Goal: Information Seeking & Learning: Learn about a topic

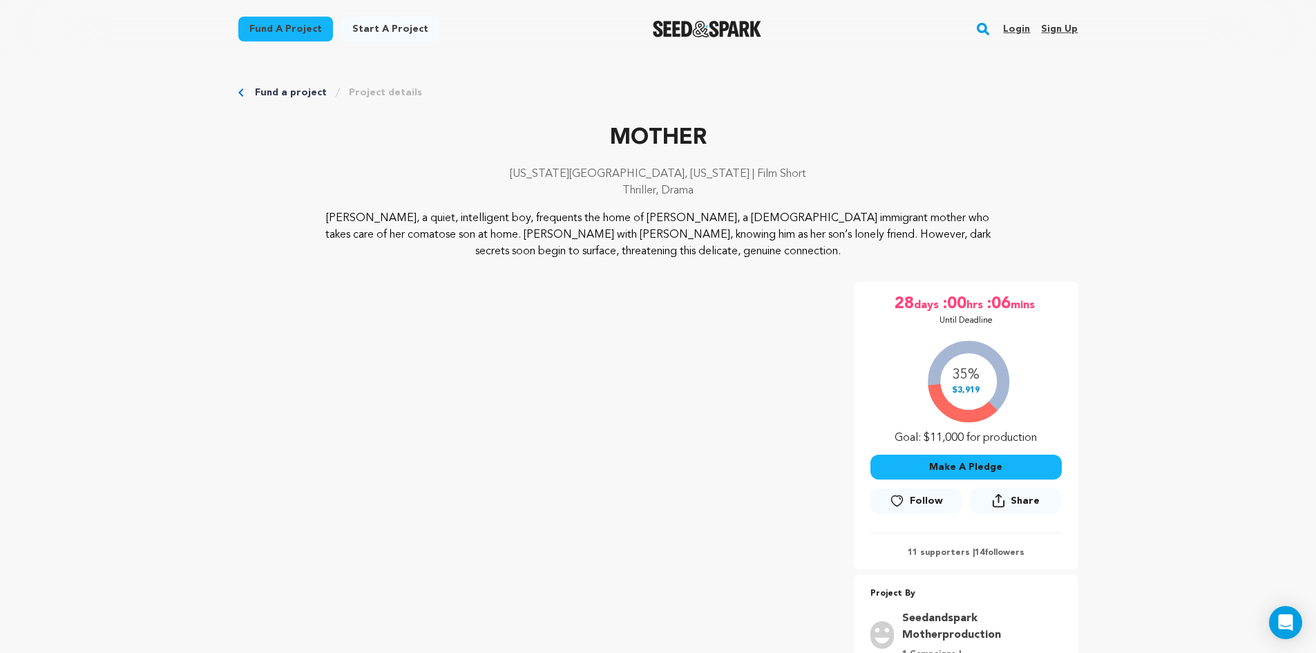
scroll to position [2142, 0]
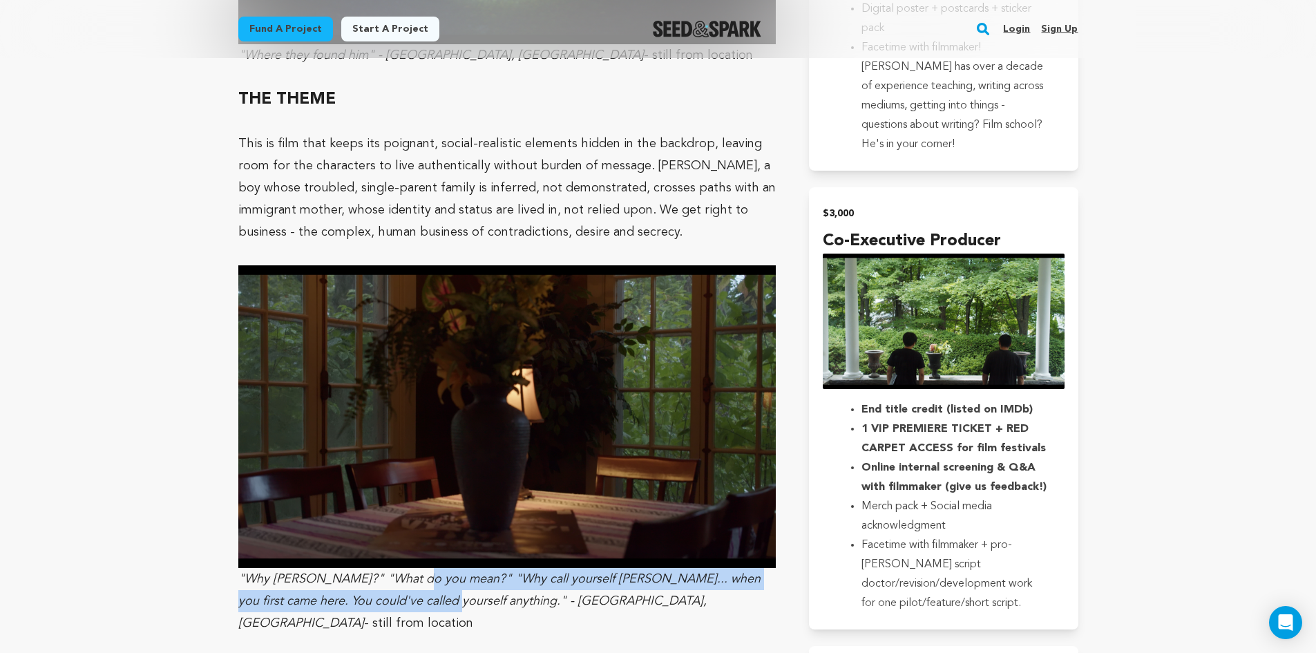
drag, startPoint x: 413, startPoint y: 551, endPoint x: 418, endPoint y: 539, distance: 13.6
click at [418, 573] on em ""Why [PERSON_NAME]?" "What do you mean?" "Why call yourself [PERSON_NAME]... wh…" at bounding box center [499, 601] width 522 height 57
click at [404, 573] on em ""Why [PERSON_NAME]?" "What do you mean?" "Why call yourself [PERSON_NAME]... wh…" at bounding box center [499, 601] width 522 height 57
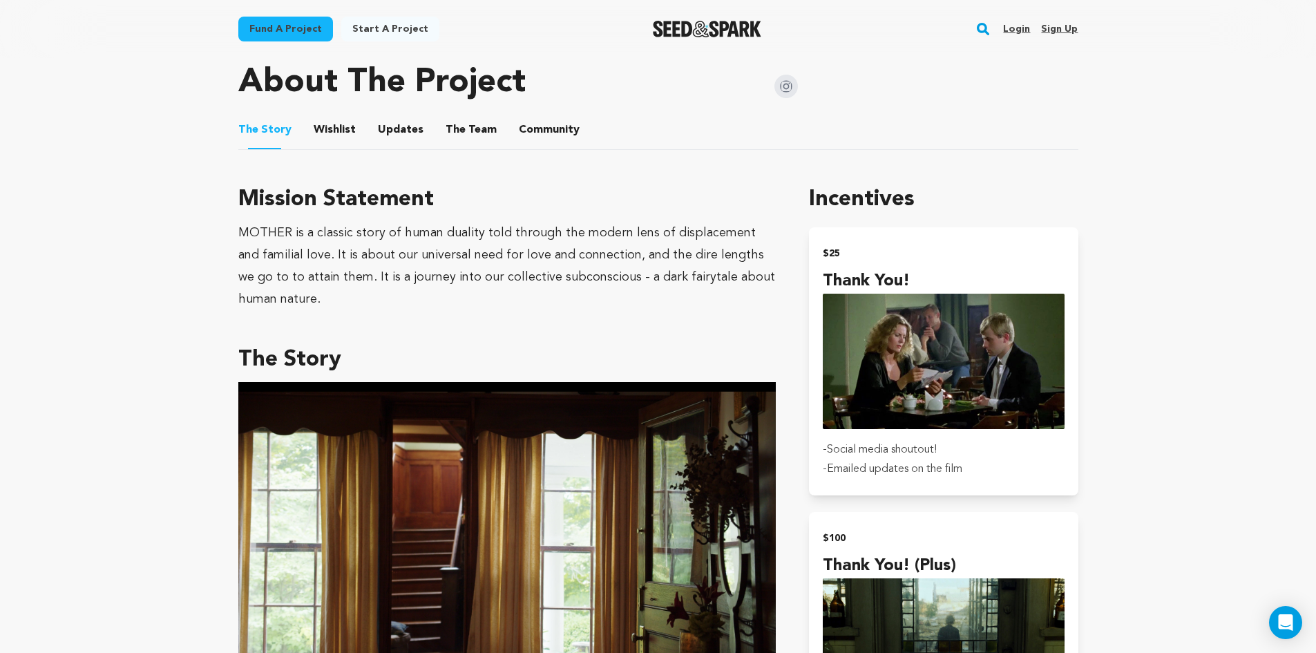
scroll to position [760, 0]
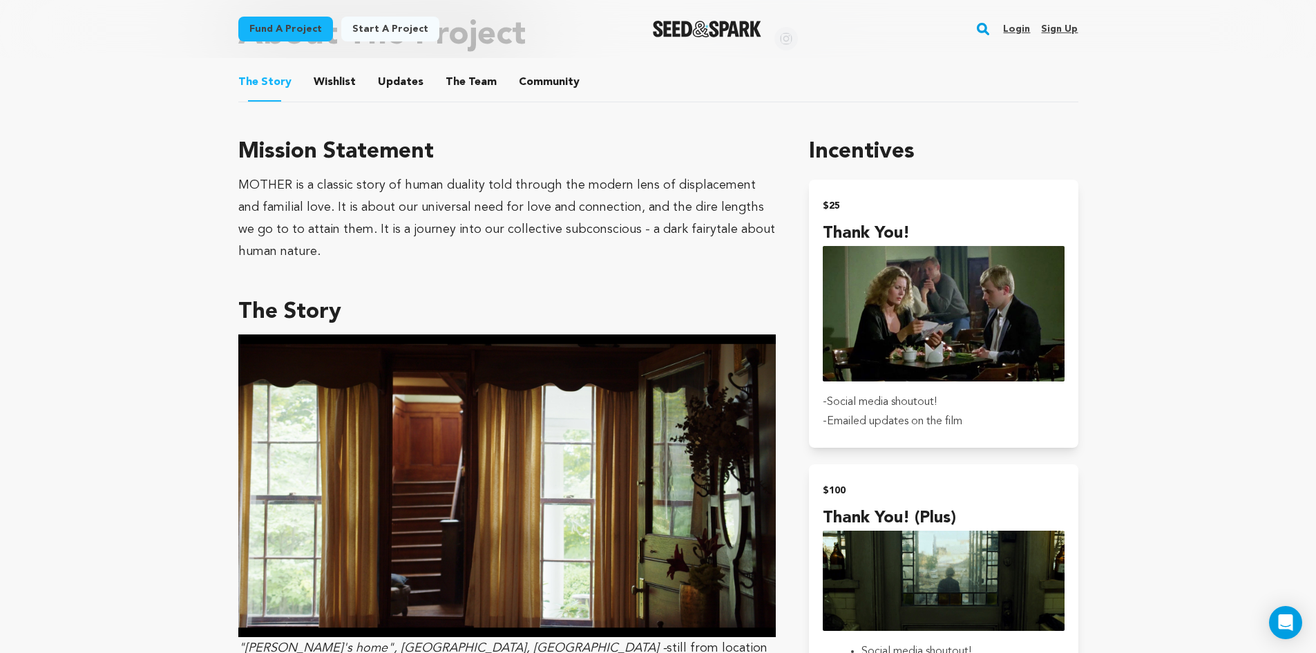
drag, startPoint x: 216, startPoint y: 205, endPoint x: 169, endPoint y: 252, distance: 66.5
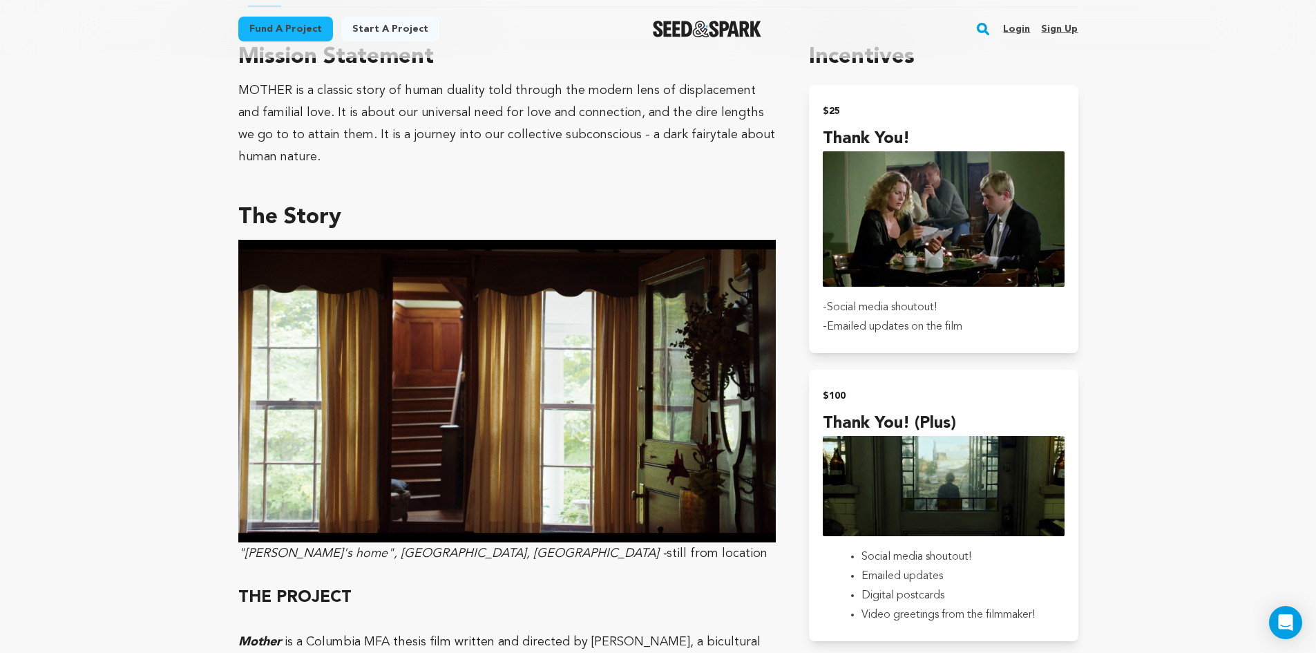
scroll to position [1037, 0]
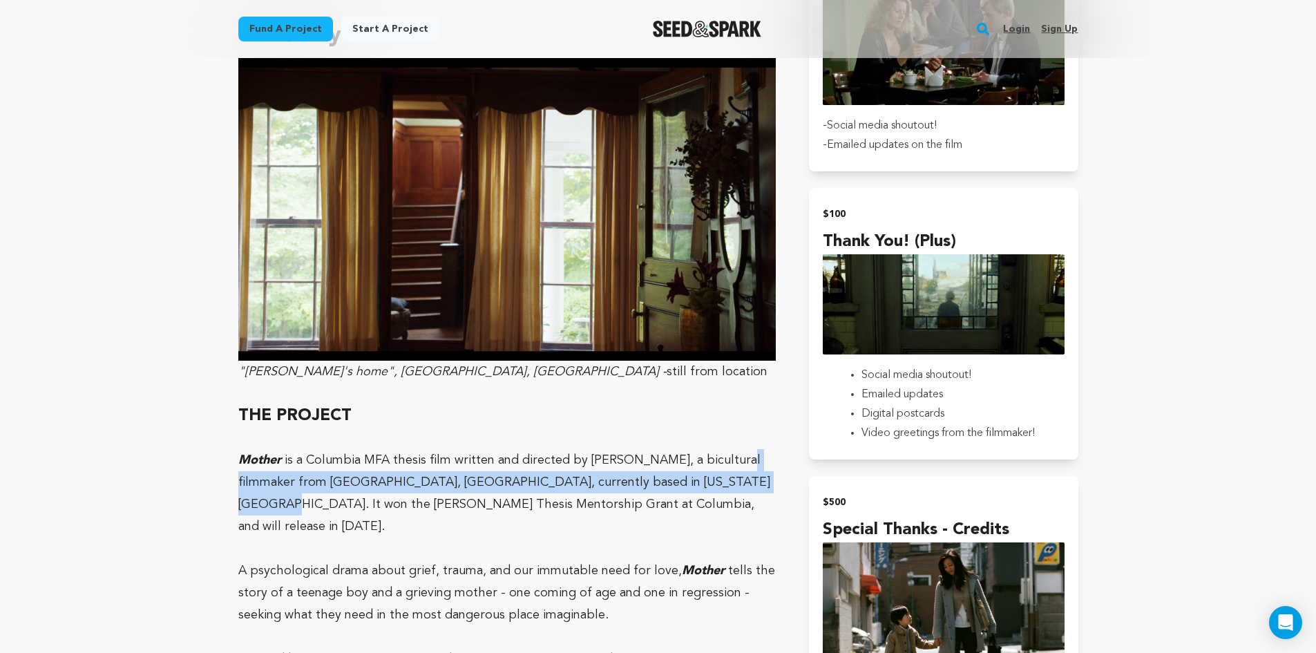
drag, startPoint x: 210, startPoint y: 495, endPoint x: 212, endPoint y: 502, distance: 7.2
drag, startPoint x: 210, startPoint y: 477, endPoint x: 211, endPoint y: 497, distance: 20.1
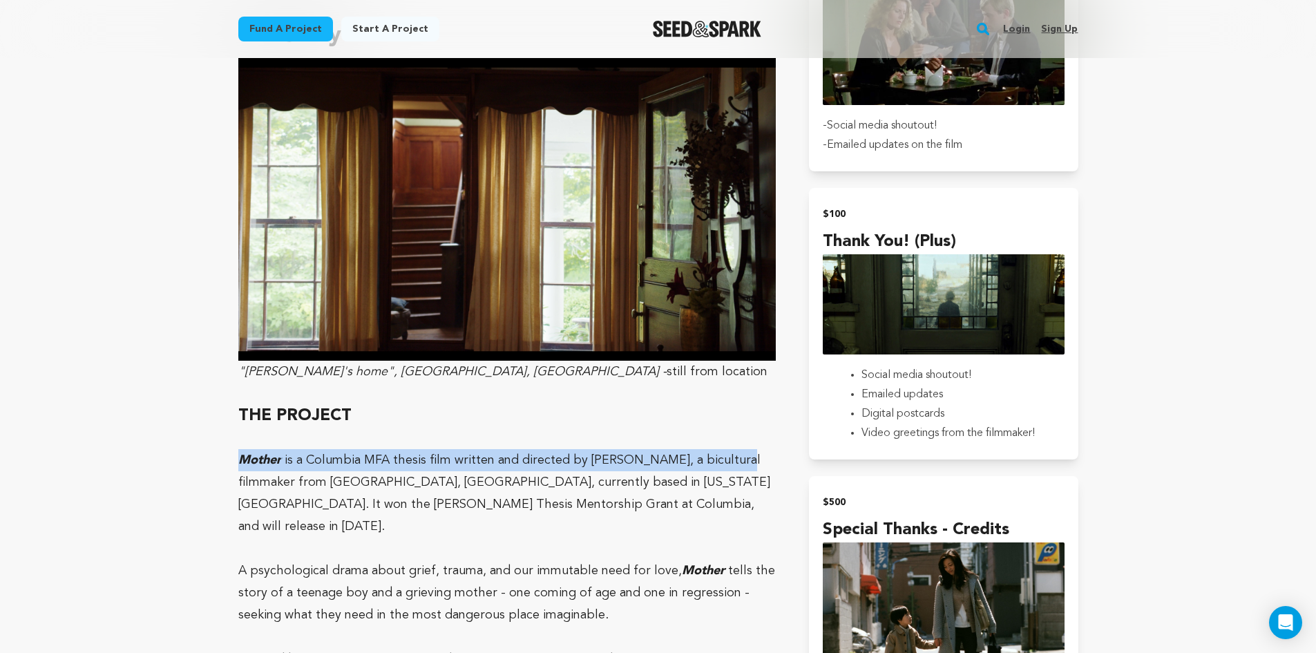
drag, startPoint x: 200, startPoint y: 475, endPoint x: 202, endPoint y: 491, distance: 16.0
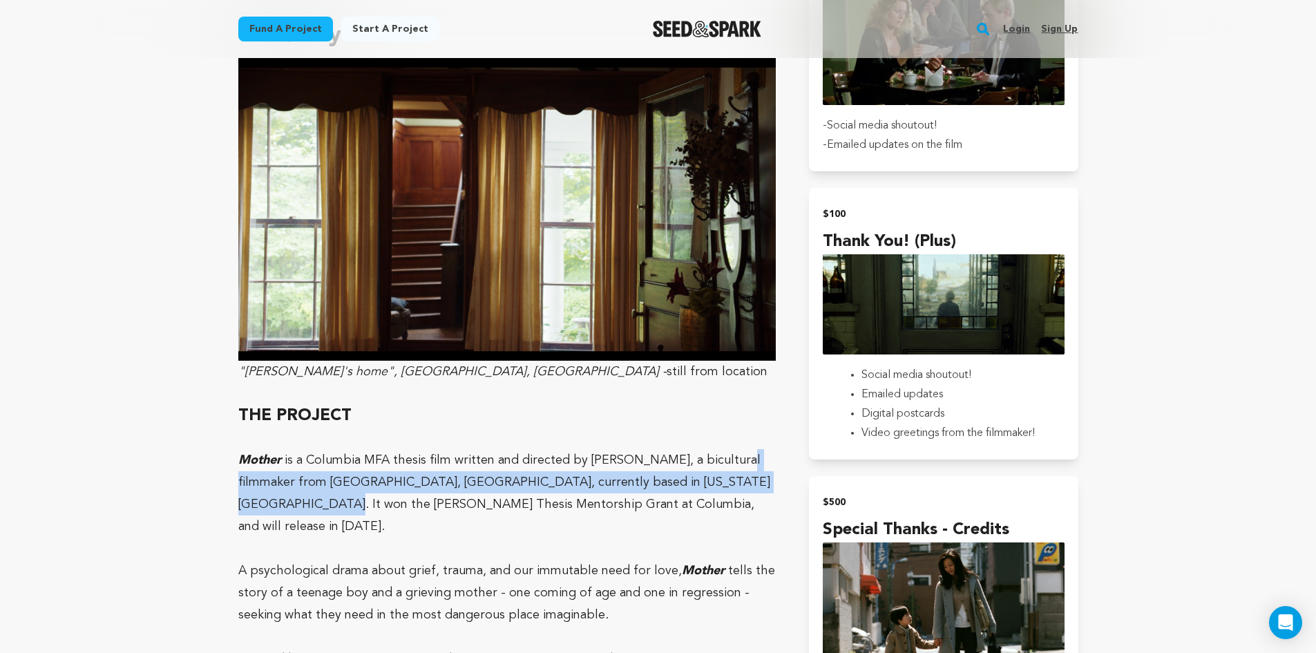
drag, startPoint x: 202, startPoint y: 491, endPoint x: 201, endPoint y: 513, distance: 21.5
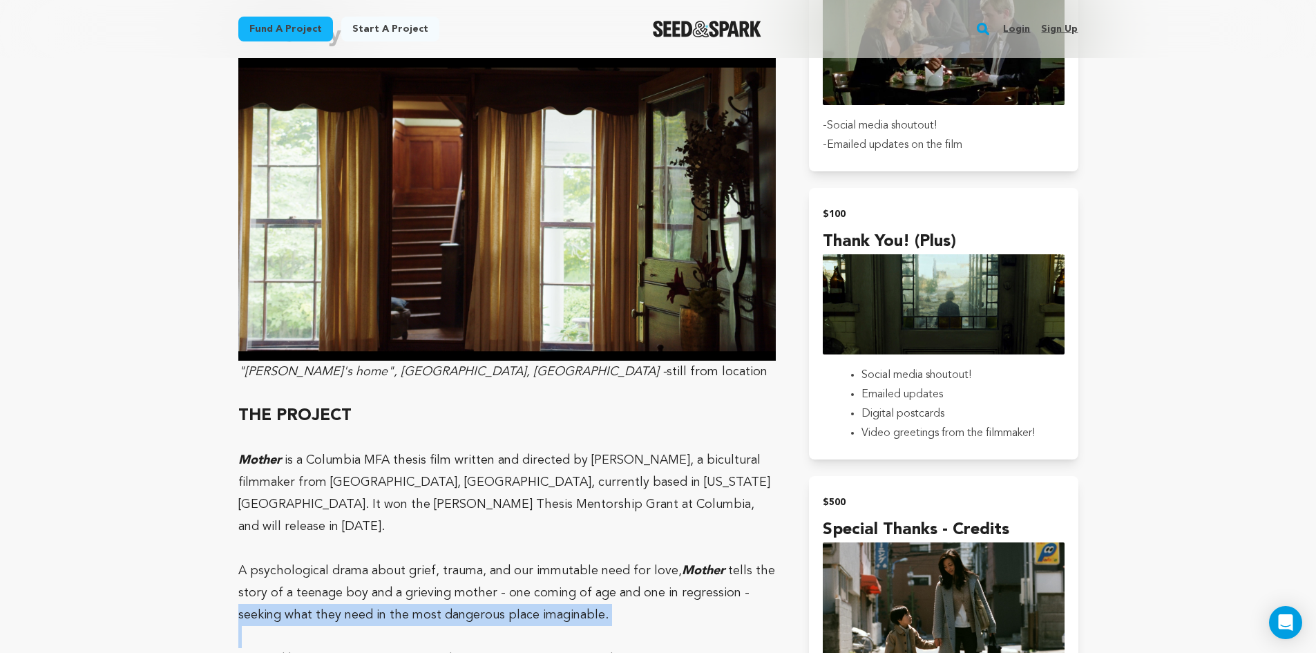
drag, startPoint x: 177, startPoint y: 607, endPoint x: 192, endPoint y: 595, distance: 19.2
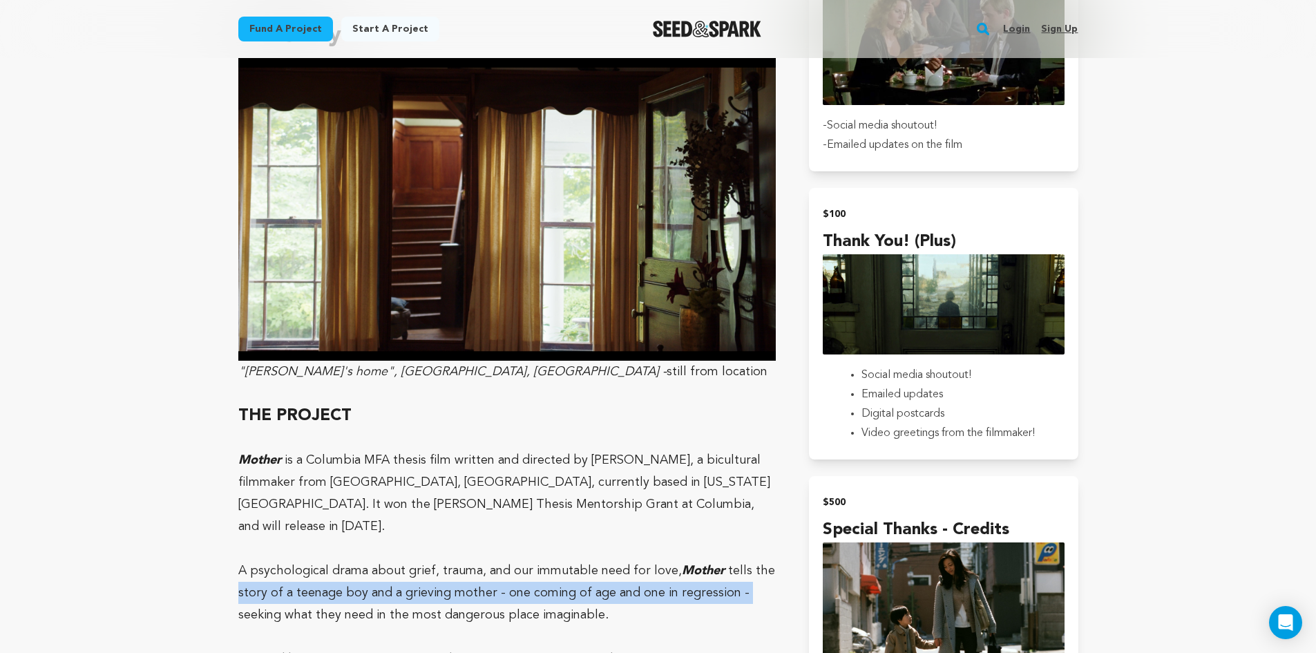
drag, startPoint x: 198, startPoint y: 571, endPoint x: 198, endPoint y: 590, distance: 19.3
drag, startPoint x: 198, startPoint y: 590, endPoint x: 200, endPoint y: 576, distance: 13.9
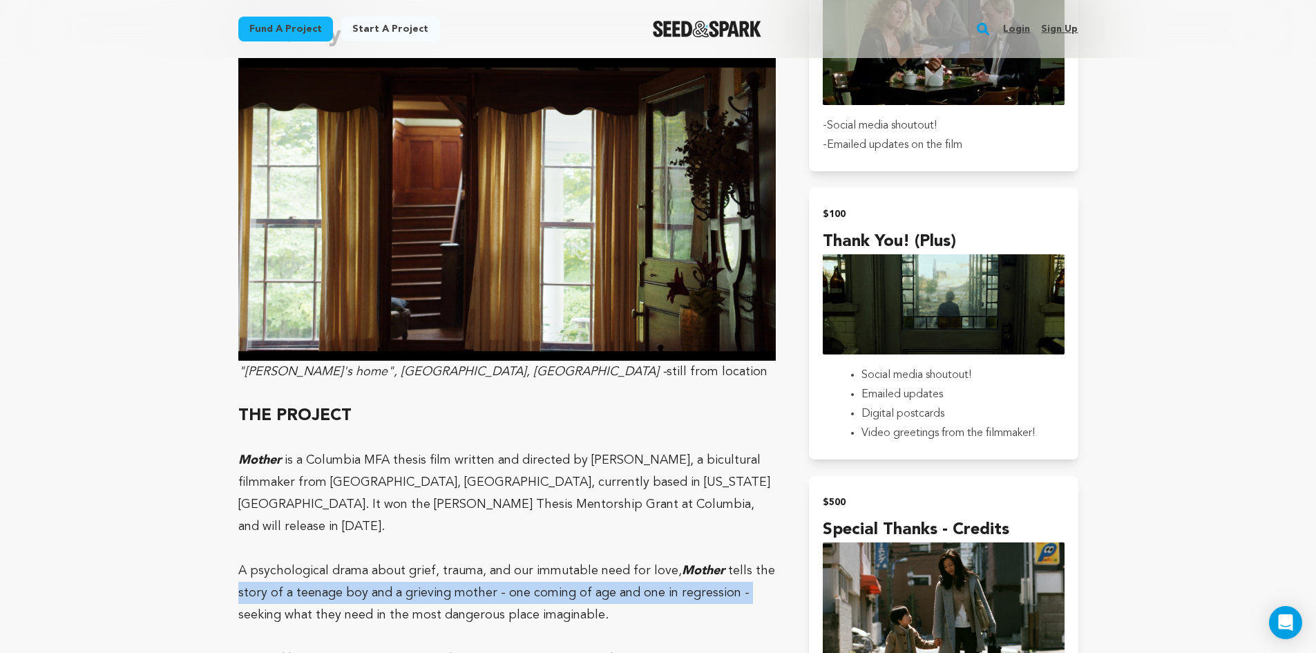
drag, startPoint x: 200, startPoint y: 576, endPoint x: 200, endPoint y: 589, distance: 12.5
drag, startPoint x: 199, startPoint y: 575, endPoint x: 200, endPoint y: 587, distance: 11.8
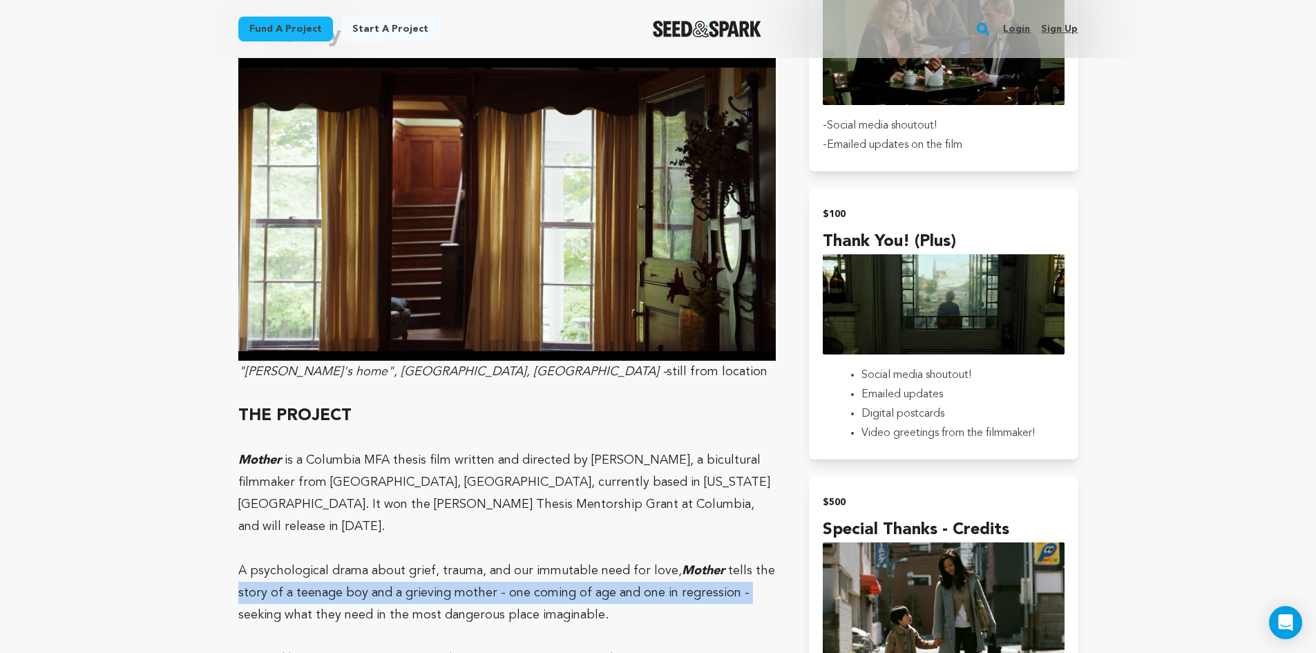
drag, startPoint x: 200, startPoint y: 580, endPoint x: 201, endPoint y: 592, distance: 11.8
drag, startPoint x: 198, startPoint y: 580, endPoint x: 198, endPoint y: 588, distance: 7.6
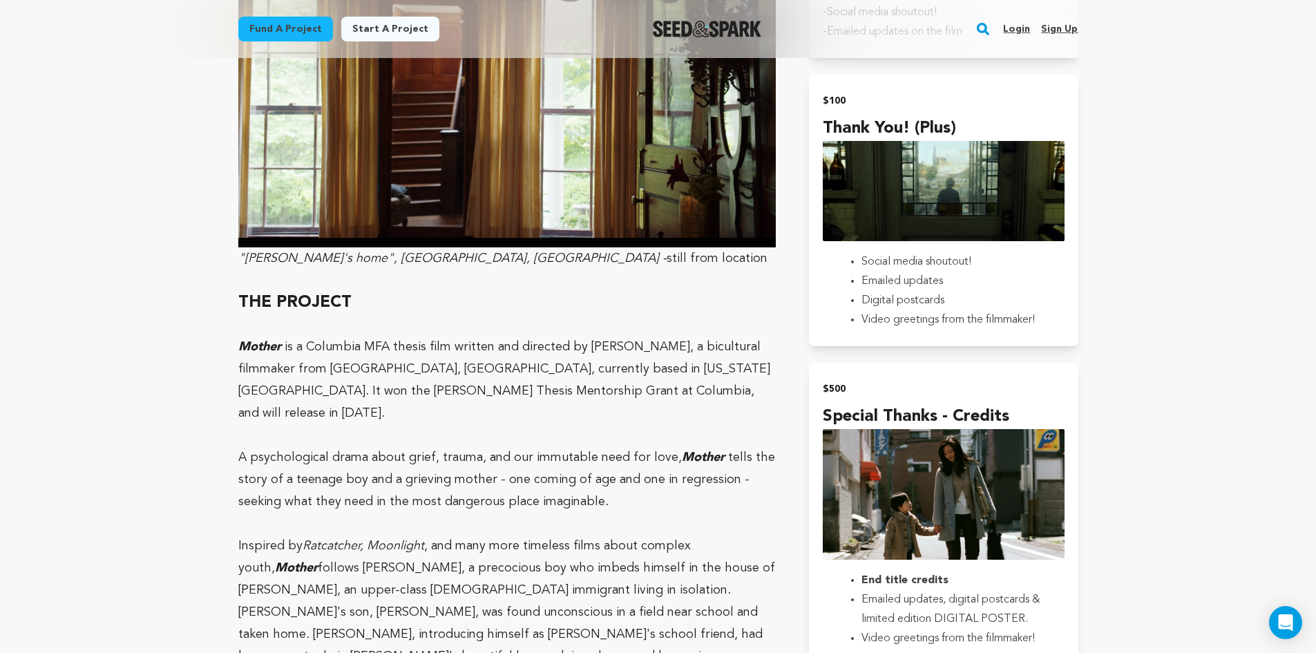
scroll to position [1175, 0]
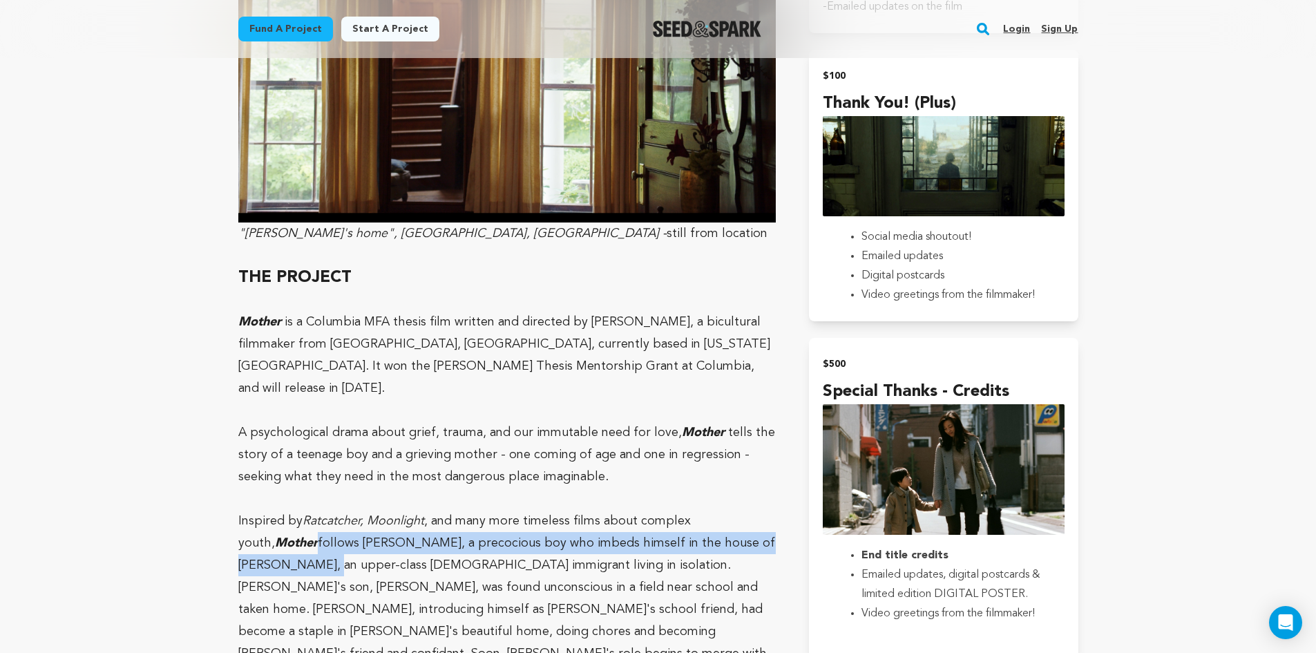
drag, startPoint x: 200, startPoint y: 540, endPoint x: 210, endPoint y: 522, distance: 20.1
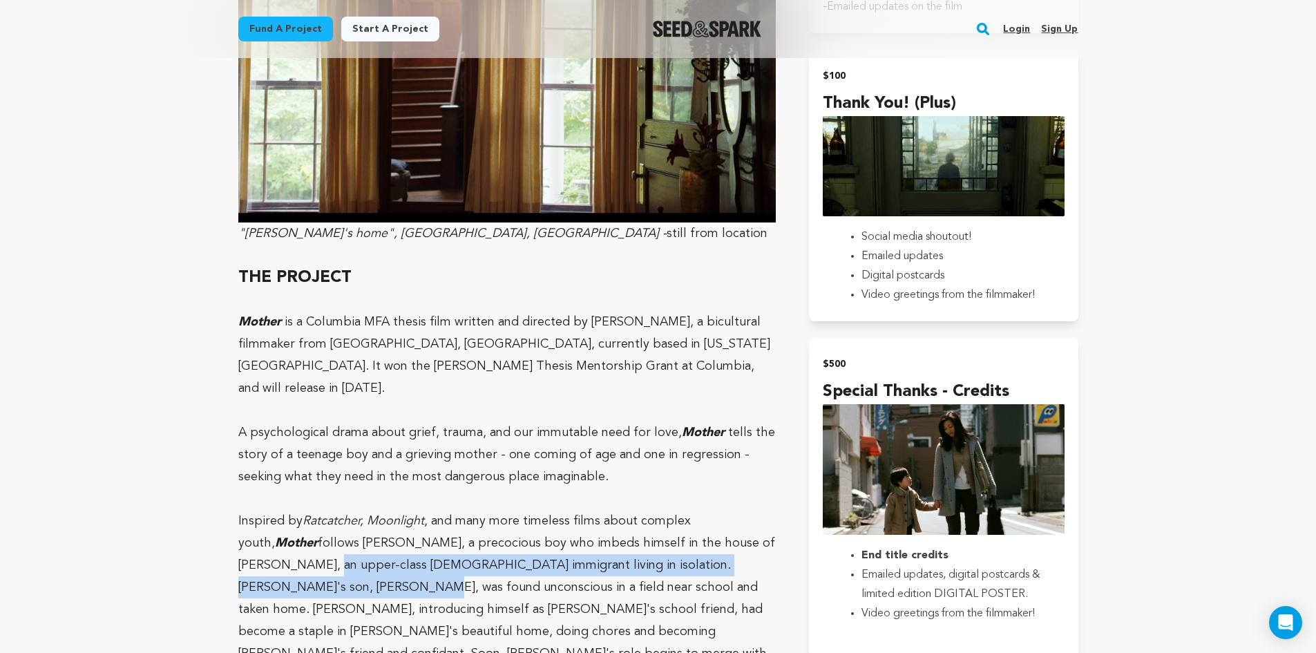
drag, startPoint x: 206, startPoint y: 527, endPoint x: 207, endPoint y: 563, distance: 36.6
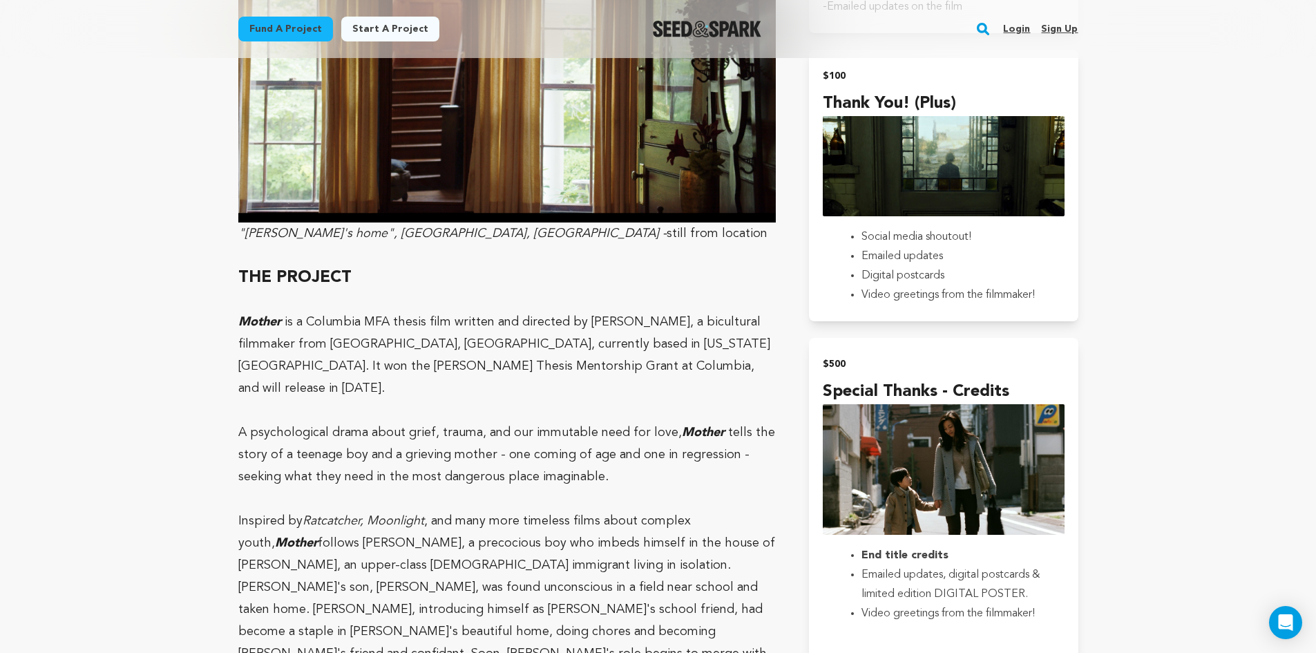
drag, startPoint x: 203, startPoint y: 555, endPoint x: 205, endPoint y: 540, distance: 15.3
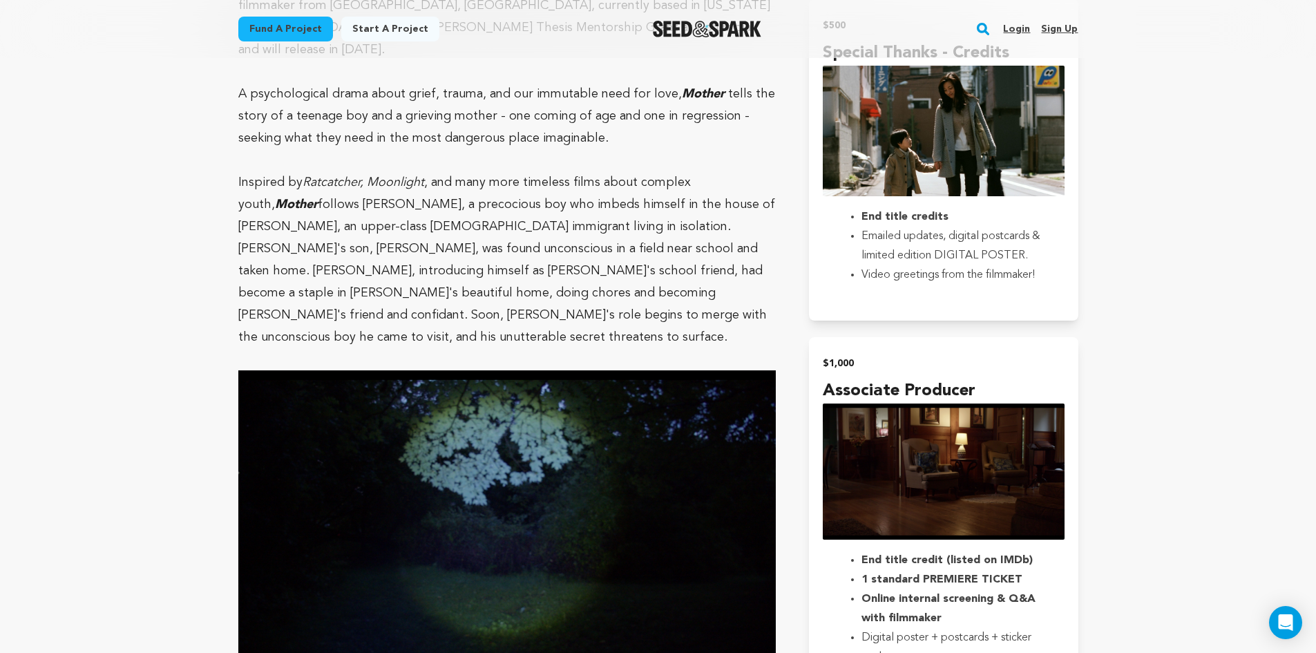
scroll to position [1520, 0]
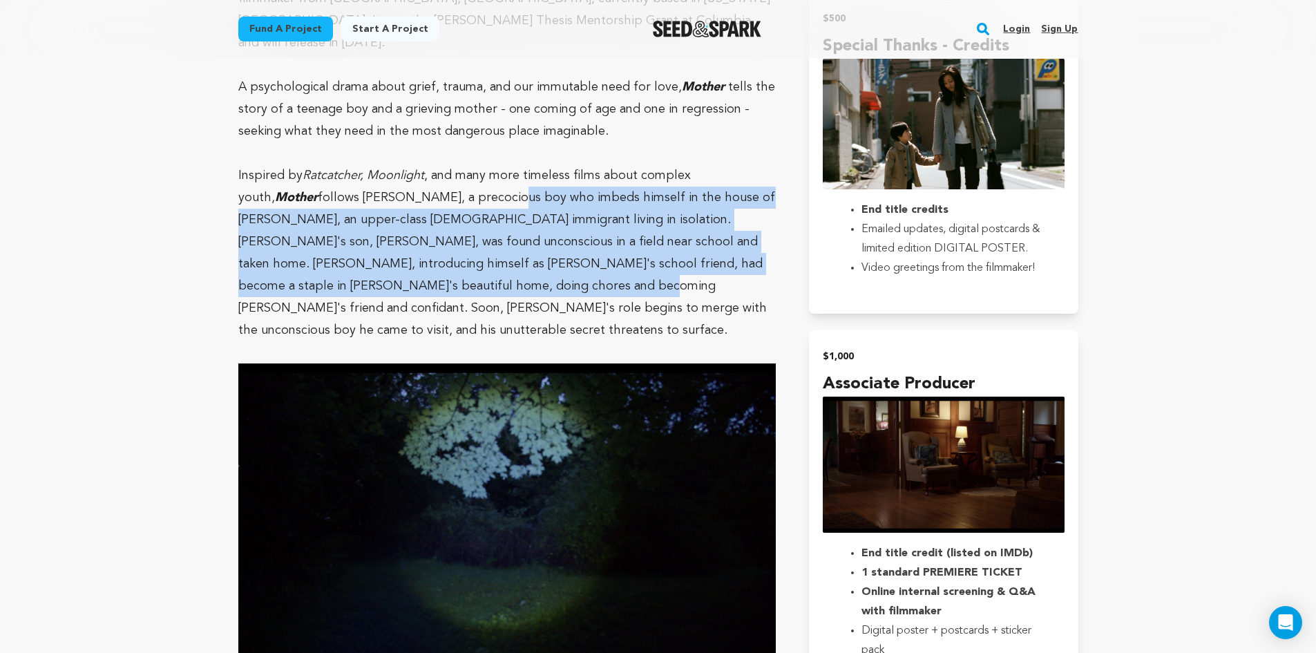
drag, startPoint x: 391, startPoint y: 255, endPoint x: 418, endPoint y: 181, distance: 78.7
click at [418, 181] on p "Inspired by Ratcatcher, Moonlight , and many more timeless films about complex …" at bounding box center [507, 252] width 538 height 177
drag, startPoint x: 417, startPoint y: 256, endPoint x: 419, endPoint y: 187, distance: 69.2
click at [419, 187] on p "Inspired by Ratcatcher, Moonlight , and many more timeless films about complex …" at bounding box center [507, 252] width 538 height 177
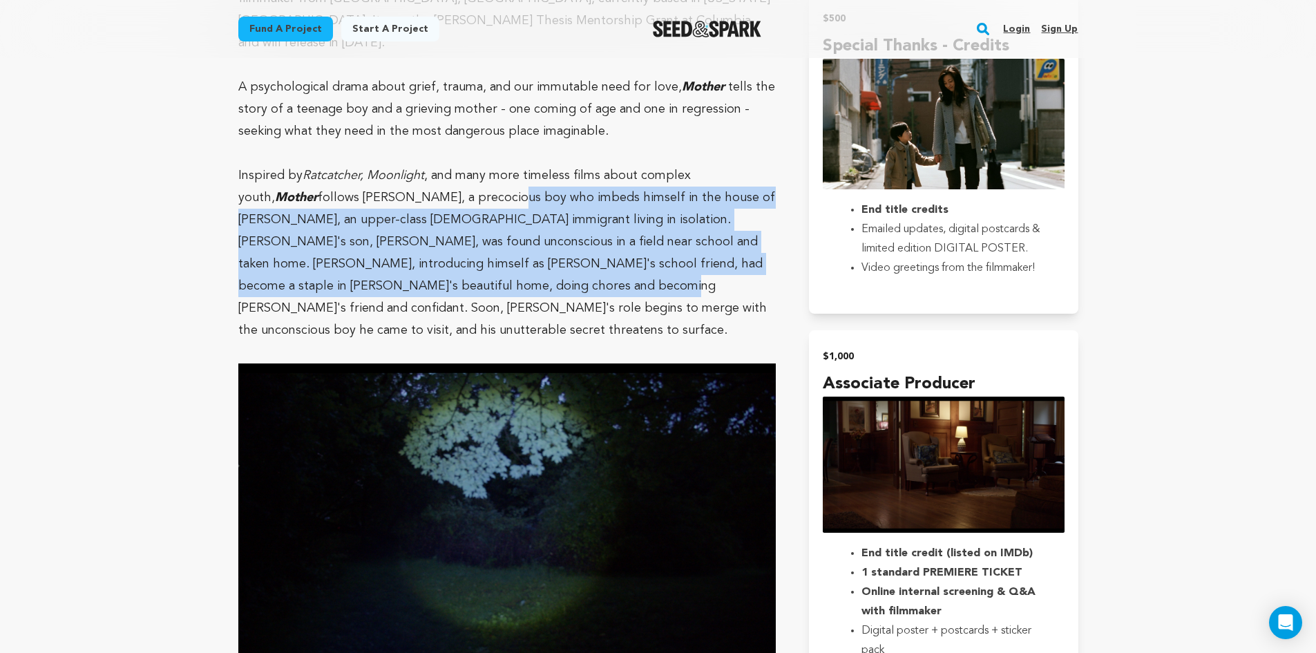
click at [419, 187] on p "Inspired by Ratcatcher, Moonlight , and many more timeless films about complex …" at bounding box center [507, 252] width 538 height 177
drag, startPoint x: 419, startPoint y: 203, endPoint x: 421, endPoint y: 258, distance: 55.3
click at [421, 258] on p "Inspired by Ratcatcher, Moonlight , and many more timeless films about complex …" at bounding box center [507, 252] width 538 height 177
click at [420, 258] on p "Inspired by Ratcatcher, Moonlight , and many more timeless films about complex …" at bounding box center [507, 252] width 538 height 177
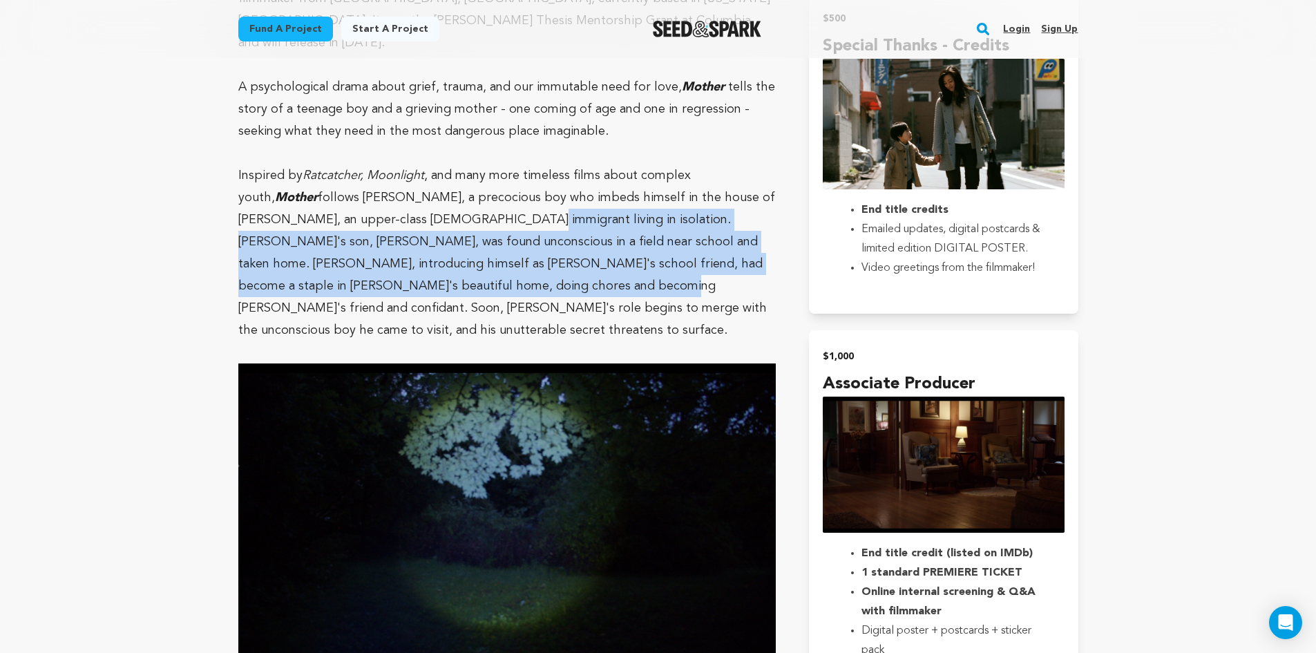
drag, startPoint x: 415, startPoint y: 261, endPoint x: 414, endPoint y: 189, distance: 71.9
click at [414, 189] on p "Inspired by Ratcatcher, Moonlight , and many more timeless films about complex …" at bounding box center [507, 252] width 538 height 177
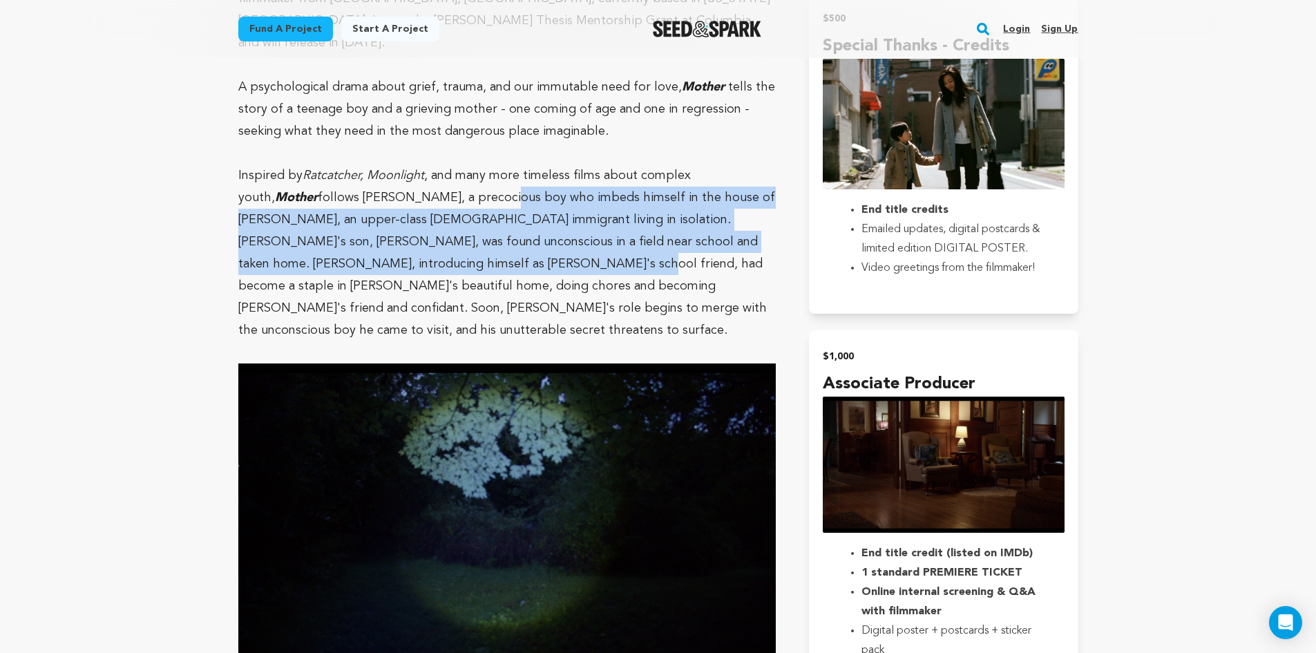
drag, startPoint x: 415, startPoint y: 173, endPoint x: 417, endPoint y: 254, distance: 80.2
click at [417, 254] on p "Inspired by Ratcatcher, Moonlight , and many more timeless films about complex …" at bounding box center [507, 252] width 538 height 177
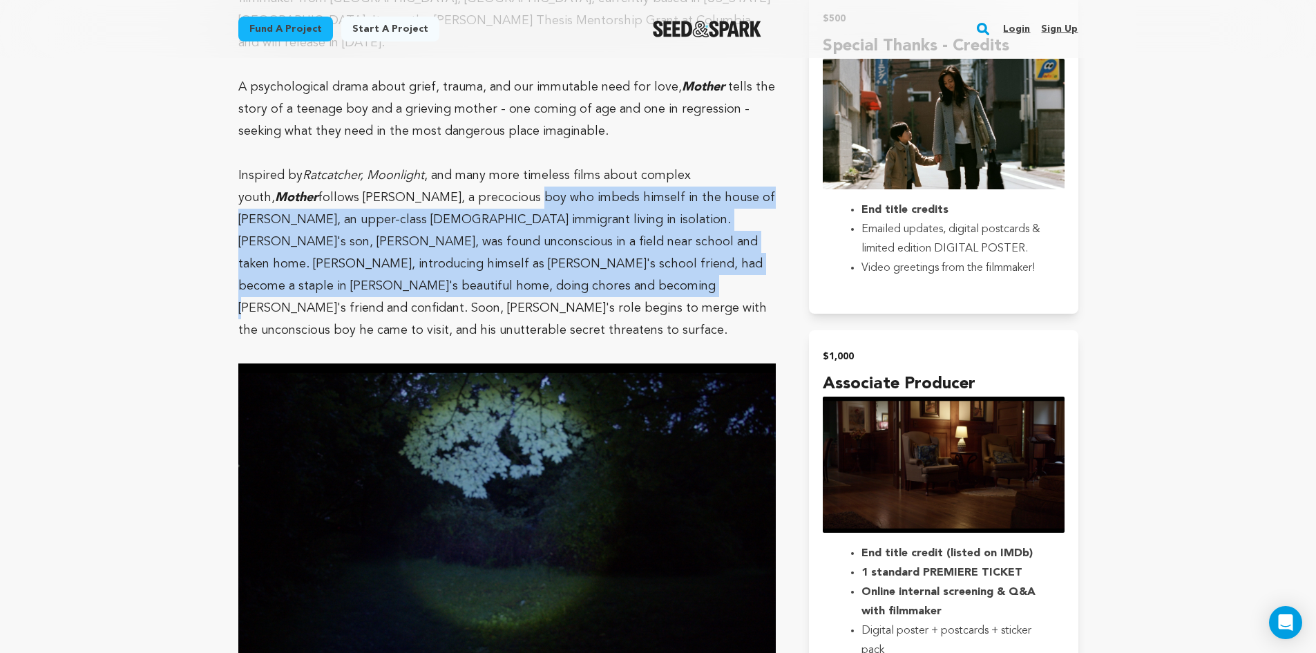
drag, startPoint x: 435, startPoint y: 263, endPoint x: 437, endPoint y: 174, distance: 89.2
click at [437, 174] on p "Inspired by Ratcatcher, Moonlight , and many more timeless films about complex …" at bounding box center [507, 252] width 538 height 177
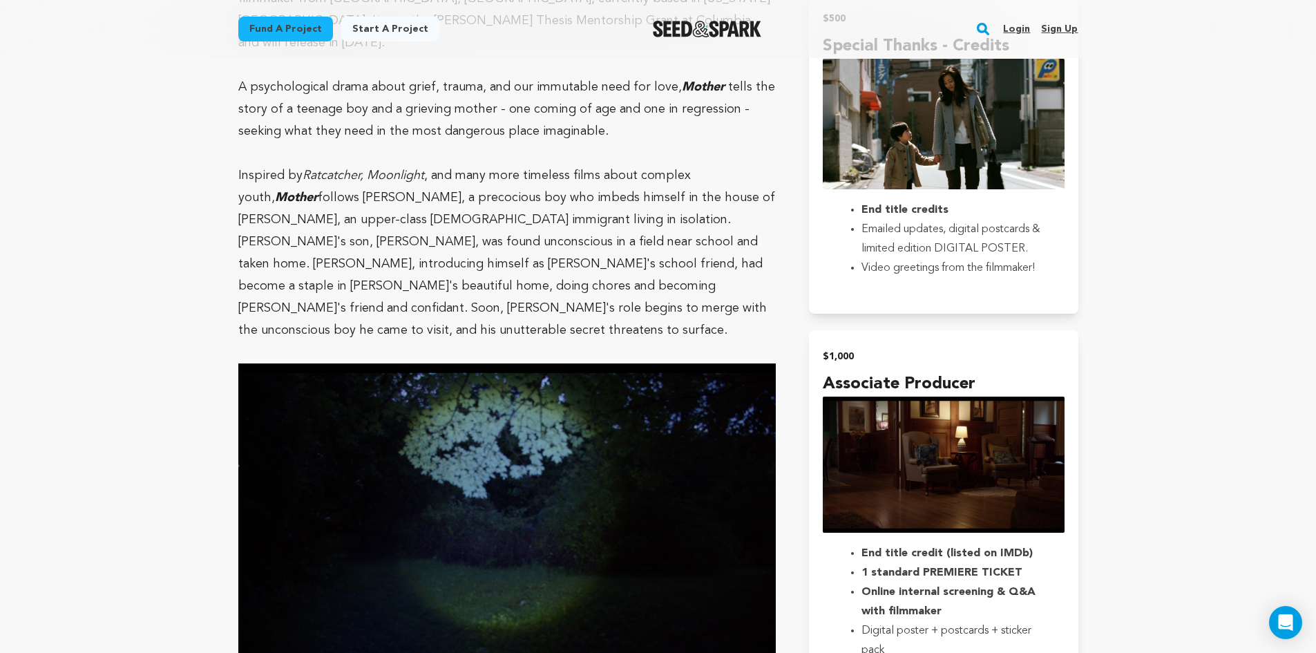
click at [352, 185] on p "Inspired by Ratcatcher, Moonlight , and many more timeless films about complex …" at bounding box center [507, 252] width 538 height 177
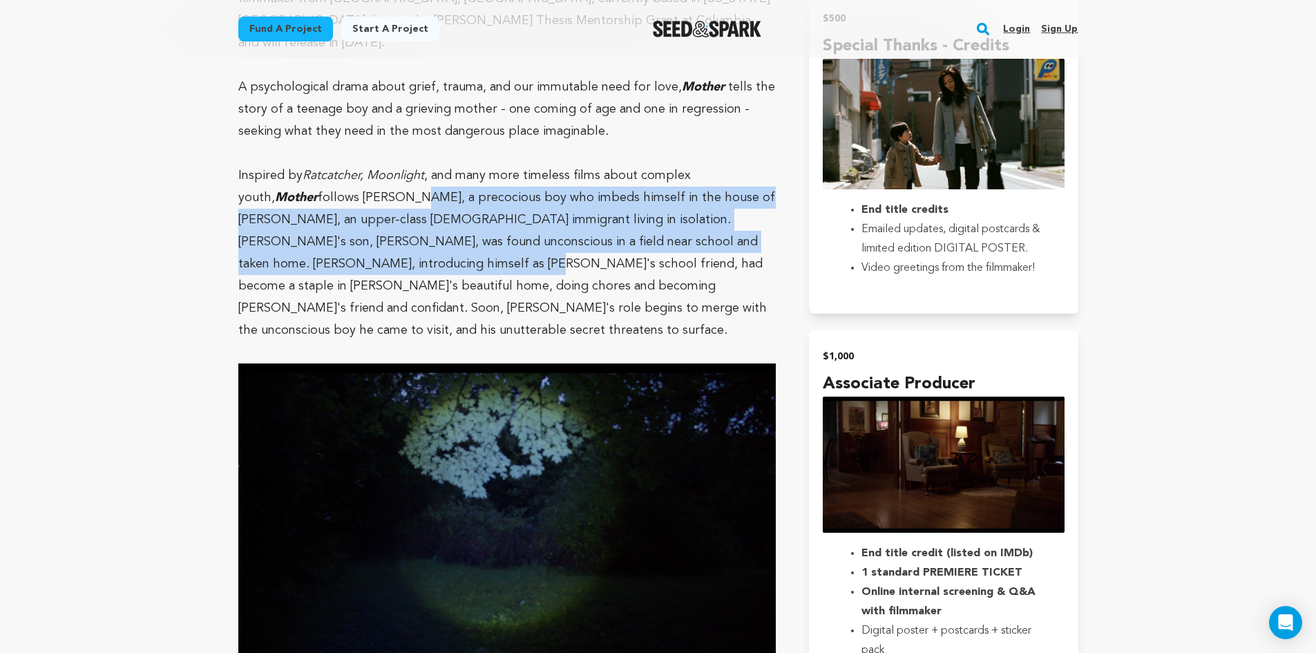
drag, startPoint x: 323, startPoint y: 173, endPoint x: 323, endPoint y: 252, distance: 78.8
click at [323, 252] on p "Inspired by Ratcatcher, Moonlight , and many more timeless films about complex …" at bounding box center [507, 252] width 538 height 177
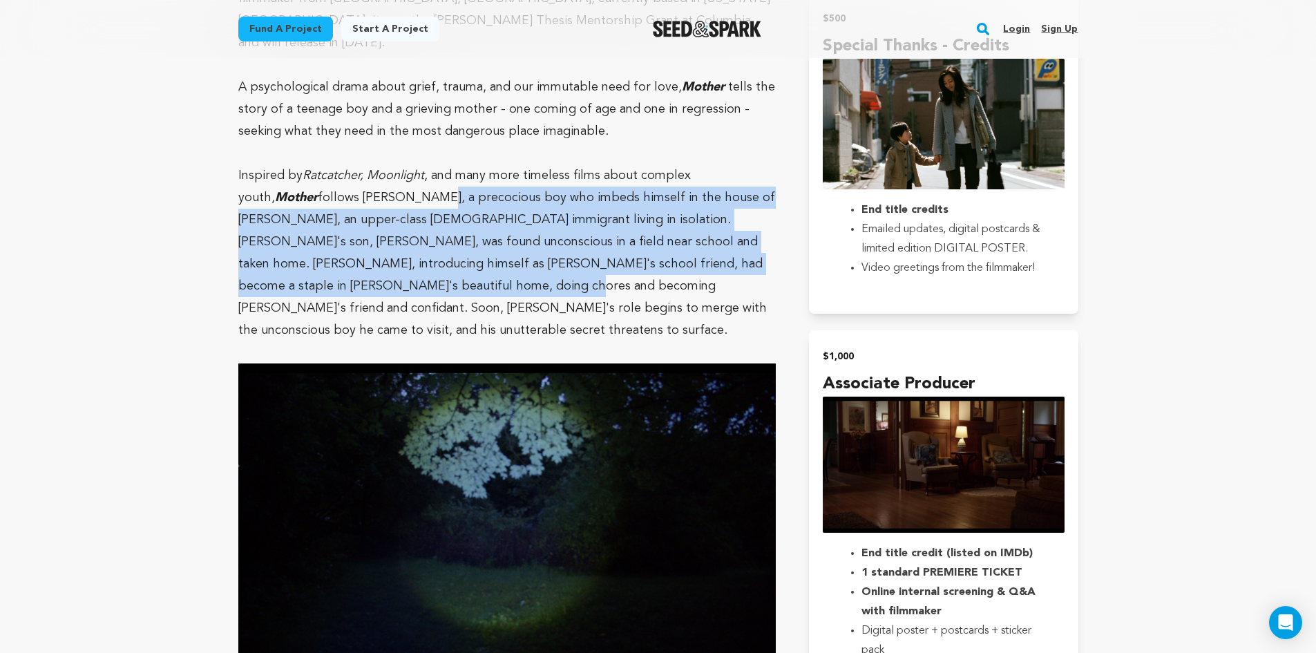
drag, startPoint x: 328, startPoint y: 265, endPoint x: 339, endPoint y: 180, distance: 85.1
click at [339, 180] on p "Inspired by Ratcatcher, Moonlight , and many more timeless films about complex …" at bounding box center [507, 252] width 538 height 177
click at [339, 181] on p "Inspired by Ratcatcher, Moonlight , and many more timeless films about complex …" at bounding box center [507, 252] width 538 height 177
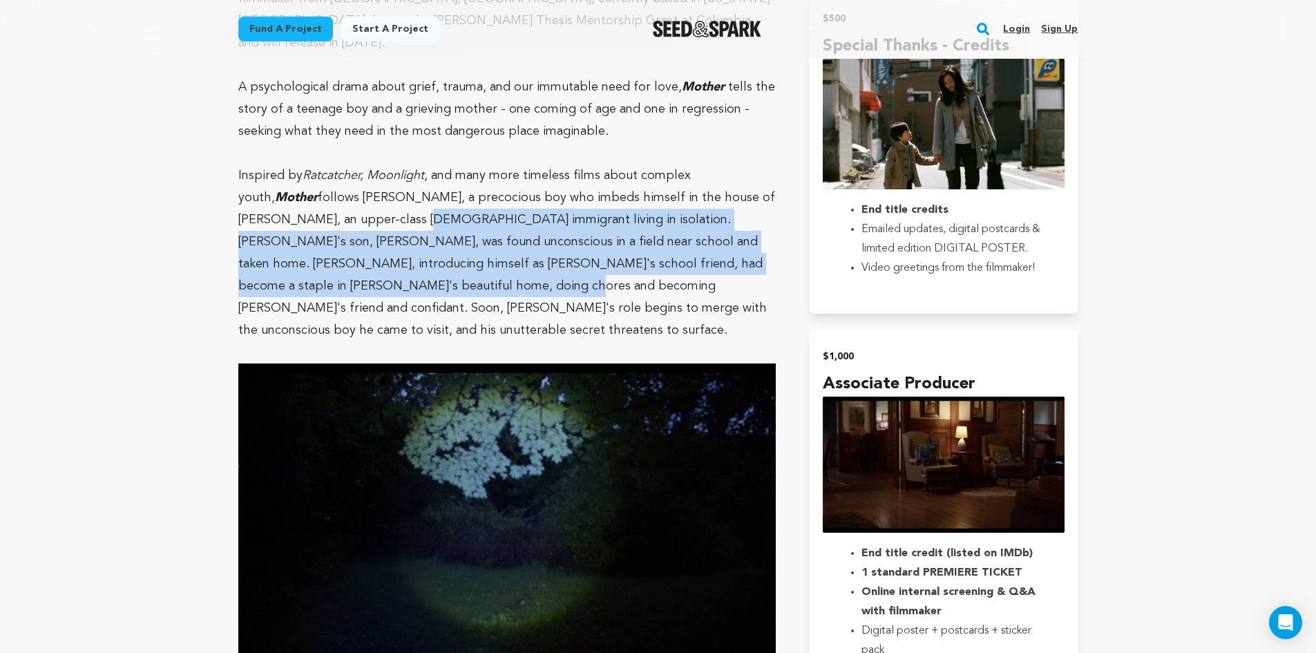
drag, startPoint x: 332, startPoint y: 230, endPoint x: 326, endPoint y: 264, distance: 34.3
click at [326, 264] on p "Inspired by Ratcatcher, Moonlight , and many more timeless films about complex …" at bounding box center [507, 252] width 538 height 177
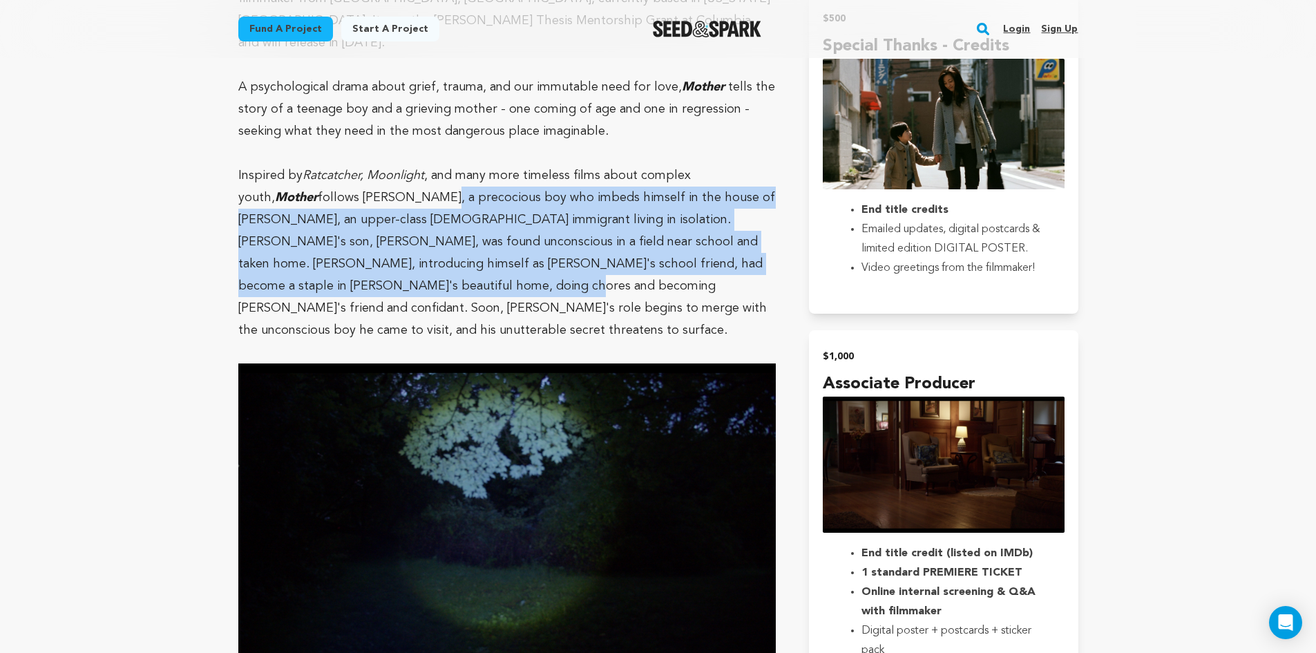
drag, startPoint x: 330, startPoint y: 249, endPoint x: 344, endPoint y: 176, distance: 74.5
click at [344, 176] on p "Inspired by Ratcatcher, Moonlight , and many more timeless films about complex …" at bounding box center [507, 252] width 538 height 177
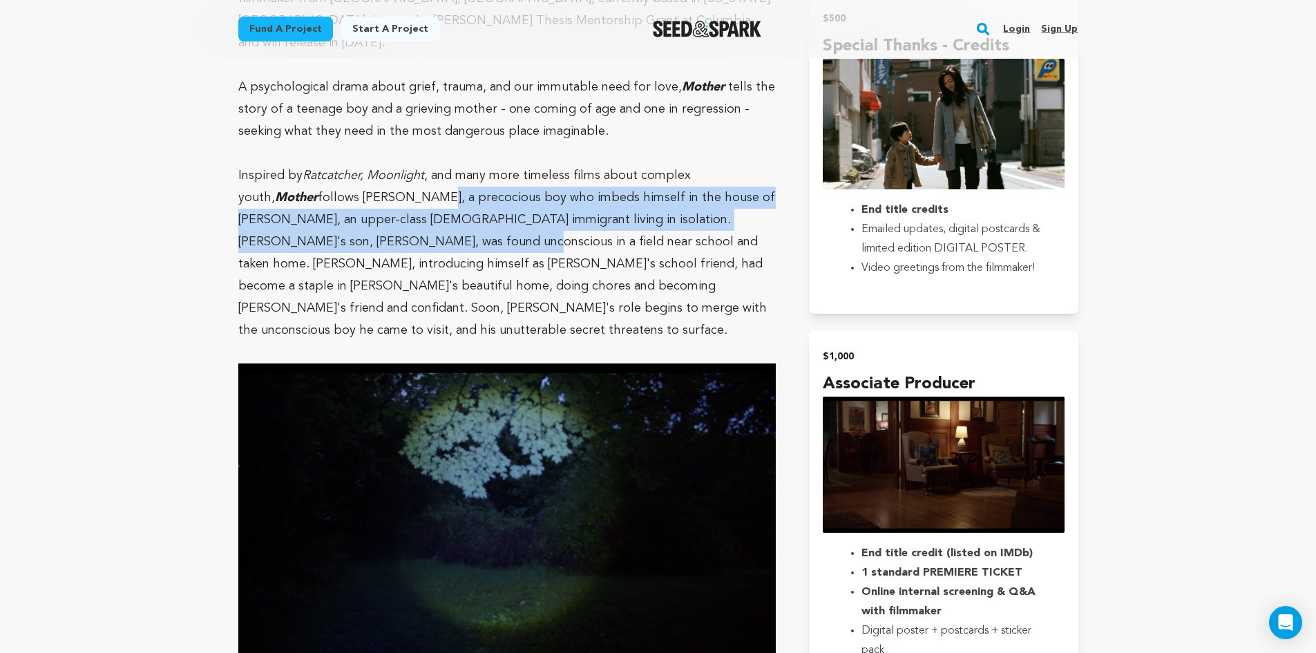
drag, startPoint x: 342, startPoint y: 180, endPoint x: 329, endPoint y: 264, distance: 84.6
click at [333, 249] on p "Inspired by Ratcatcher, Moonlight , and many more timeless films about complex …" at bounding box center [507, 252] width 538 height 177
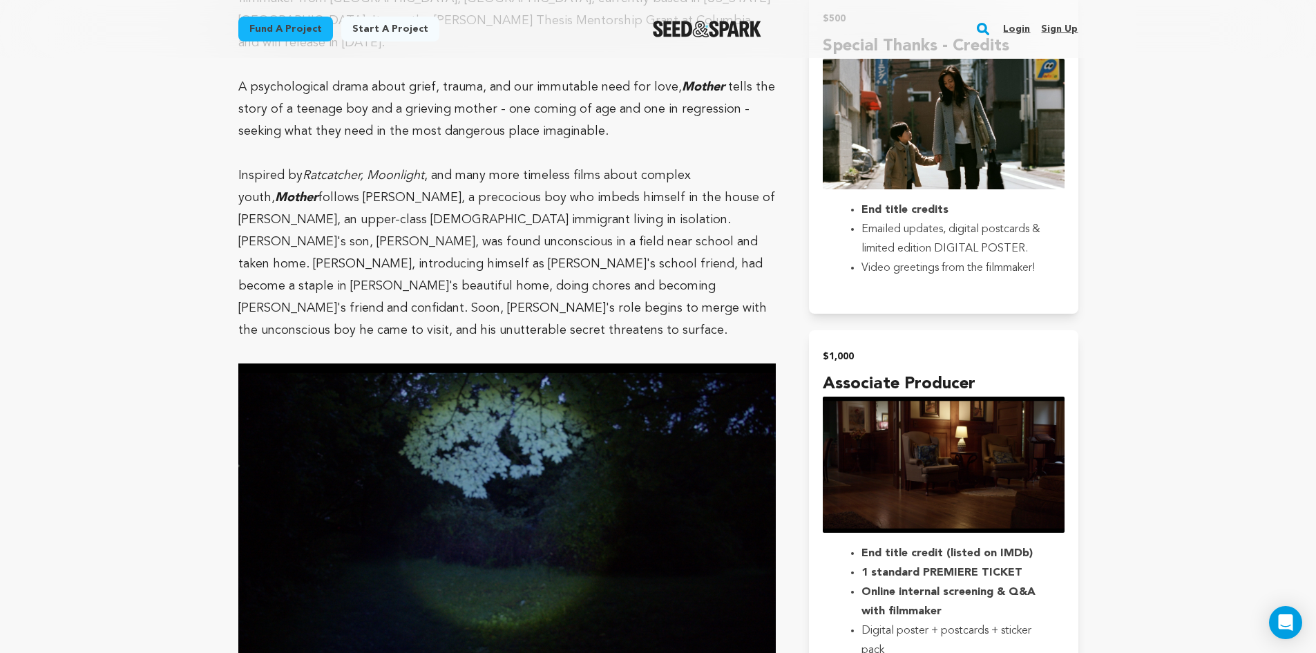
click at [328, 266] on p "Inspired by Ratcatcher, Moonlight , and many more timeless films about complex …" at bounding box center [507, 252] width 538 height 177
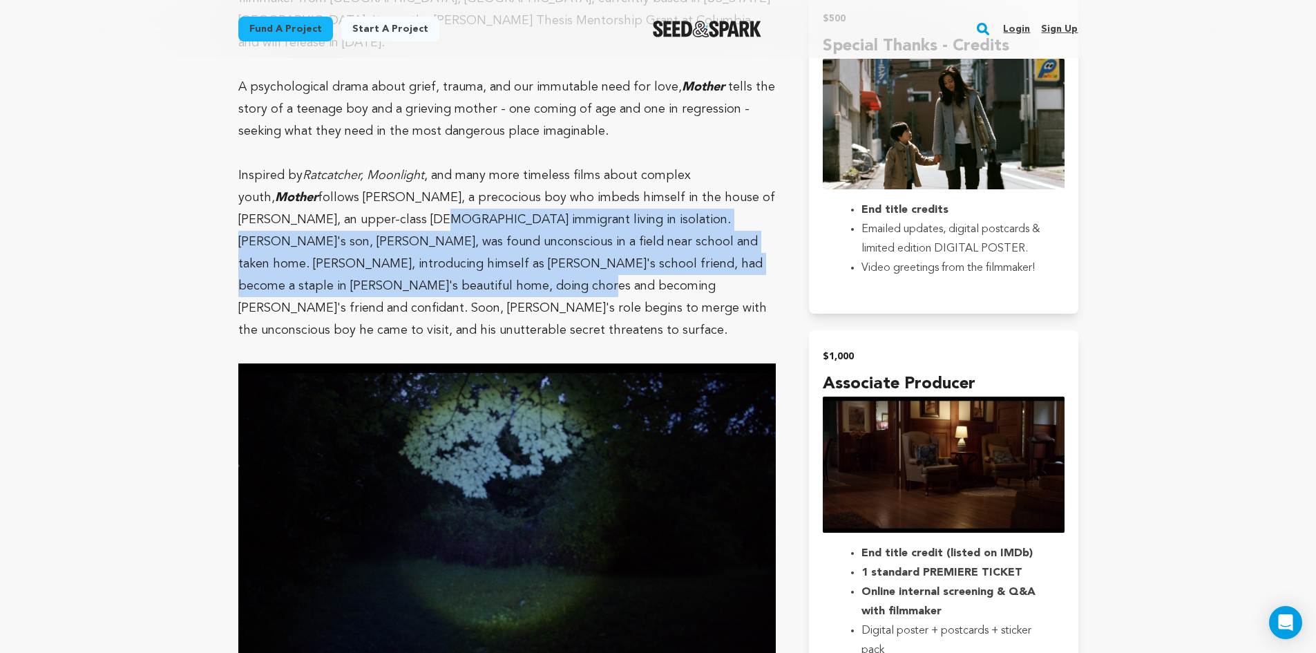
drag, startPoint x: 328, startPoint y: 266, endPoint x: 366, endPoint y: 183, distance: 90.9
click at [365, 185] on p "Inspired by Ratcatcher, Moonlight , and many more timeless films about complex …" at bounding box center [507, 252] width 538 height 177
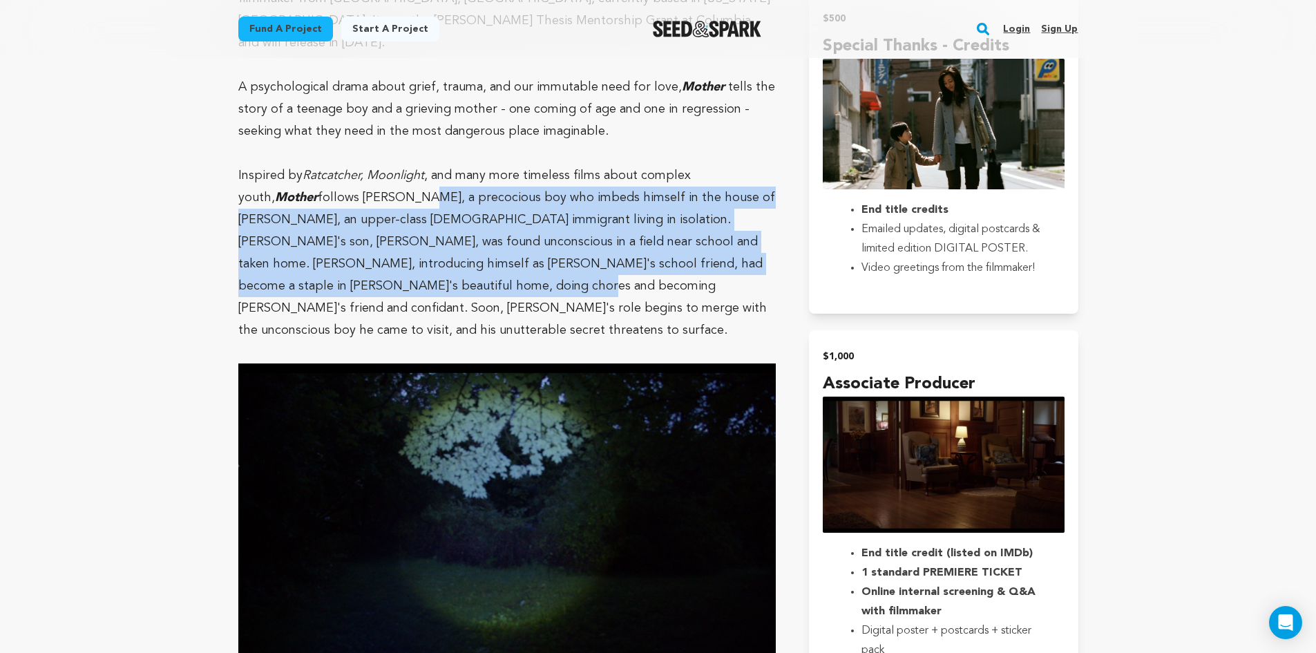
click at [366, 181] on p "Inspired by Ratcatcher, Moonlight , and many more timeless films about complex …" at bounding box center [507, 252] width 538 height 177
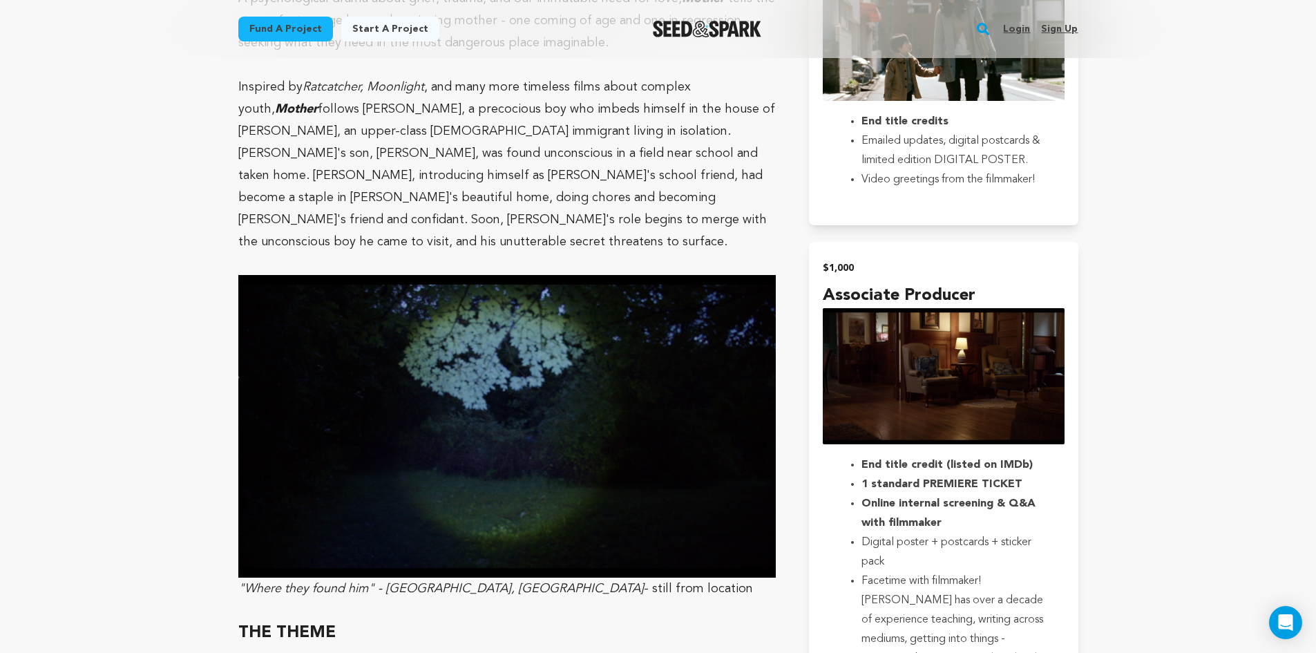
scroll to position [1866, 0]
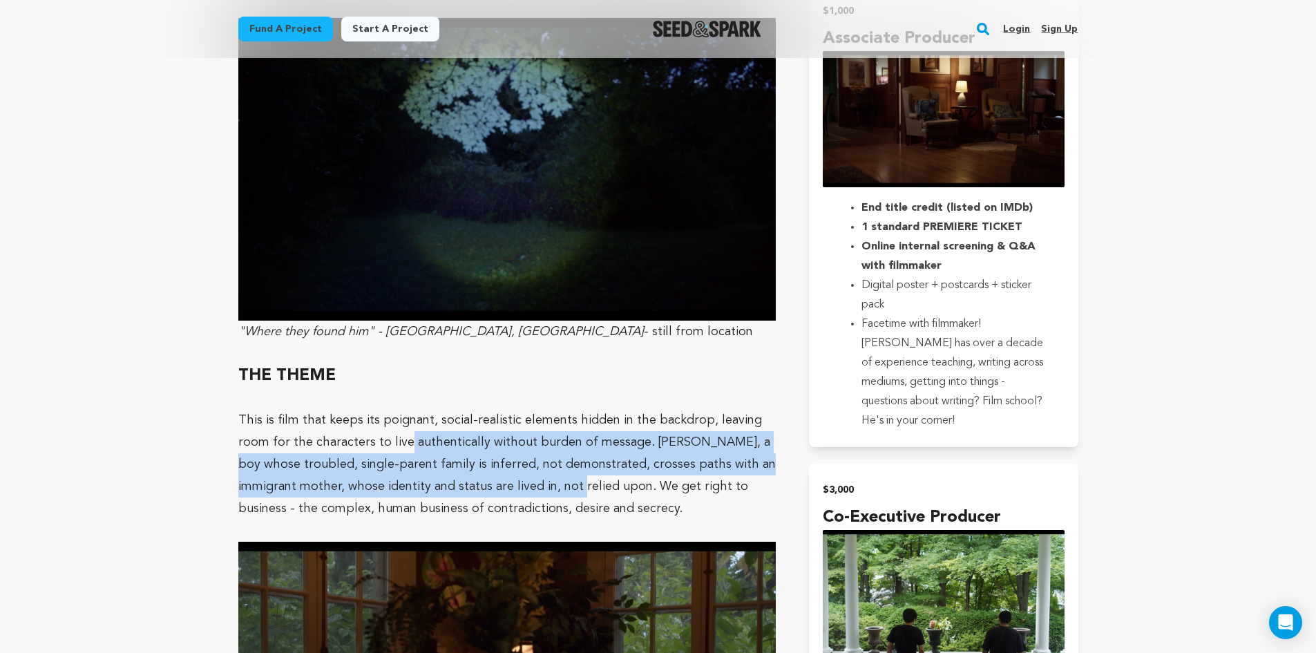
drag, startPoint x: 412, startPoint y: 390, endPoint x: 554, endPoint y: 435, distance: 148.4
click at [554, 435] on p "This is film that keeps its poignant, social-realistic elements hidden in the b…" at bounding box center [507, 464] width 538 height 111
drag, startPoint x: 554, startPoint y: 435, endPoint x: 373, endPoint y: 393, distance: 185.1
click at [373, 409] on p "This is film that keeps its poignant, social-realistic elements hidden in the b…" at bounding box center [507, 464] width 538 height 111
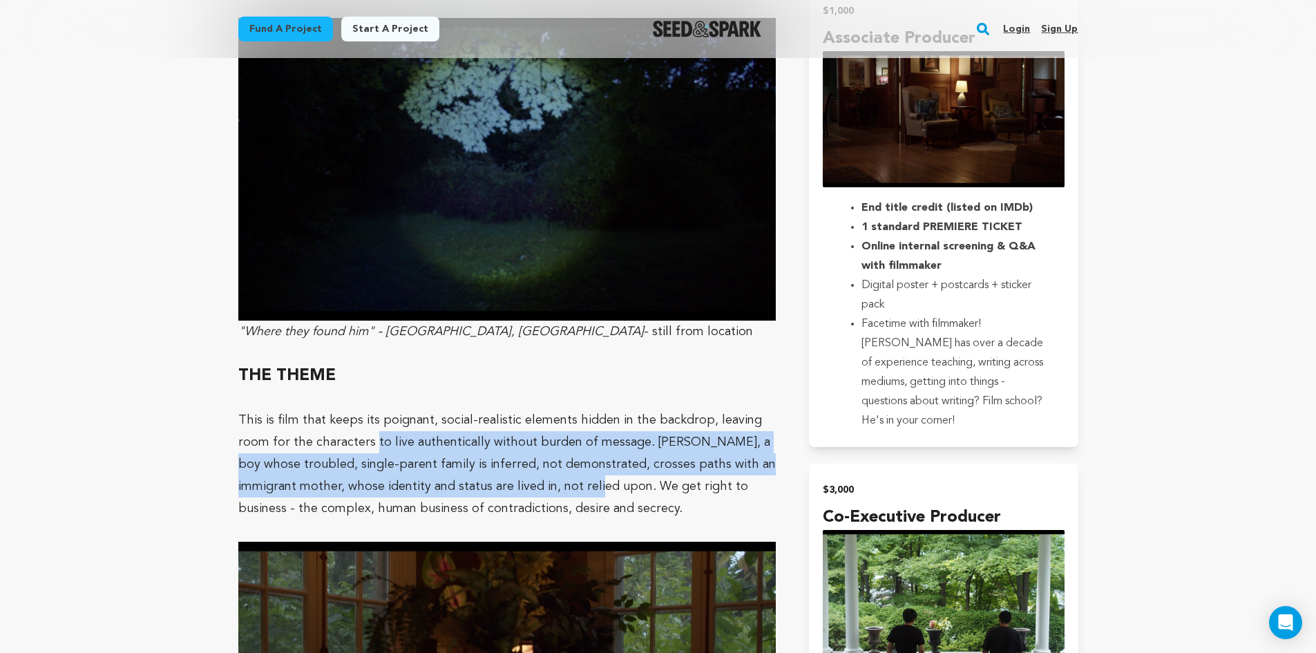
click at [373, 409] on p "This is film that keeps its poignant, social-realistic elements hidden in the b…" at bounding box center [507, 464] width 538 height 111
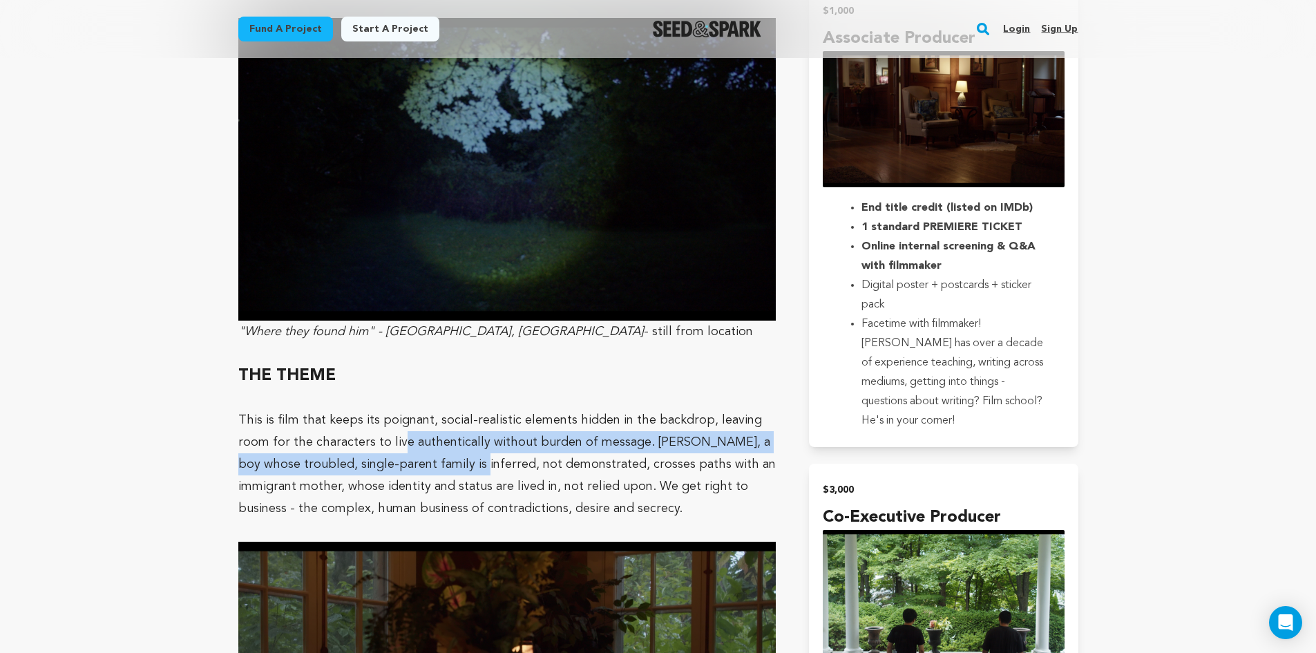
drag, startPoint x: 398, startPoint y: 388, endPoint x: 450, endPoint y: 417, distance: 59.4
click at [454, 415] on p "This is film that keeps its poignant, social-realistic elements hidden in the b…" at bounding box center [507, 464] width 538 height 111
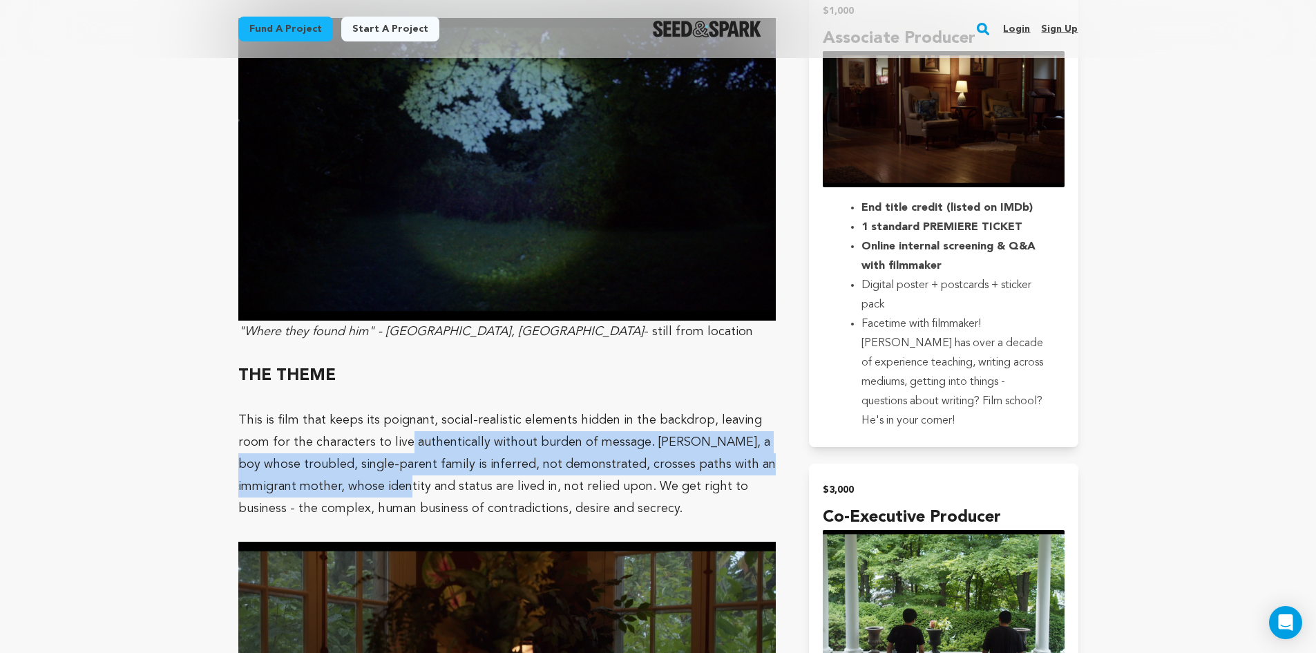
drag, startPoint x: 384, startPoint y: 439, endPoint x: 403, endPoint y: 396, distance: 47.4
click at [403, 409] on p "This is film that keeps its poignant, social-realistic elements hidden in the b…" at bounding box center [507, 464] width 538 height 111
drag, startPoint x: 402, startPoint y: 395, endPoint x: 427, endPoint y: 451, distance: 60.6
click at [427, 451] on p "This is film that keeps its poignant, social-realistic elements hidden in the b…" at bounding box center [507, 464] width 538 height 111
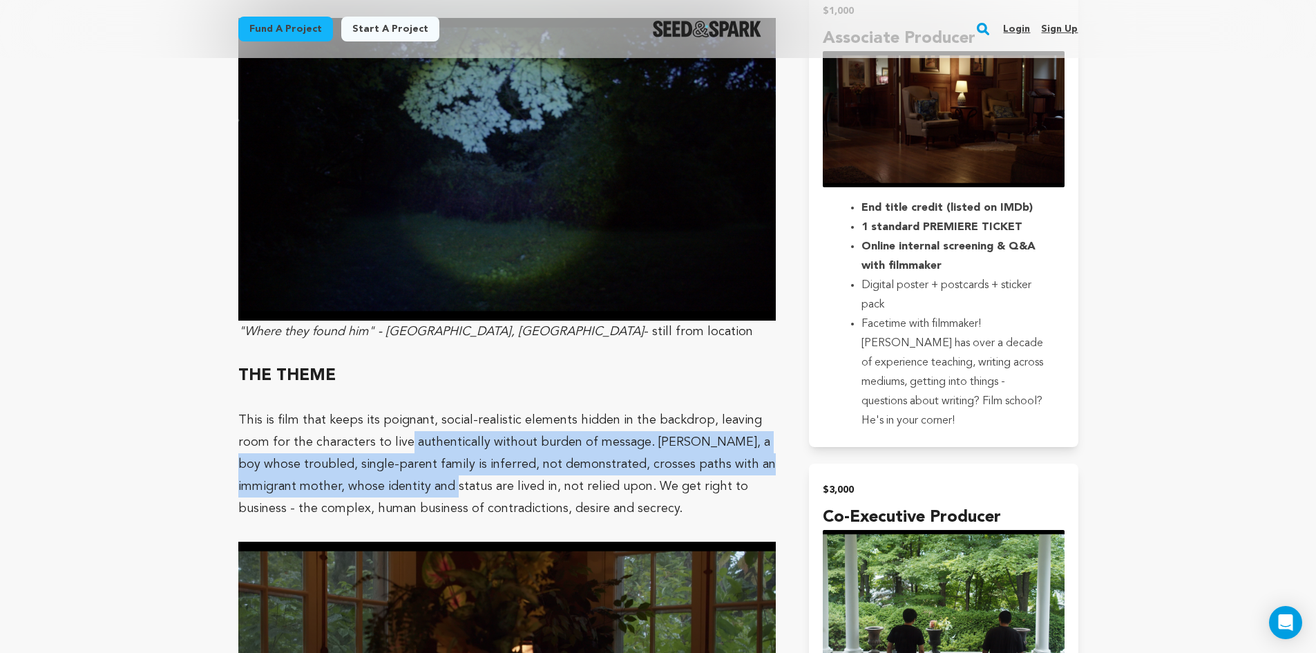
click at [427, 451] on p "This is film that keeps its poignant, social-realistic elements hidden in the b…" at bounding box center [507, 464] width 538 height 111
drag, startPoint x: 419, startPoint y: 426, endPoint x: 402, endPoint y: 395, distance: 35.6
click at [402, 409] on p "This is film that keeps its poignant, social-realistic elements hidden in the b…" at bounding box center [507, 464] width 538 height 111
click at [401, 409] on p "This is film that keeps its poignant, social-realistic elements hidden in the b…" at bounding box center [507, 464] width 538 height 111
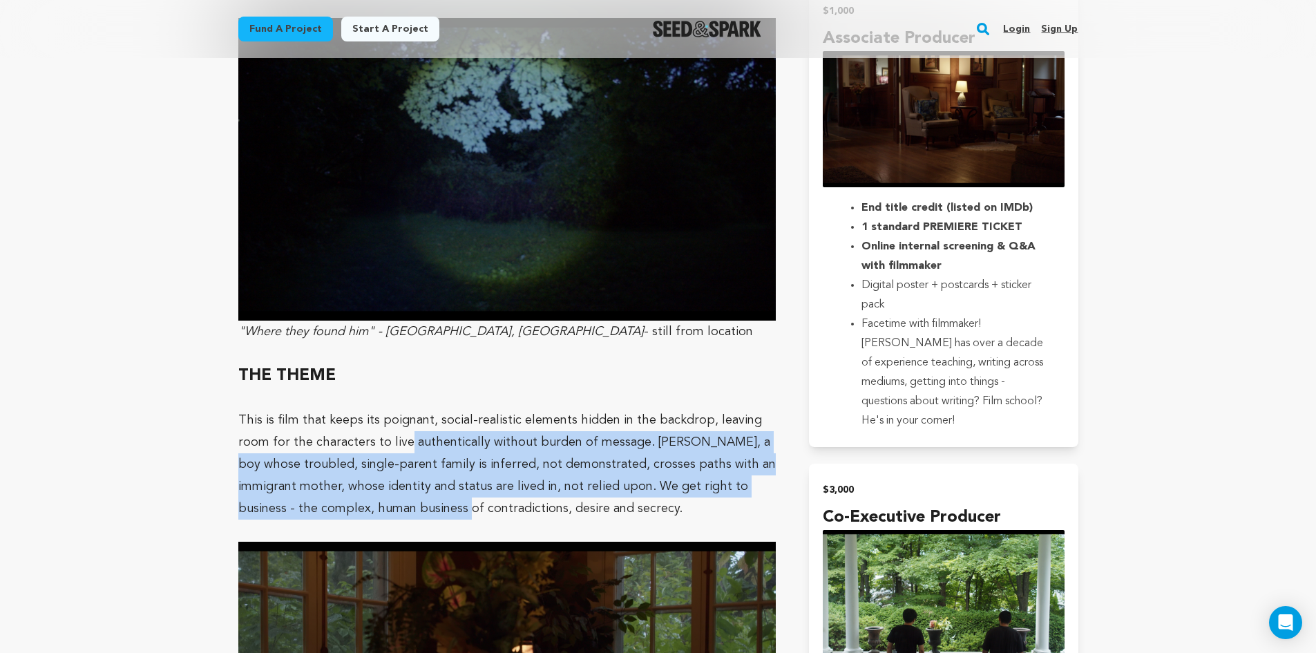
drag, startPoint x: 401, startPoint y: 395, endPoint x: 424, endPoint y: 454, distance: 62.8
click at [424, 454] on p "This is film that keeps its poignant, social-realistic elements hidden in the b…" at bounding box center [507, 464] width 538 height 111
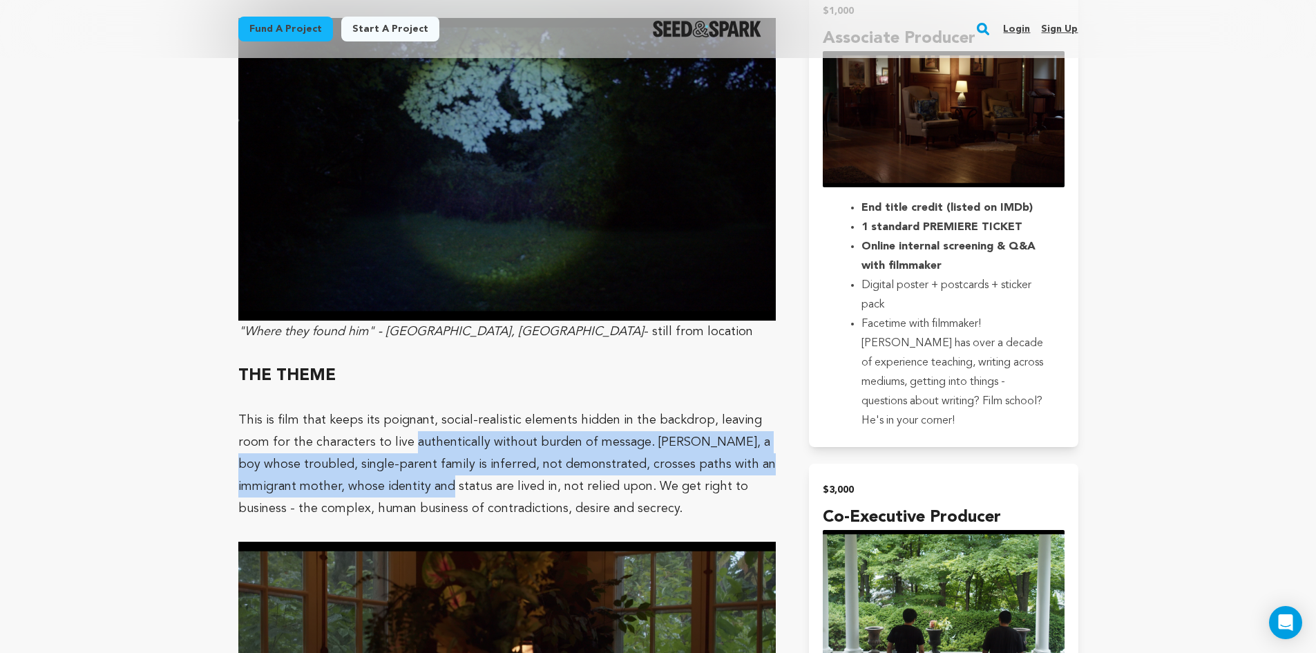
drag, startPoint x: 423, startPoint y: 442, endPoint x: 408, endPoint y: 405, distance: 39.7
click at [408, 409] on p "This is film that keeps its poignant, social-realistic elements hidden in the b…" at bounding box center [507, 464] width 538 height 111
drag, startPoint x: 401, startPoint y: 392, endPoint x: 415, endPoint y: 444, distance: 54.3
click at [415, 444] on p "This is film that keeps its poignant, social-realistic elements hidden in the b…" at bounding box center [507, 464] width 538 height 111
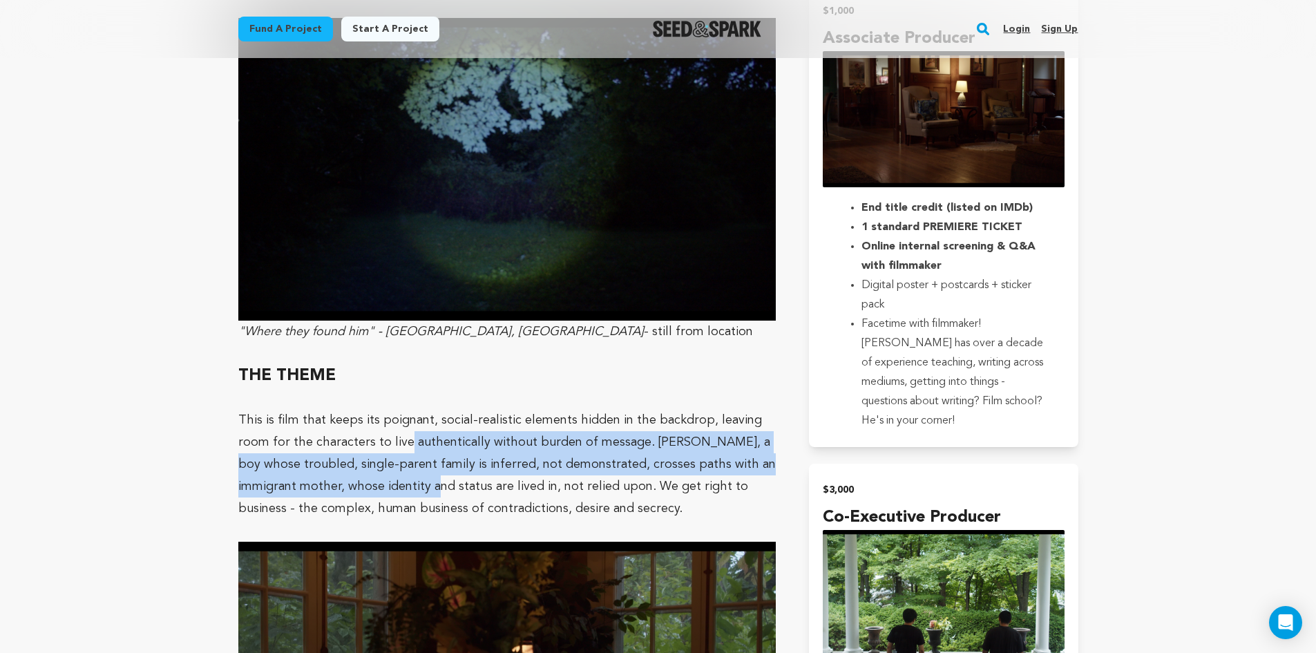
click at [415, 444] on p "This is film that keeps its poignant, social-realistic elements hidden in the b…" at bounding box center [507, 464] width 538 height 111
drag, startPoint x: 422, startPoint y: 443, endPoint x: 408, endPoint y: 401, distance: 43.7
click at [408, 409] on p "This is film that keeps its poignant, social-realistic elements hidden in the b…" at bounding box center [507, 464] width 538 height 111
drag, startPoint x: 409, startPoint y: 397, endPoint x: 488, endPoint y: 443, distance: 91.4
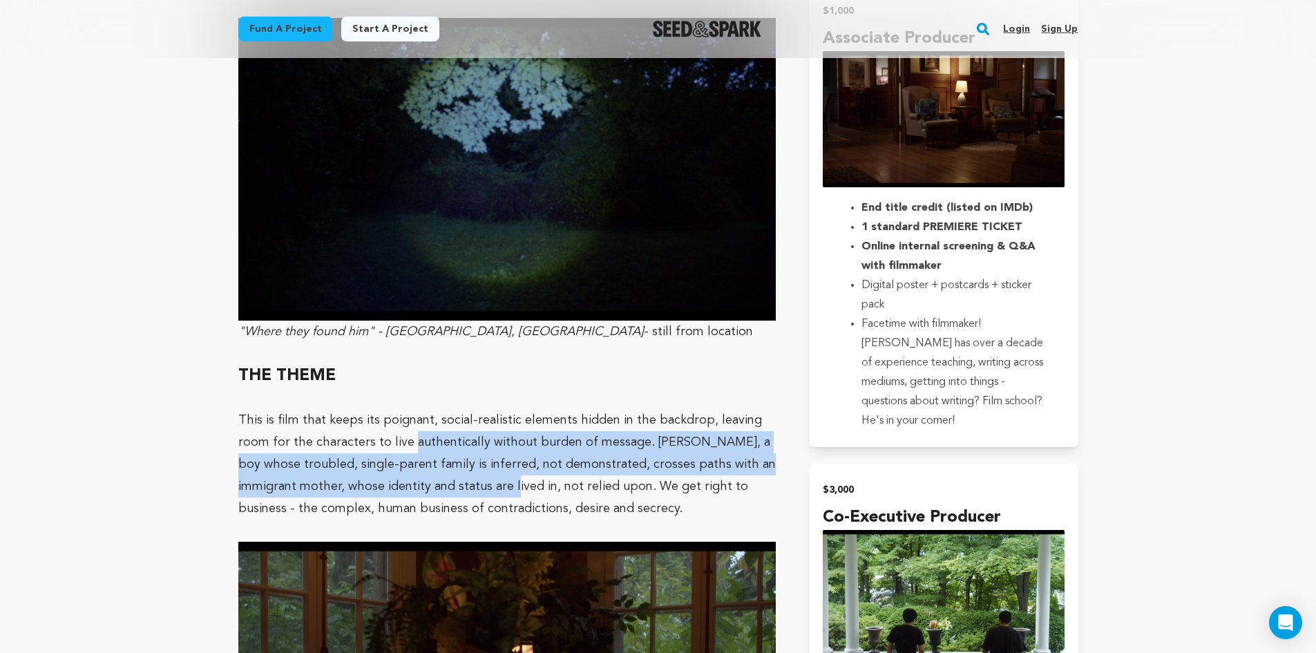
click at [488, 443] on p "This is film that keeps its poignant, social-realistic elements hidden in the b…" at bounding box center [507, 464] width 538 height 111
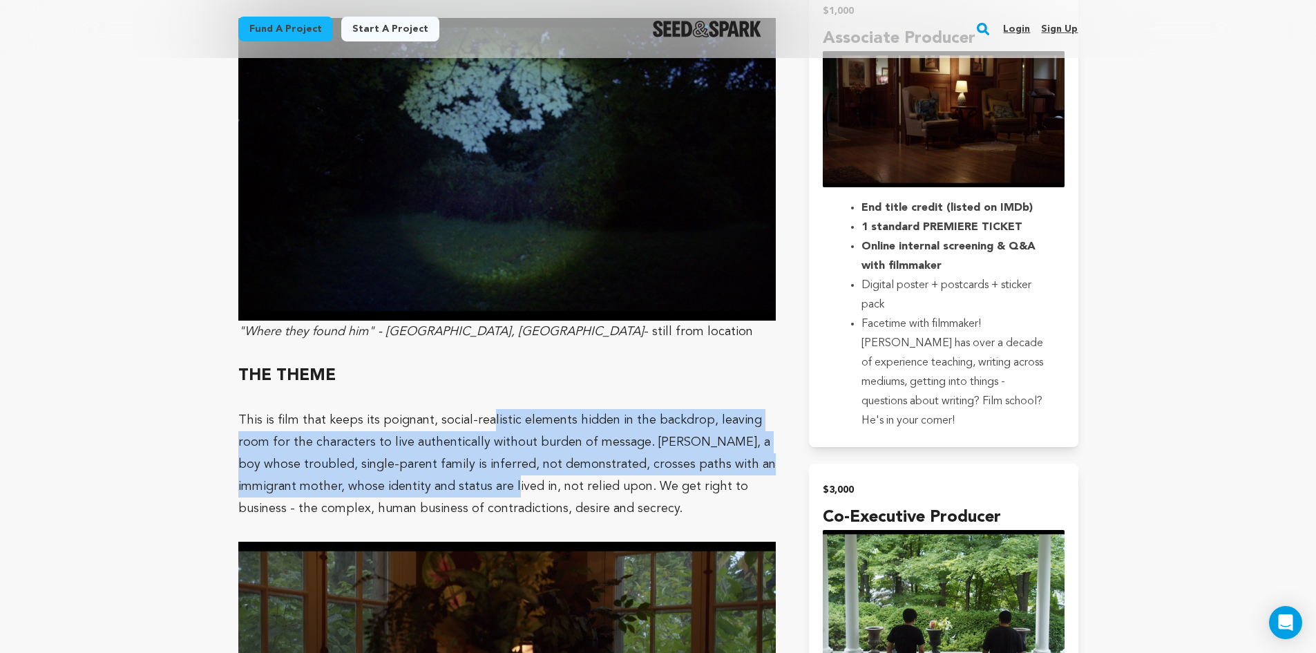
drag, startPoint x: 488, startPoint y: 443, endPoint x: 484, endPoint y: 386, distance: 56.8
click at [484, 409] on p "This is film that keeps its poignant, social-realistic elements hidden in the b…" at bounding box center [507, 464] width 538 height 111
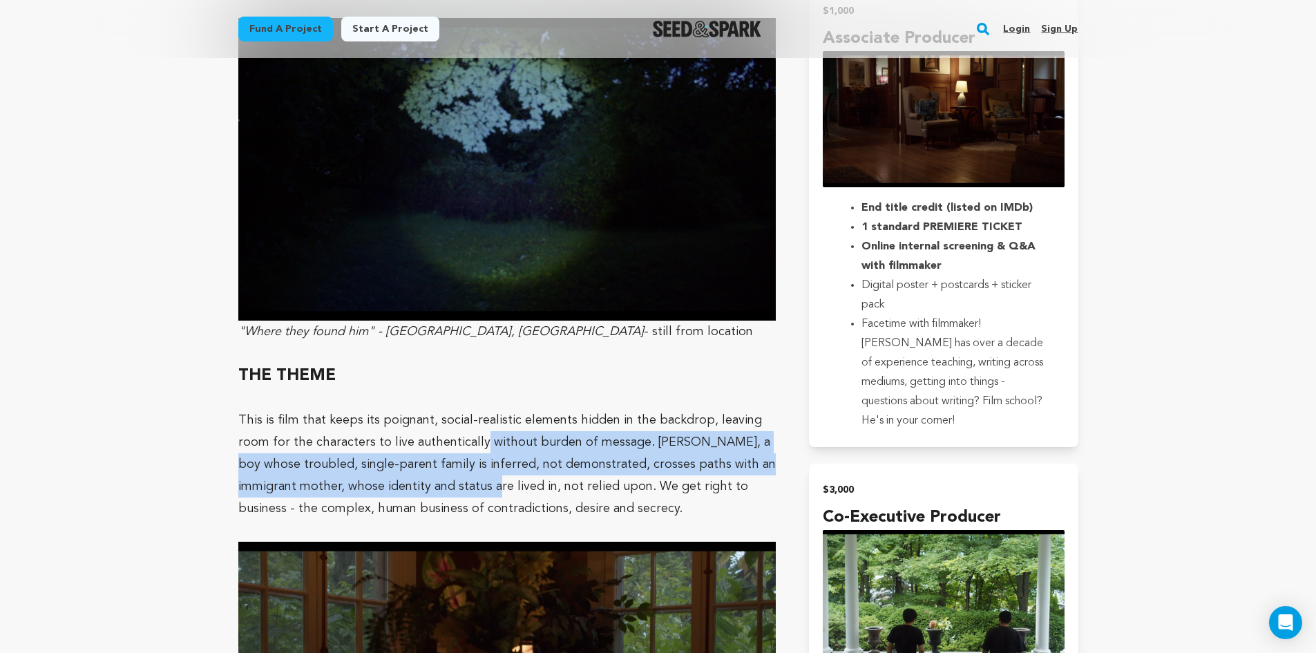
drag, startPoint x: 475, startPoint y: 400, endPoint x: 471, endPoint y: 439, distance: 39.6
click at [471, 439] on p "This is film that keeps its poignant, social-realistic elements hidden in the b…" at bounding box center [507, 464] width 538 height 111
drag, startPoint x: 472, startPoint y: 439, endPoint x: 471, endPoint y: 395, distance: 44.2
click at [471, 409] on p "This is film that keeps its poignant, social-realistic elements hidden in the b…" at bounding box center [507, 464] width 538 height 111
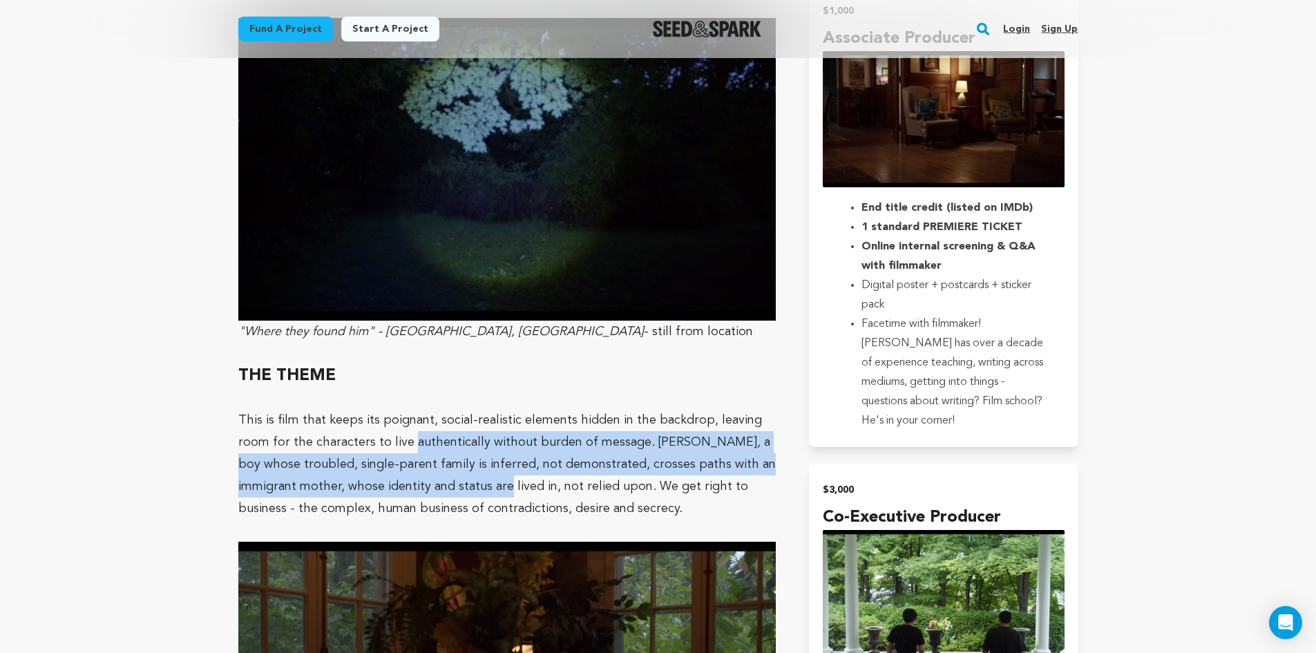
click at [471, 409] on p "This is film that keeps its poignant, social-realistic elements hidden in the b…" at bounding box center [507, 464] width 538 height 111
drag, startPoint x: 480, startPoint y: 439, endPoint x: 500, endPoint y: 399, distance: 45.1
click at [500, 409] on p "This is film that keeps its poignant, social-realistic elements hidden in the b…" at bounding box center [507, 464] width 538 height 111
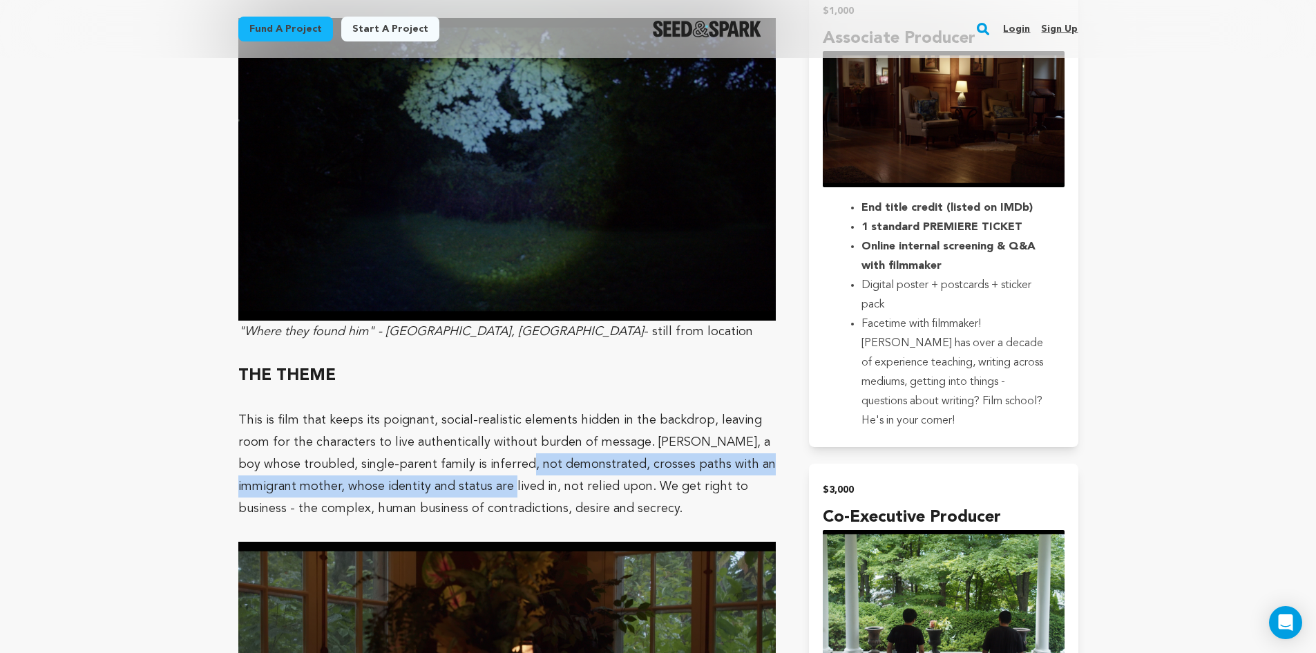
drag, startPoint x: 483, startPoint y: 449, endPoint x: 495, endPoint y: 408, distance: 43.3
click at [494, 416] on p "This is film that keeps its poignant, social-realistic elements hidden in the b…" at bounding box center [507, 464] width 538 height 111
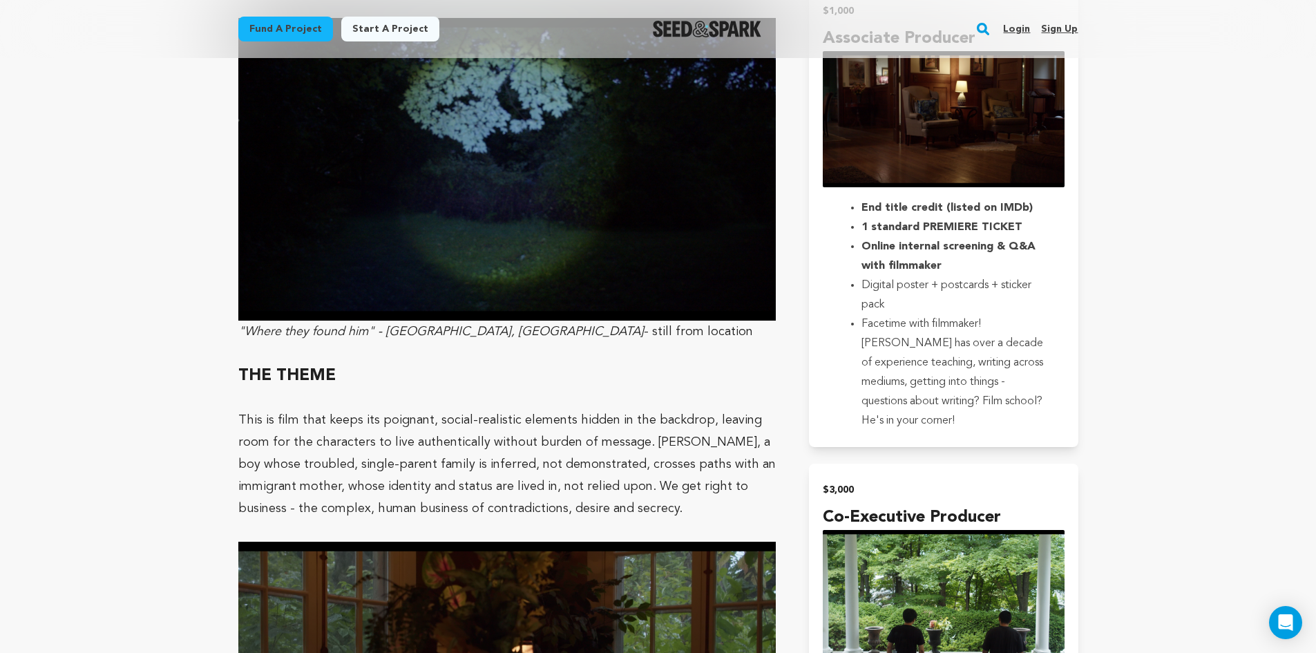
click at [495, 409] on p "This is film that keeps its poignant, social-realistic elements hidden in the b…" at bounding box center [507, 464] width 538 height 111
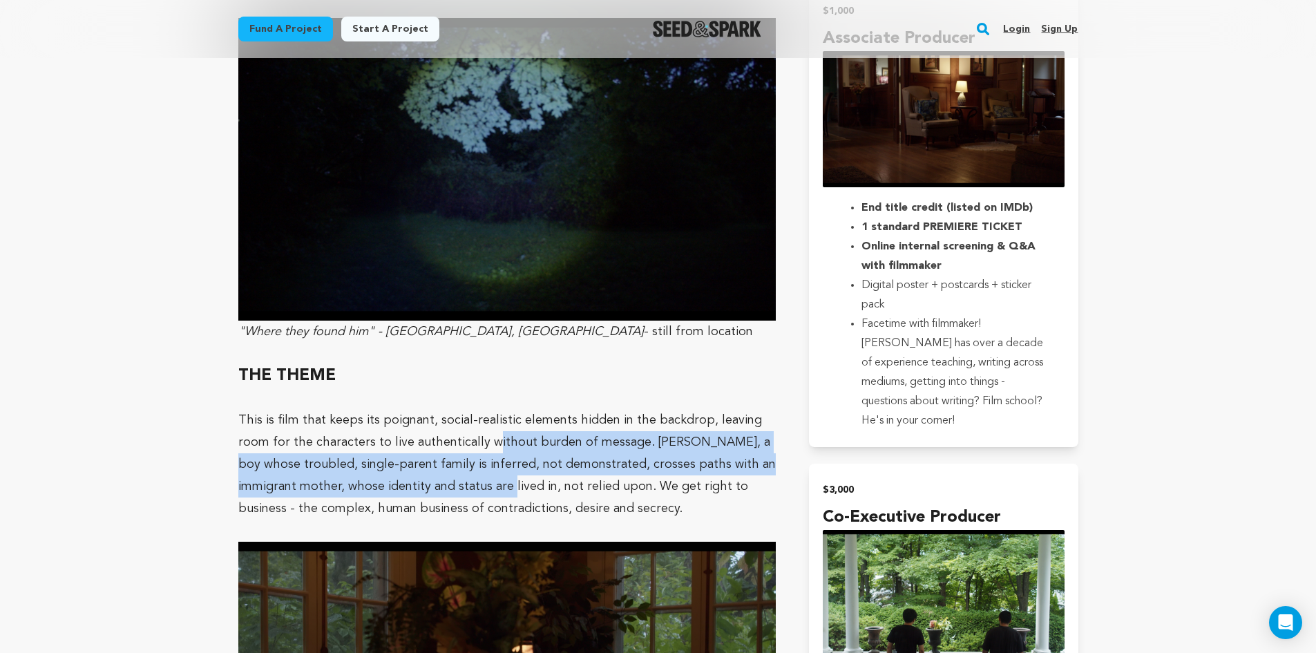
drag, startPoint x: 486, startPoint y: 406, endPoint x: 482, endPoint y: 441, distance: 35.4
click at [482, 439] on p "This is film that keeps its poignant, social-realistic elements hidden in the b…" at bounding box center [507, 464] width 538 height 111
click at [482, 448] on p "This is film that keeps its poignant, social-realistic elements hidden in the b…" at bounding box center [507, 464] width 538 height 111
drag, startPoint x: 482, startPoint y: 444, endPoint x: 485, endPoint y: 390, distance: 53.3
click at [485, 409] on p "This is film that keeps its poignant, social-realistic elements hidden in the b…" at bounding box center [507, 464] width 538 height 111
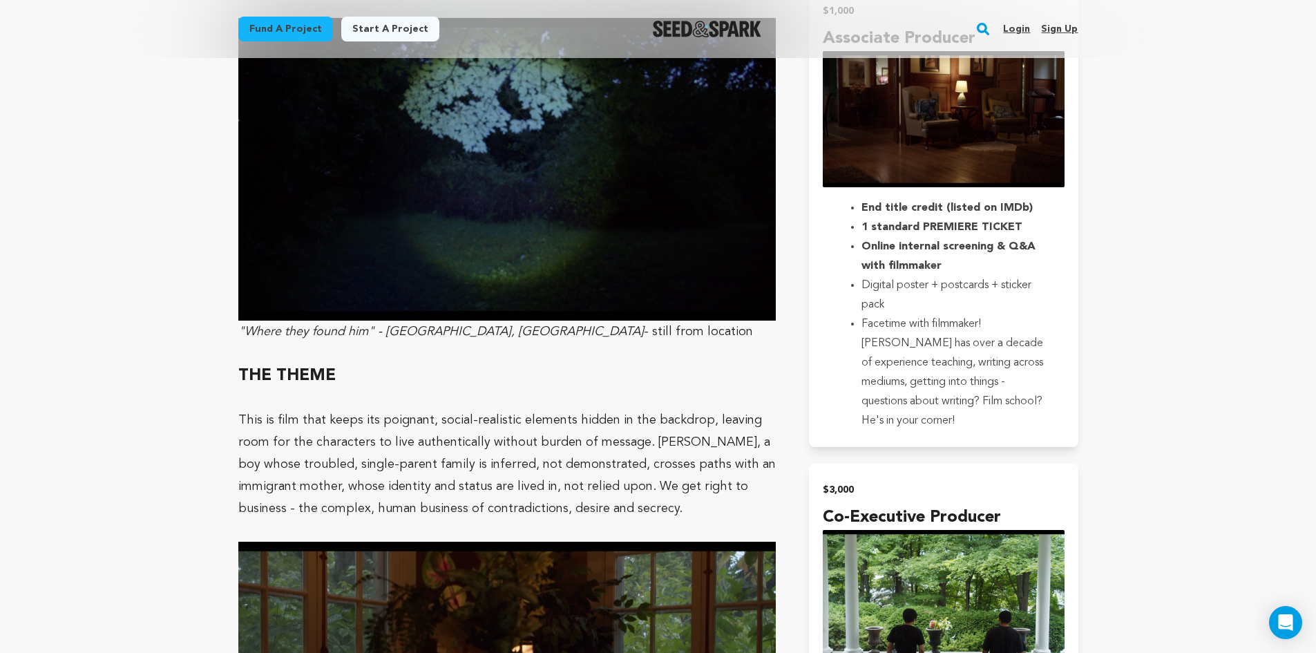
click at [484, 409] on p "This is film that keeps its poignant, social-realistic elements hidden in the b…" at bounding box center [507, 464] width 538 height 111
click at [446, 409] on p "This is film that keeps its poignant, social-realistic elements hidden in the b…" at bounding box center [507, 464] width 538 height 111
click at [539, 421] on p "This is film that keeps its poignant, social-realistic elements hidden in the b…" at bounding box center [507, 464] width 538 height 111
click at [647, 435] on p "This is film that keeps its poignant, social-realistic elements hidden in the b…" at bounding box center [507, 464] width 538 height 111
click at [481, 409] on p "This is film that keeps its poignant, social-realistic elements hidden in the b…" at bounding box center [507, 464] width 538 height 111
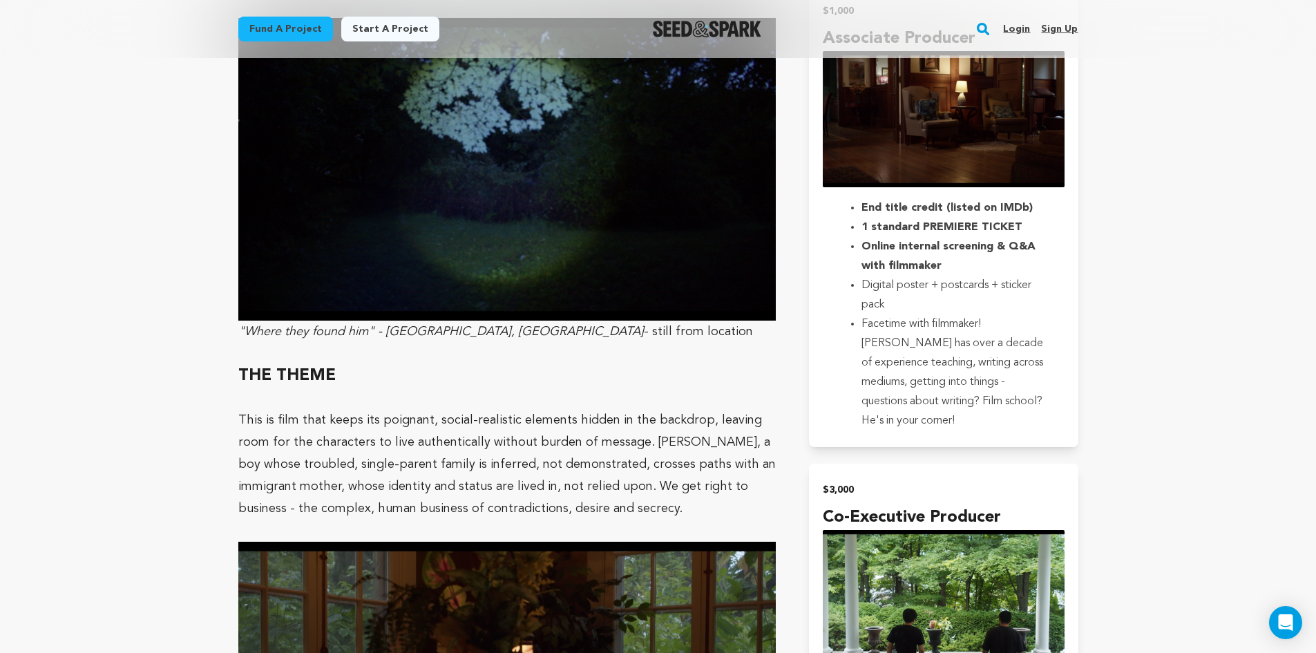
drag
click at [62, 413] on main "Fund a project Start a project Search Login Sign up Start a project" at bounding box center [658, 516] width 1316 height 4765
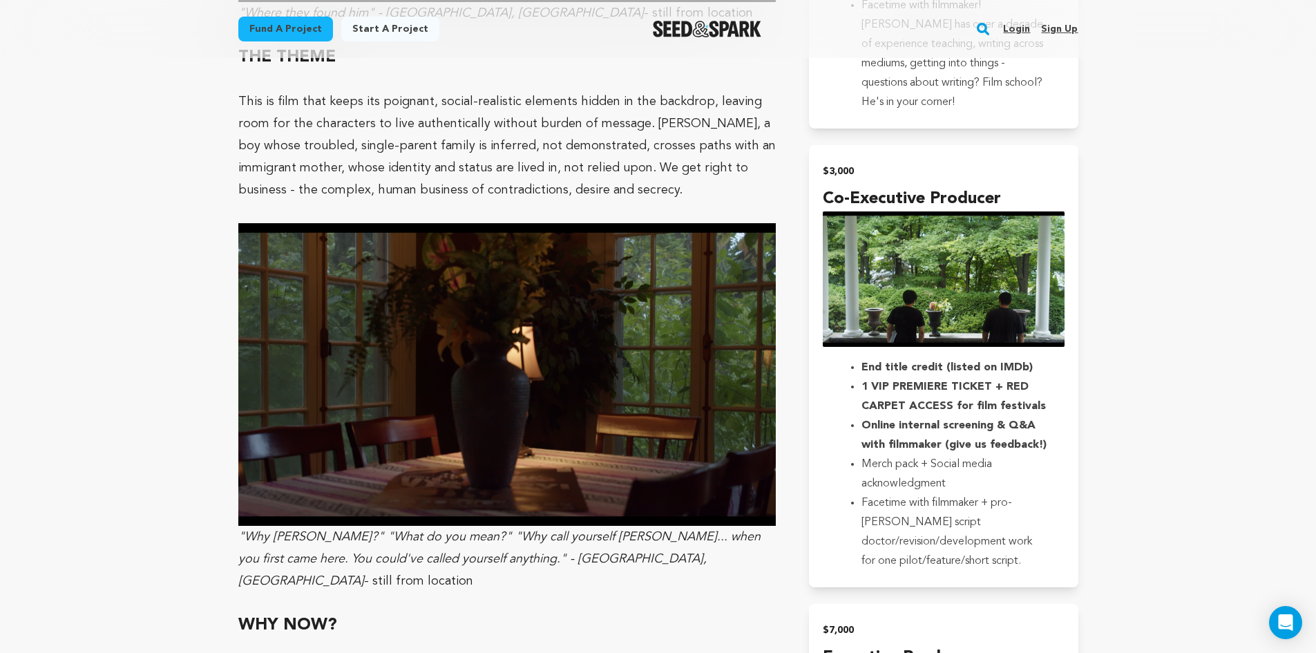
scroll to position [2211, 0]
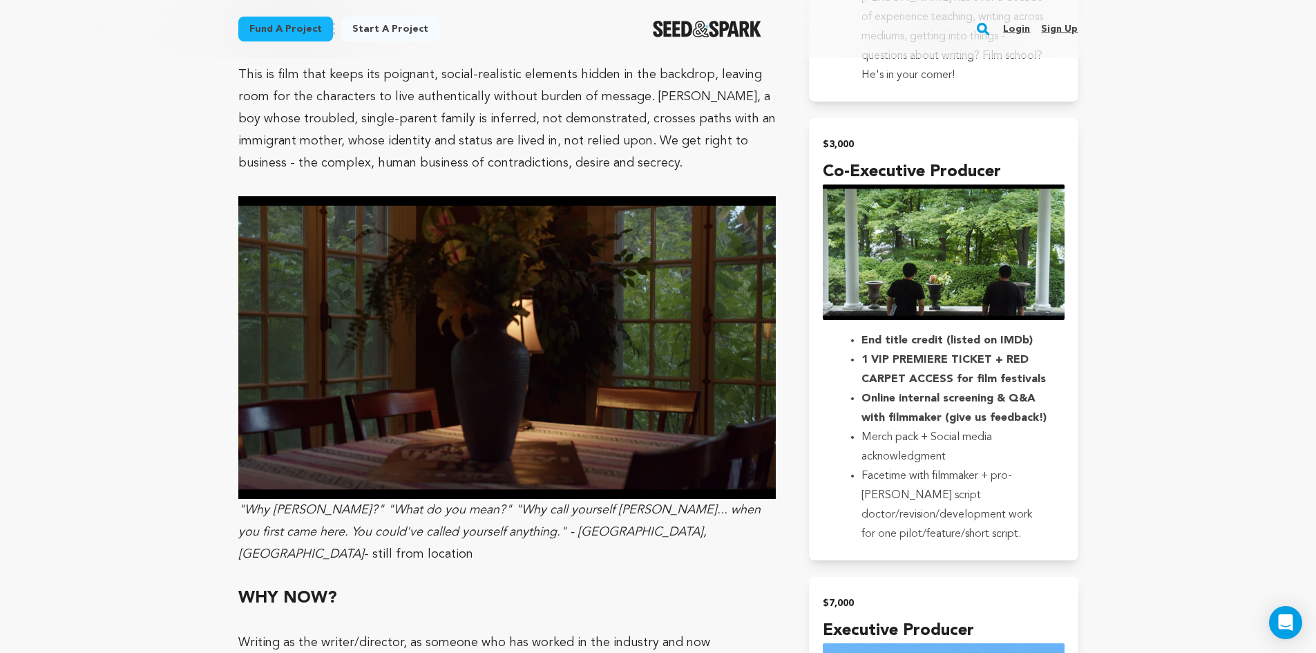
click at [81, 367] on main "Fund a project Start a project Search Login Sign up Start a project" at bounding box center [658, 171] width 1316 height 4765
click at [84, 363] on main "Fund a project Start a project Search Login Sign up Start a project" at bounding box center [658, 171] width 1316 height 4765
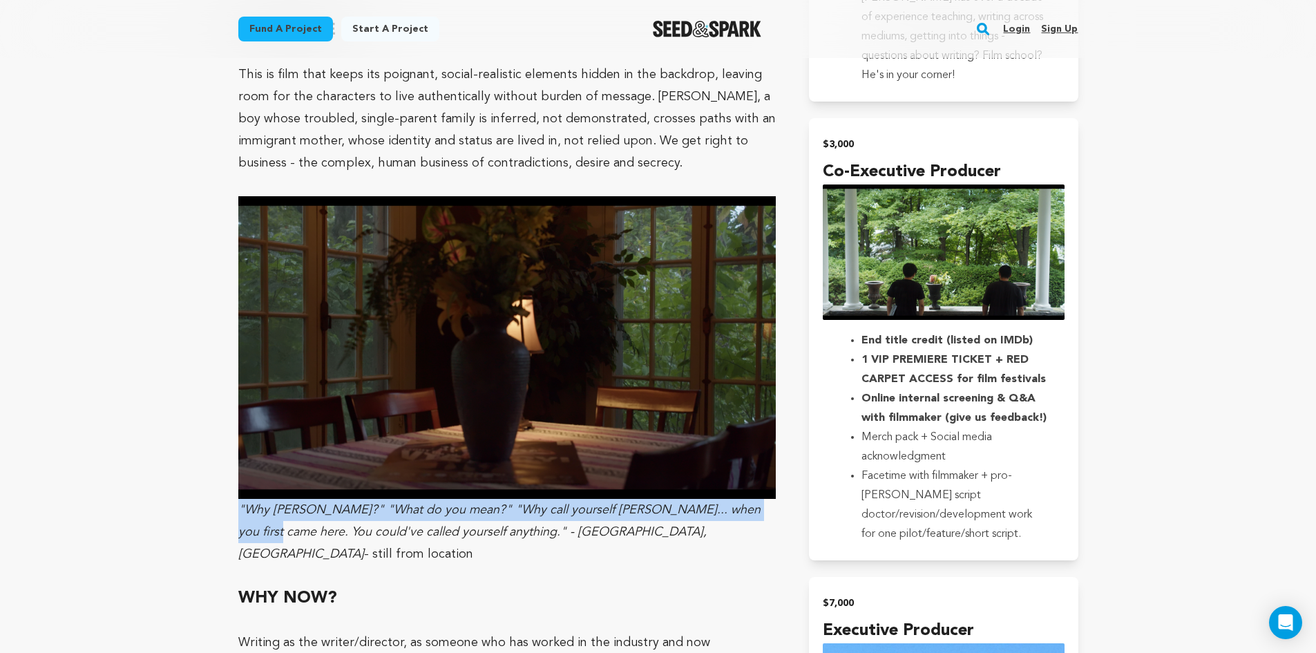
click at [233, 485] on div "Fund a project Project details MOTHER [US_STATE][GEOGRAPHIC_DATA], [US_STATE] |…" at bounding box center [658, 17] width 885 height 4341
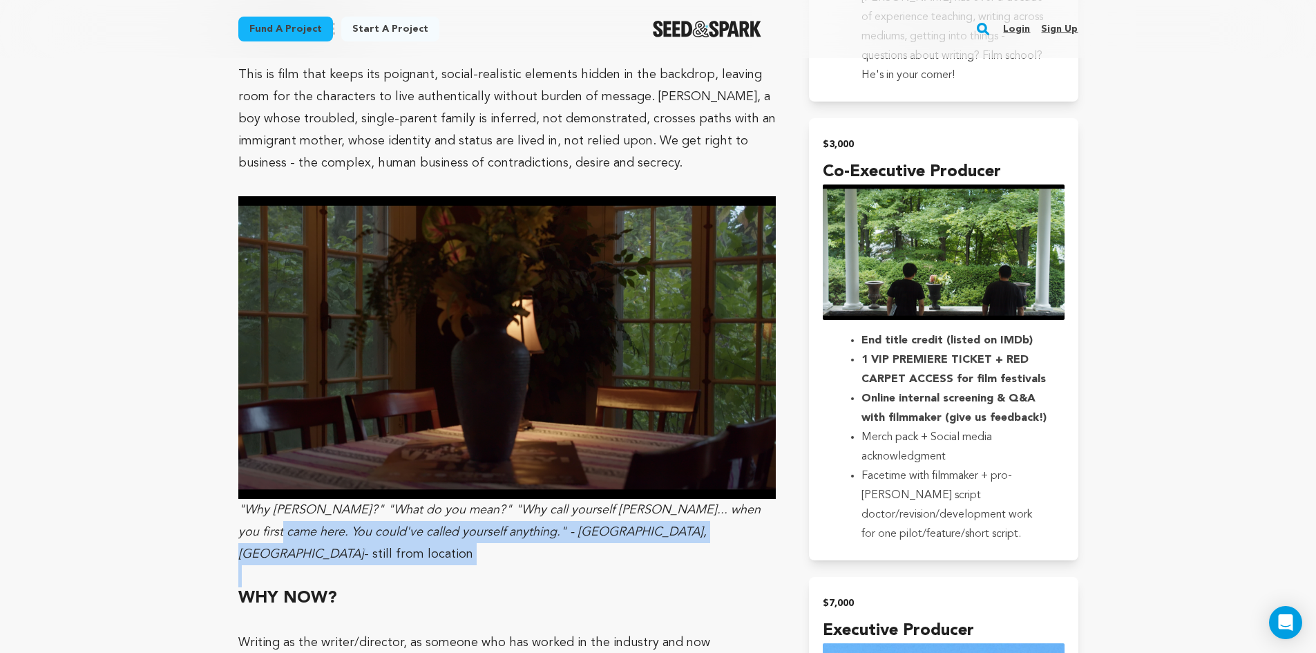
click at [225, 504] on div "Fund a project Project details MOTHER [US_STATE][GEOGRAPHIC_DATA], [US_STATE] |…" at bounding box center [658, 17] width 885 height 4341
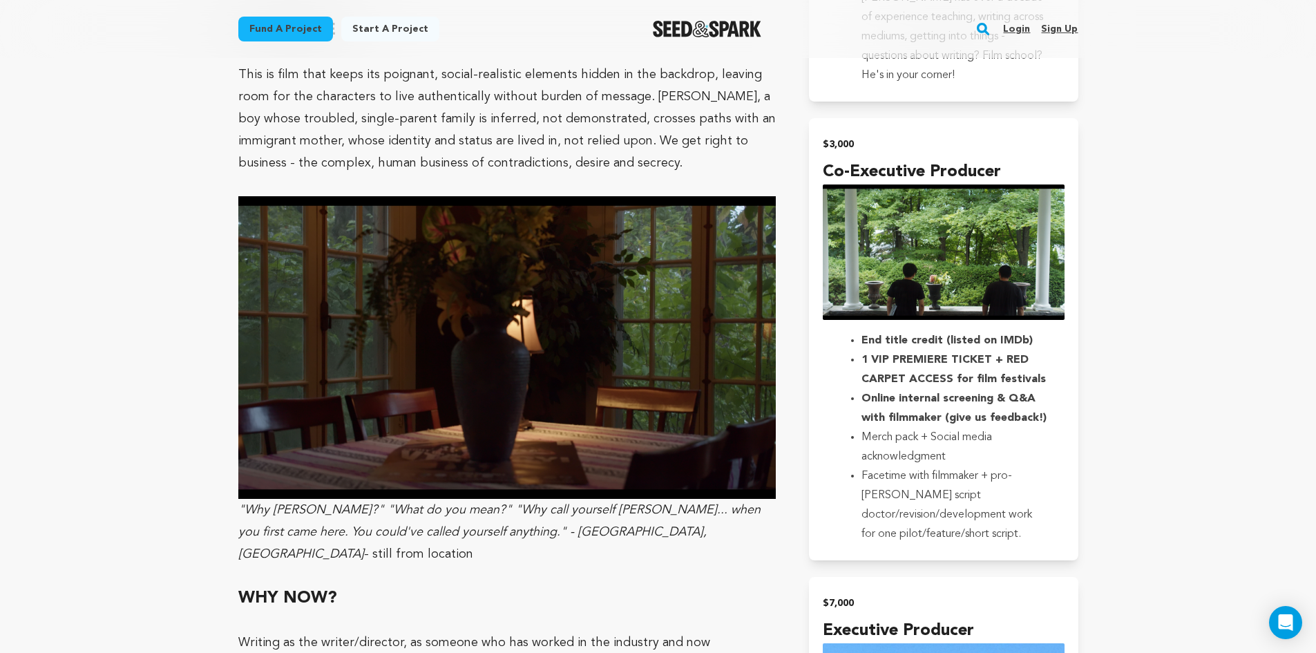
click at [227, 476] on div "Fund a project Project details MOTHER [US_STATE][GEOGRAPHIC_DATA], [US_STATE] |…" at bounding box center [658, 17] width 885 height 4341
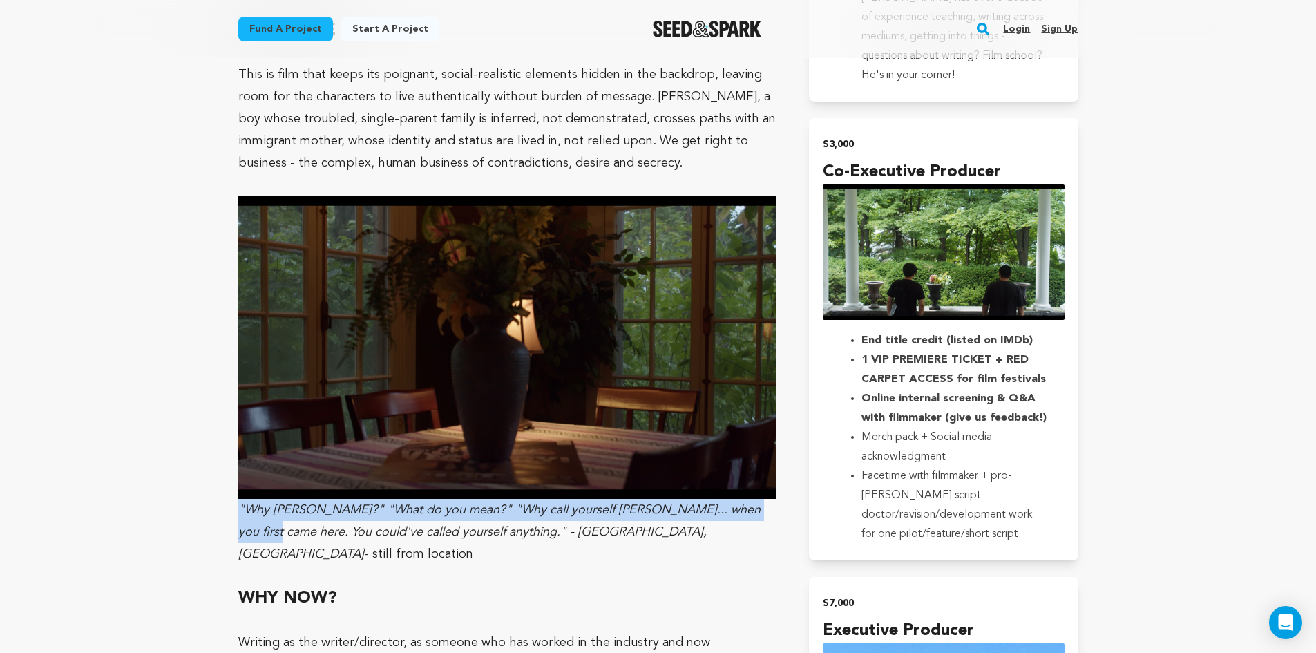
click at [235, 482] on div "Fund a project Project details MOTHER [US_STATE][GEOGRAPHIC_DATA], [US_STATE] |…" at bounding box center [658, 17] width 885 height 4341
click at [228, 479] on div "Fund a project Project details MOTHER [US_STATE][GEOGRAPHIC_DATA], [US_STATE] |…" at bounding box center [658, 17] width 885 height 4341
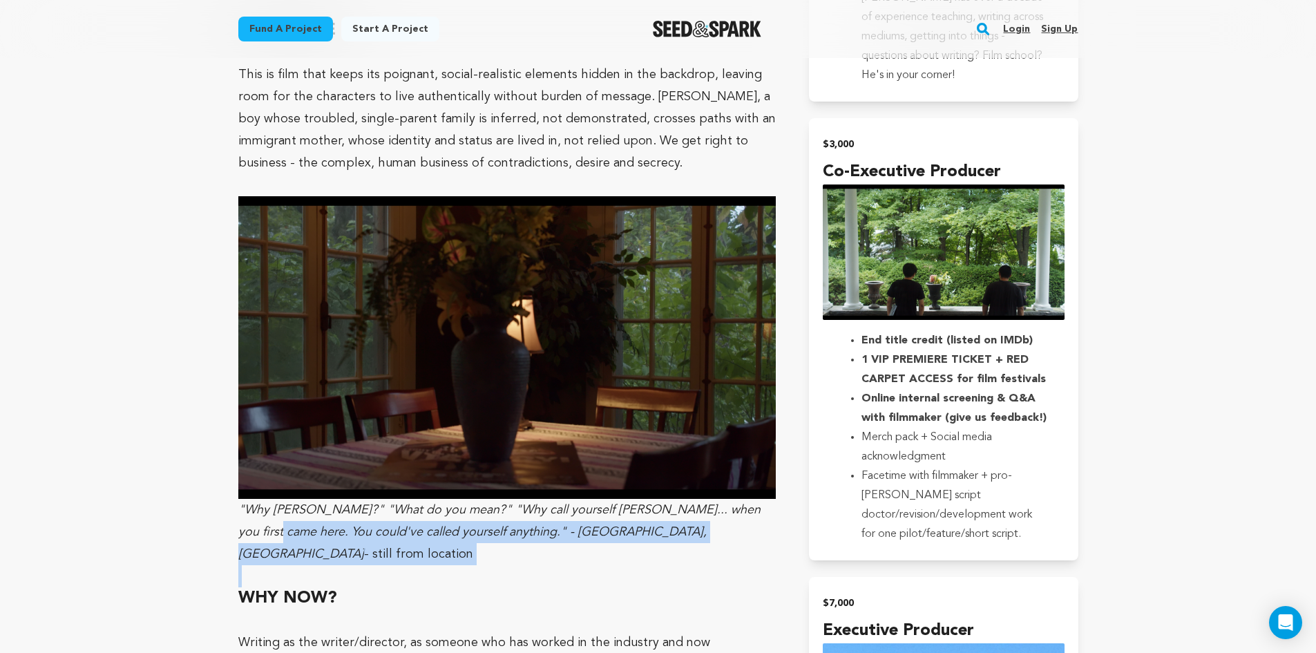
click at [220, 507] on div "Fund a project Project details MOTHER [US_STATE][GEOGRAPHIC_DATA], [US_STATE] |…" at bounding box center [658, 17] width 885 height 4341
click at [220, 506] on div "Fund a project Project details MOTHER [US_STATE][GEOGRAPHIC_DATA], [US_STATE] |…" at bounding box center [658, 17] width 885 height 4341
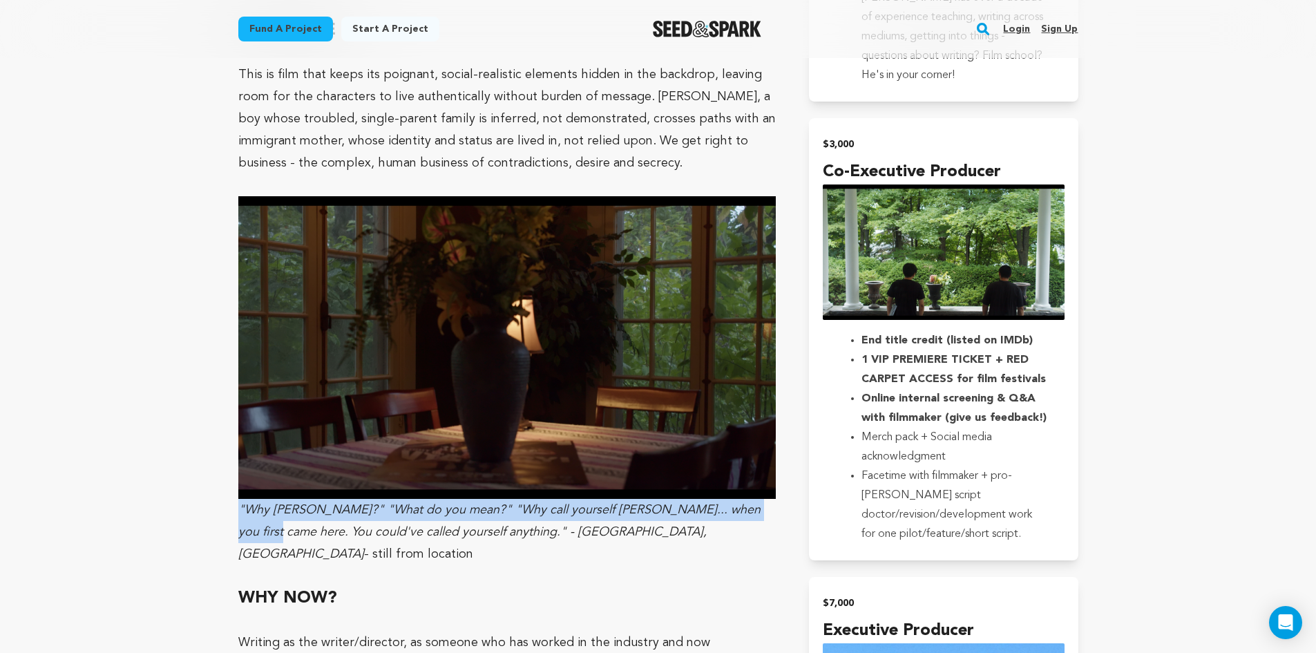
click at [227, 488] on div "Fund a project Project details MOTHER [US_STATE][GEOGRAPHIC_DATA], [US_STATE] |…" at bounding box center [658, 17] width 885 height 4341
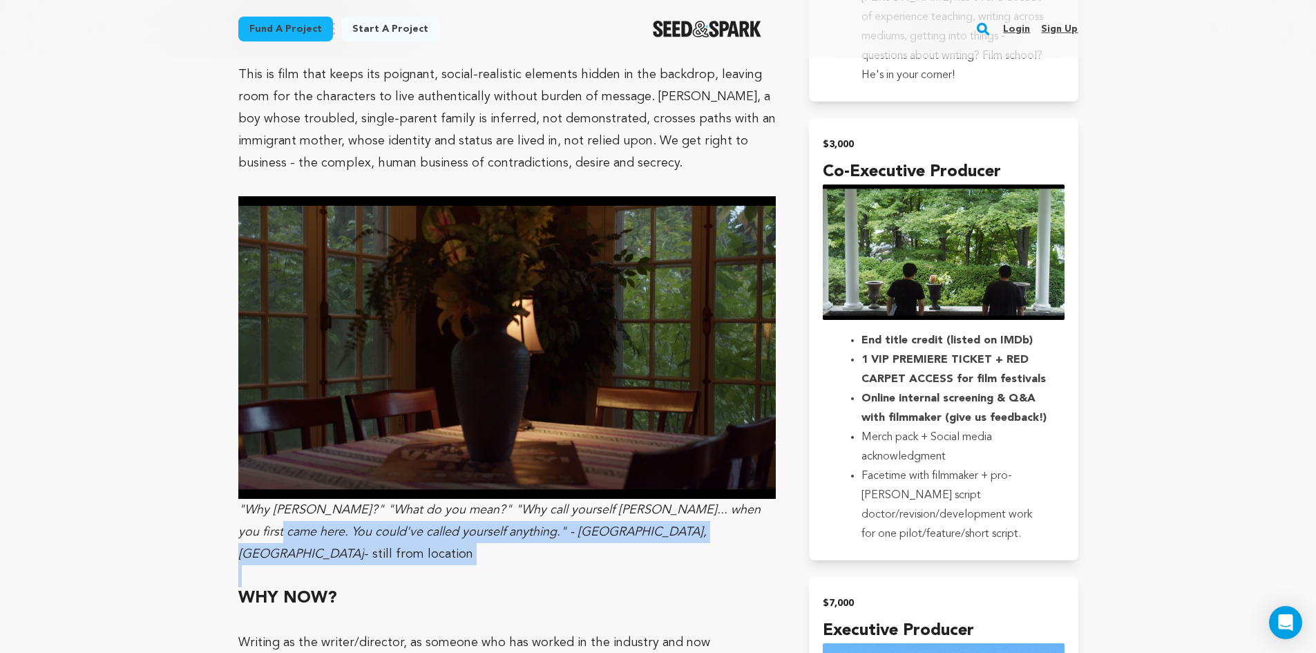
click at [219, 513] on div "Fund a project Project details MOTHER [US_STATE][GEOGRAPHIC_DATA], [US_STATE] |…" at bounding box center [658, 17] width 885 height 4341
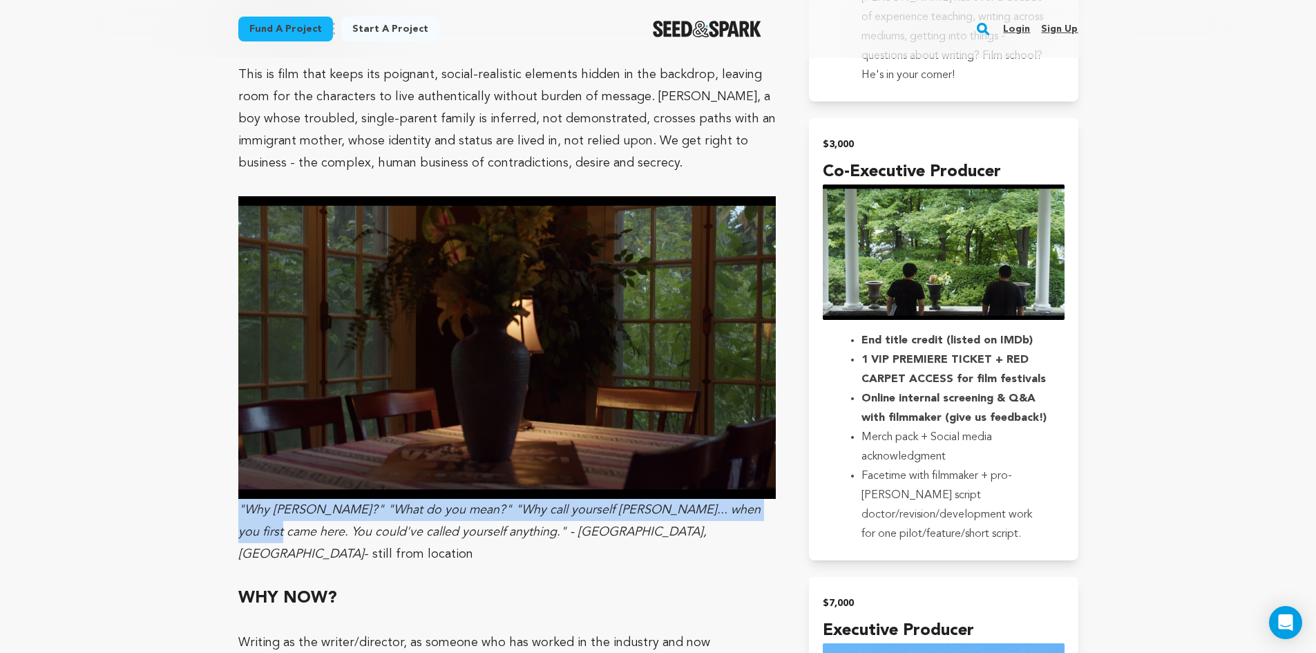
click at [228, 481] on div "Fund a project Project details MOTHER [US_STATE][GEOGRAPHIC_DATA], [US_STATE] |…" at bounding box center [658, 17] width 885 height 4341
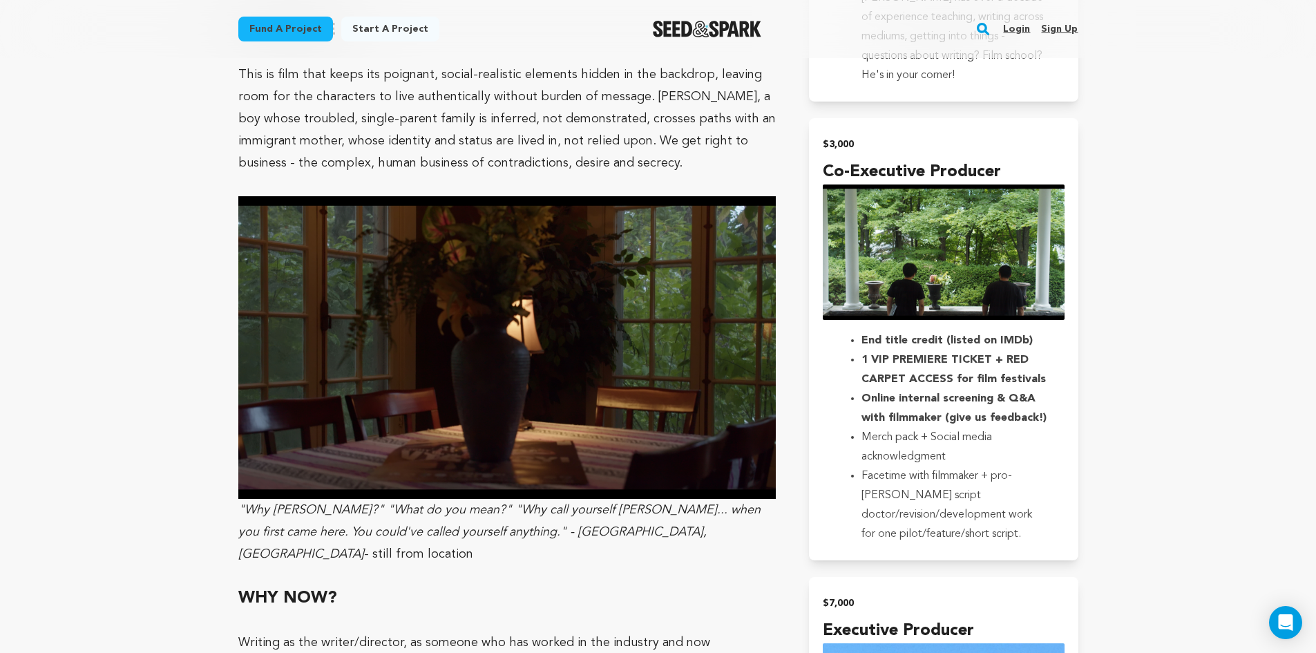
click at [213, 506] on main "Fund a project Start a project Search Login Sign up Start a project" at bounding box center [658, 171] width 1316 height 4765
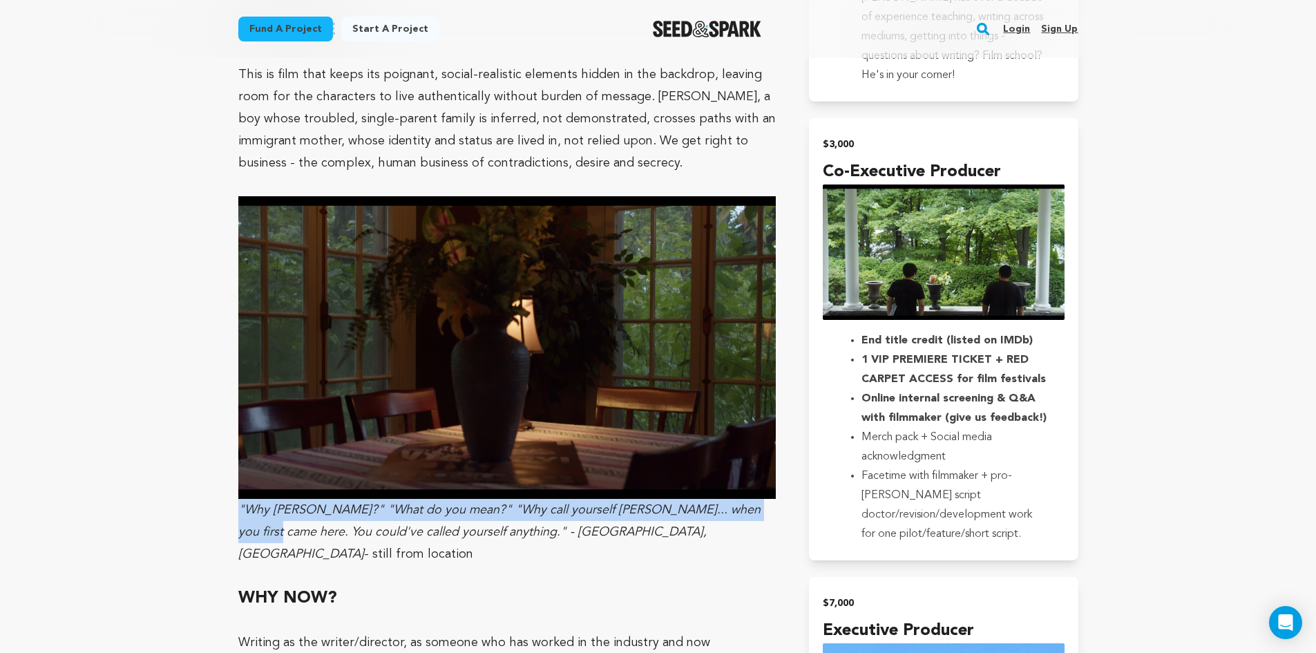
click at [227, 473] on div "Fund a project Project details MOTHER [US_STATE][GEOGRAPHIC_DATA], [US_STATE] |…" at bounding box center [658, 17] width 885 height 4341
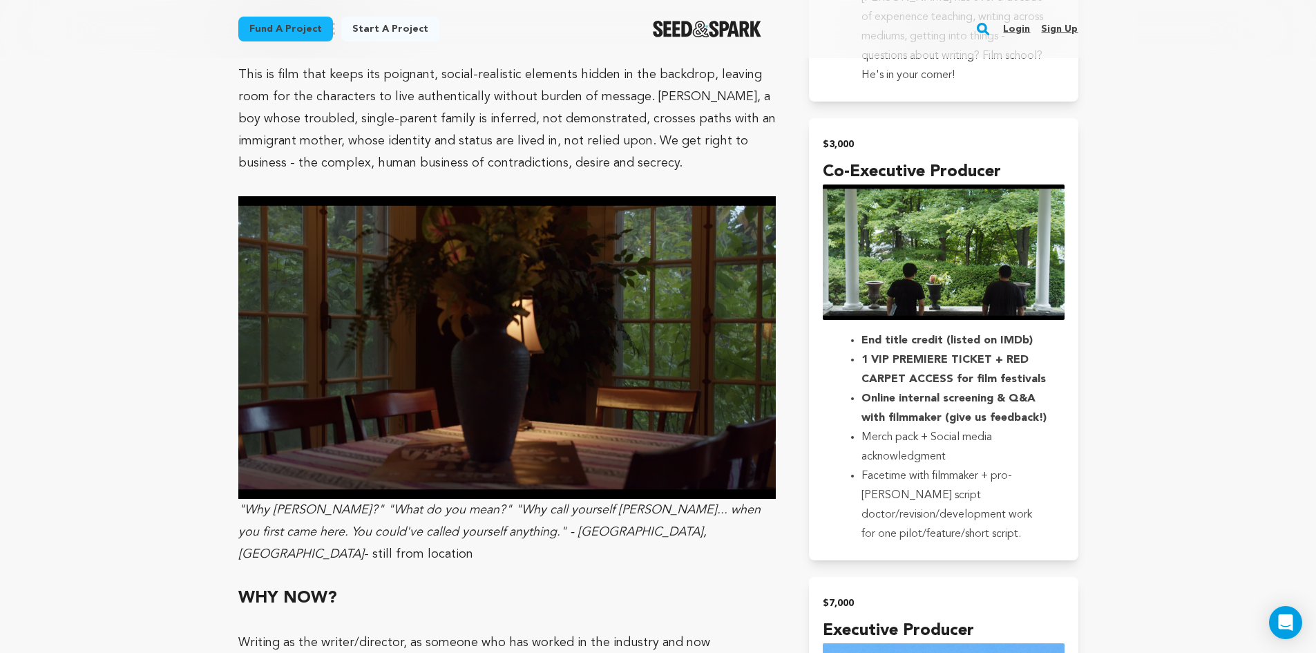
click at [222, 487] on div "Fund a project Project details MOTHER [US_STATE][GEOGRAPHIC_DATA], [US_STATE] |…" at bounding box center [658, 17] width 885 height 4341
click at [218, 520] on div "Fund a project Project details MOTHER [US_STATE][GEOGRAPHIC_DATA], [US_STATE] |…" at bounding box center [658, 17] width 885 height 4341
click at [217, 524] on div "Fund a project Project details MOTHER [US_STATE][GEOGRAPHIC_DATA], [US_STATE] |…" at bounding box center [658, 17] width 885 height 4341
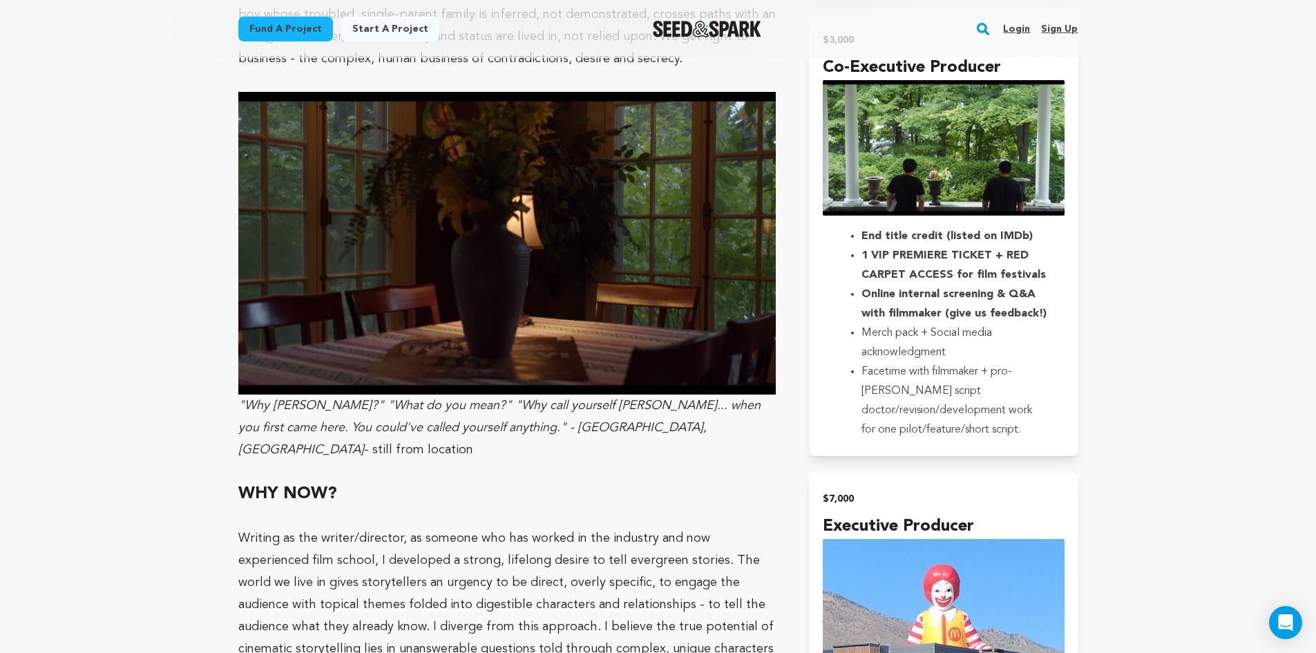
scroll to position [2419, 0]
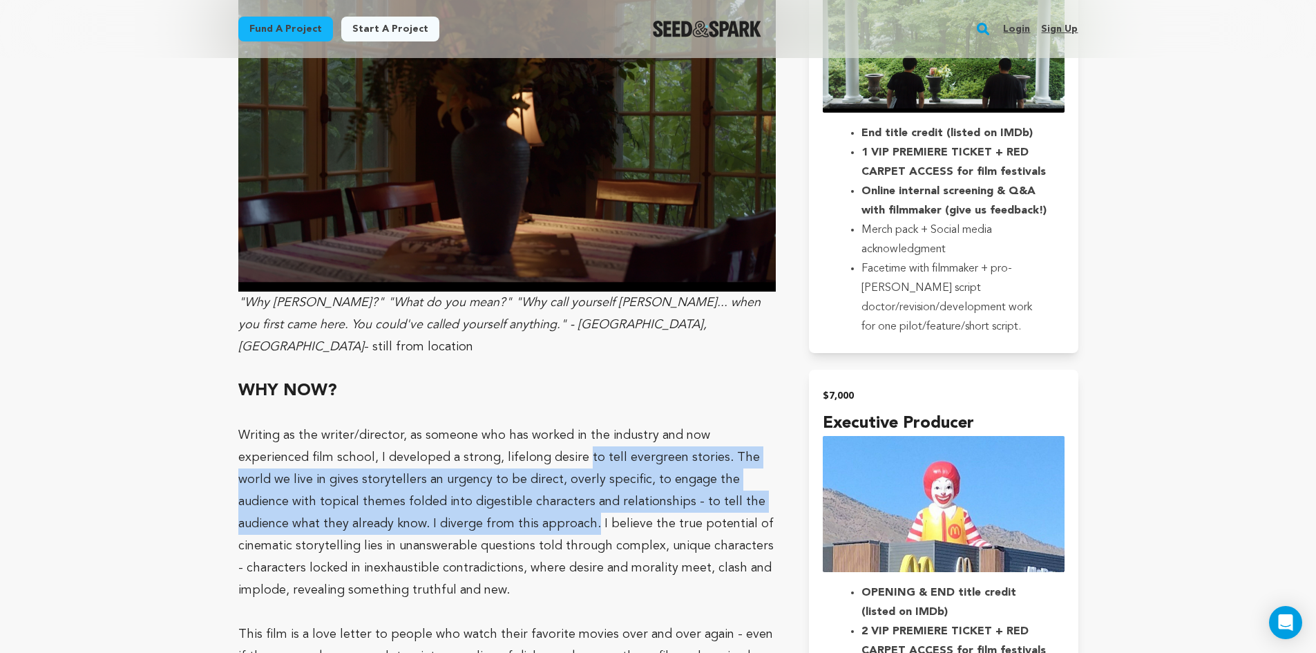
click at [510, 424] on p "Writing as the writer/director, as someone who has worked in the industry and n…" at bounding box center [507, 512] width 538 height 177
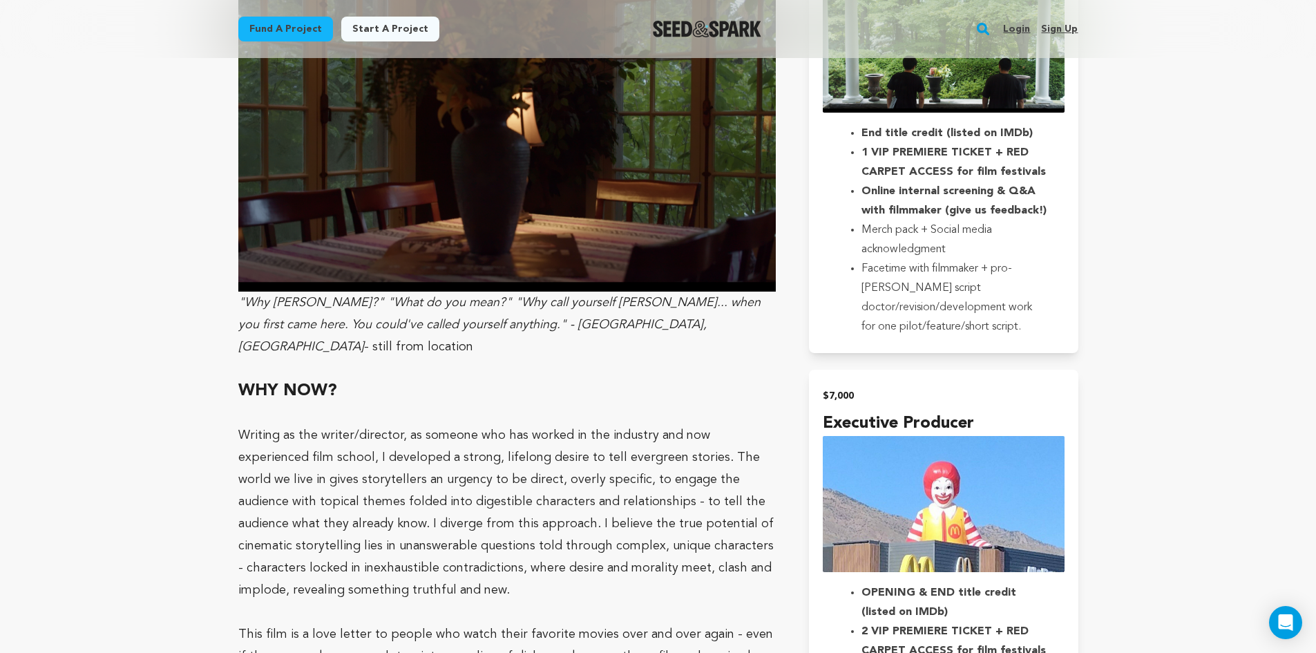
click at [336, 499] on p "Writing as the writer/director, as someone who has worked in the industry and n…" at bounding box center [507, 512] width 538 height 177
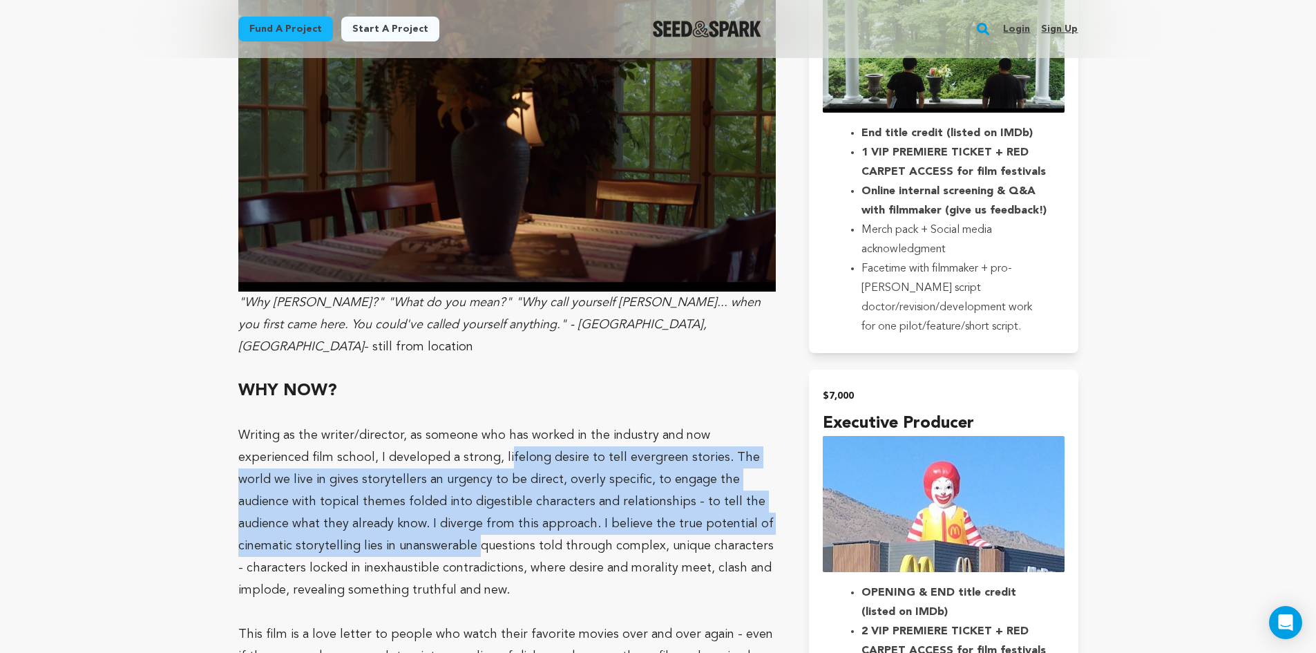
click at [436, 424] on p "Writing as the writer/director, as someone who has worked in the industry and n…" at bounding box center [507, 512] width 538 height 177
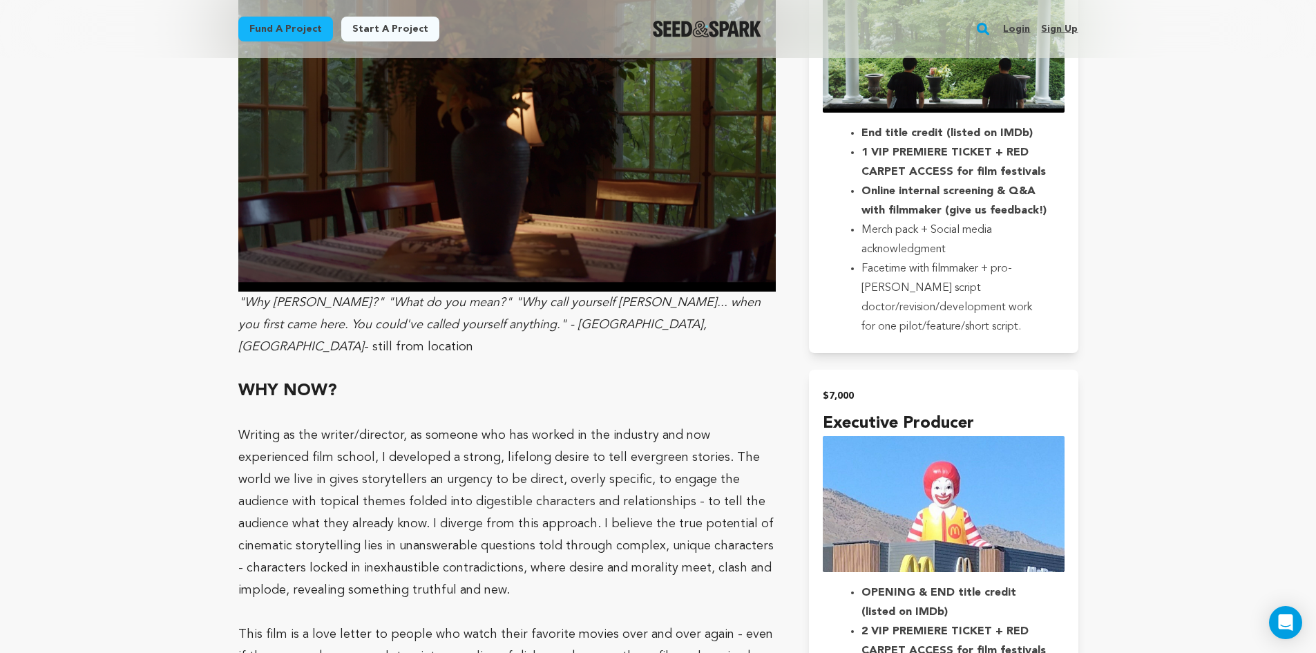
click at [394, 518] on p "Writing as the writer/director, as someone who has worked in the industry and n…" at bounding box center [507, 512] width 538 height 177
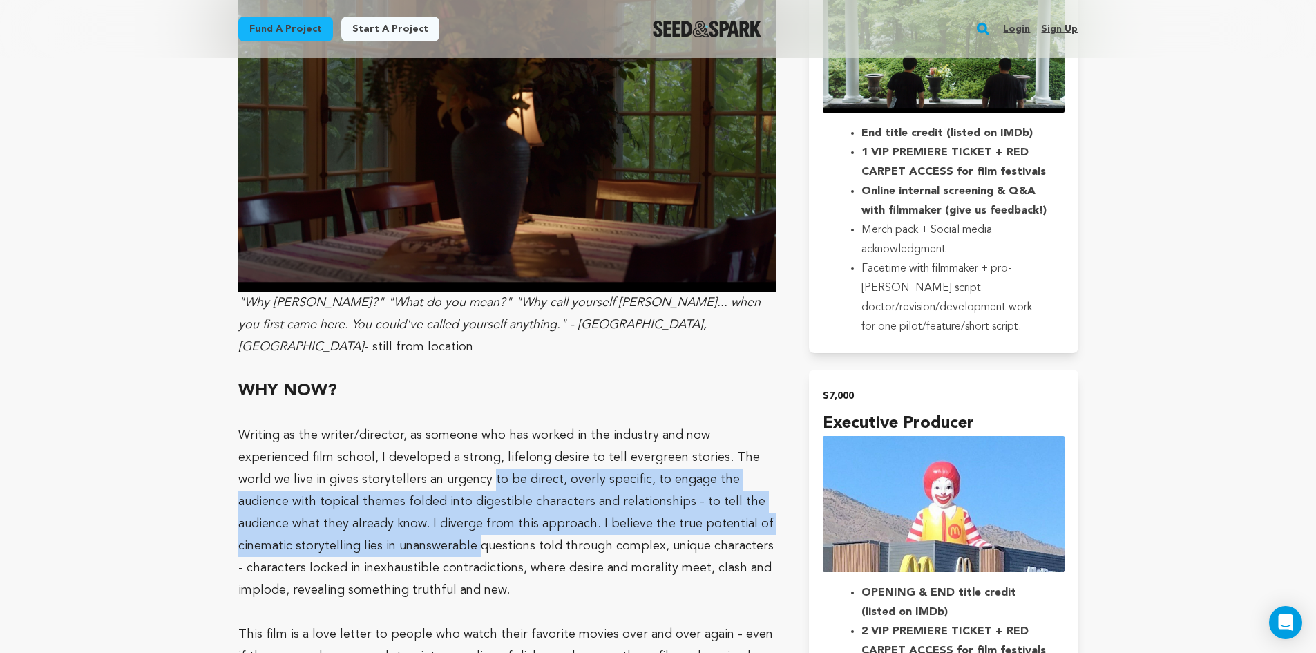
click at [415, 424] on p "Writing as the writer/director, as someone who has worked in the industry and n…" at bounding box center [507, 512] width 538 height 177
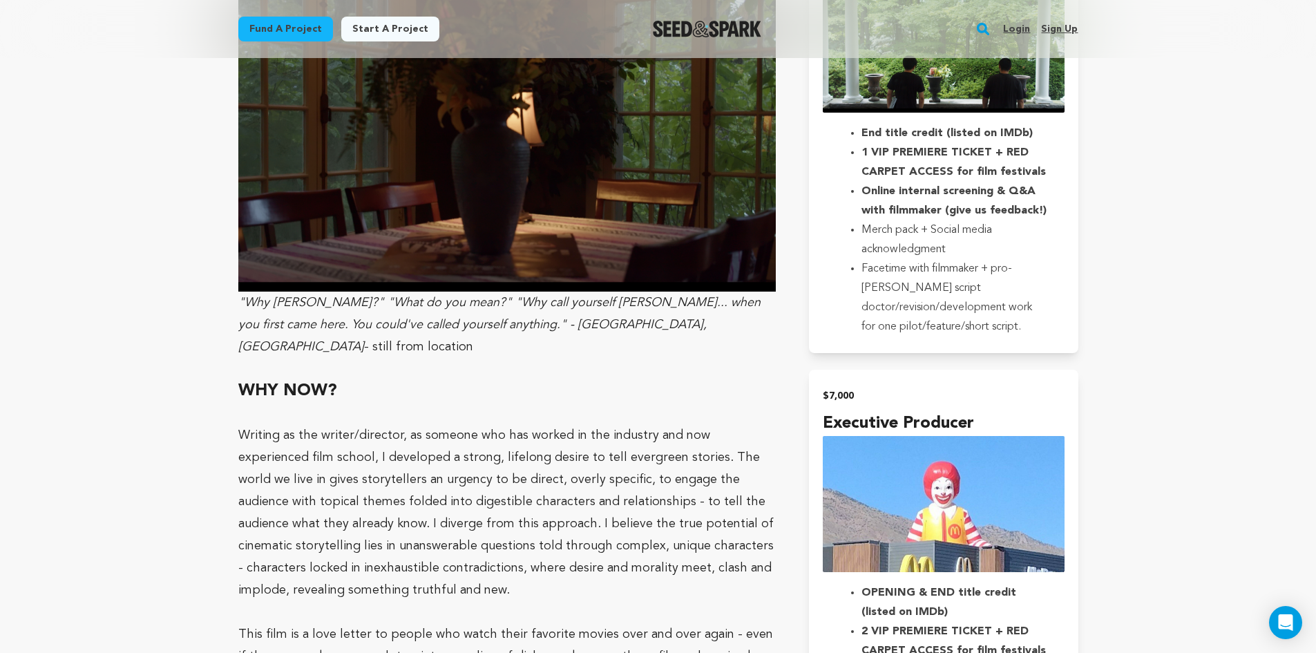
click at [468, 513] on p "Writing as the writer/director, as someone who has worked in the industry and n…" at bounding box center [507, 512] width 538 height 177
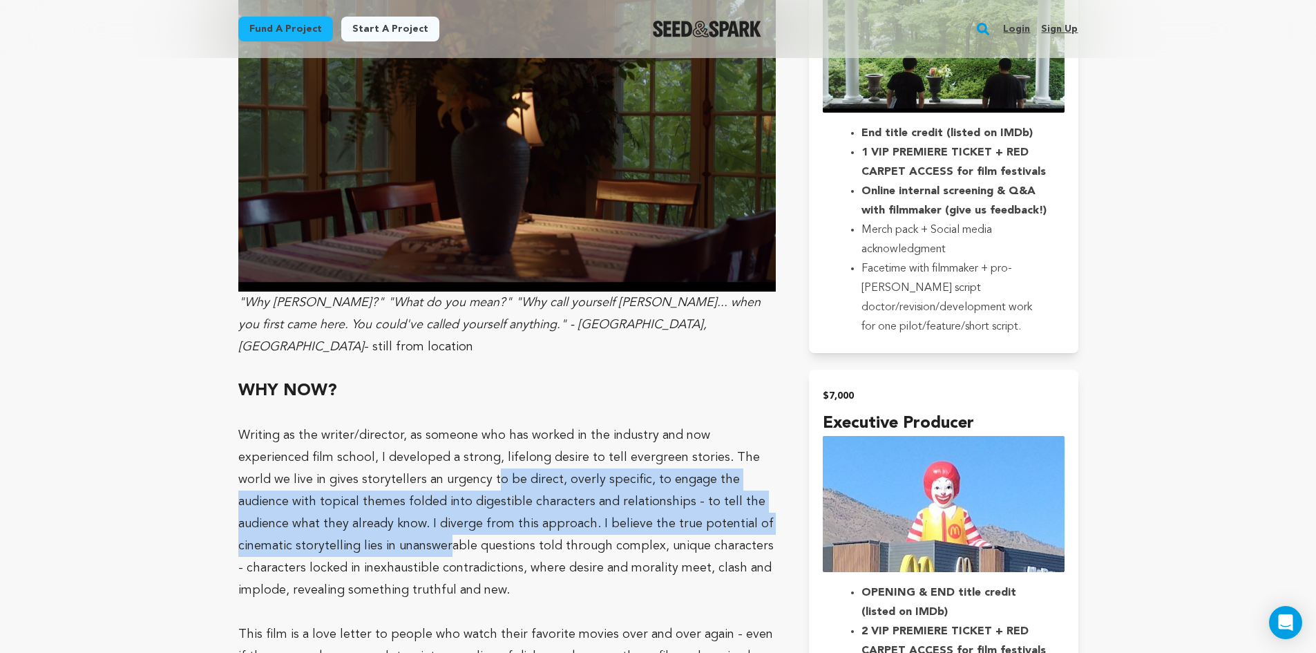
click at [405, 424] on p "Writing as the writer/director, as someone who has worked in the industry and n…" at bounding box center [507, 512] width 538 height 177
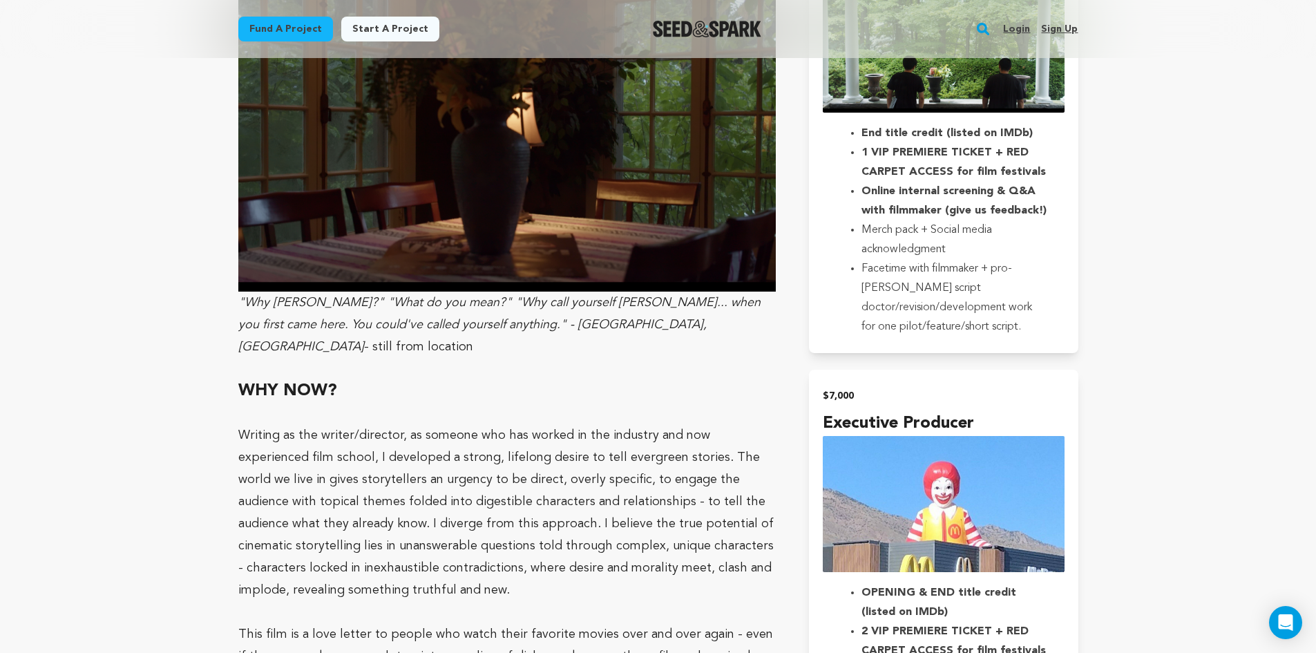
scroll to position [2557, 0]
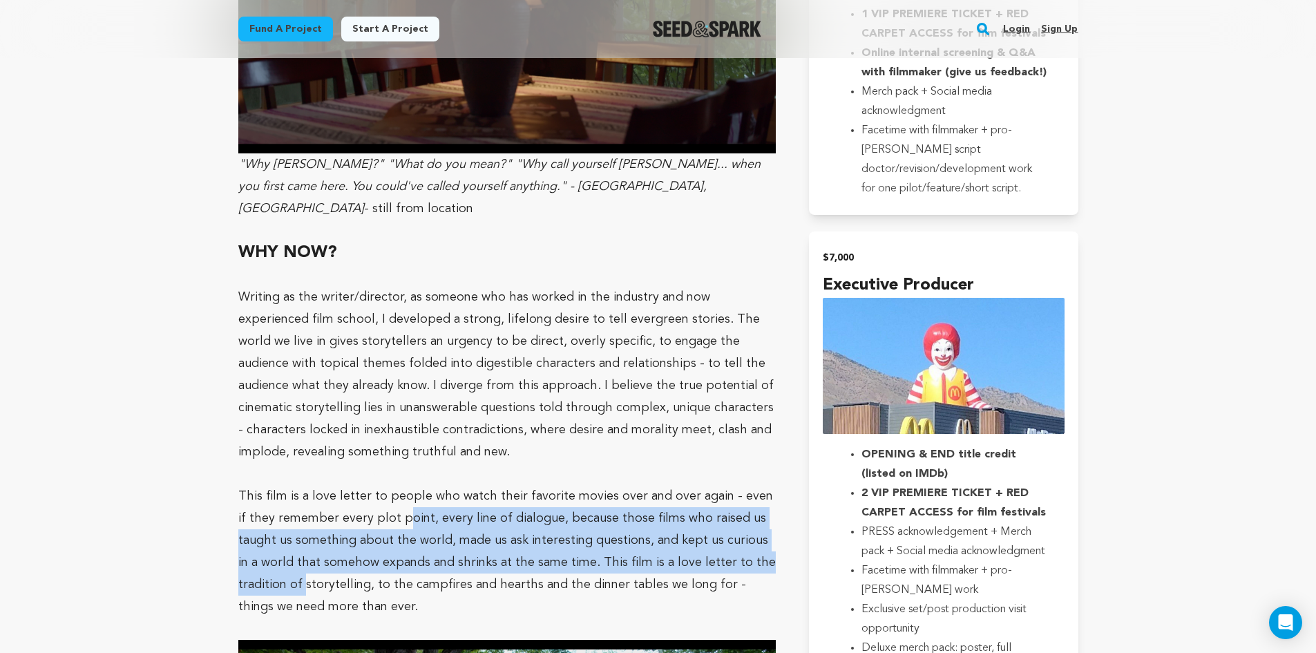
click at [396, 485] on p "This film is a love letter to people who watch their favorite movies over and o…" at bounding box center [507, 551] width 538 height 133
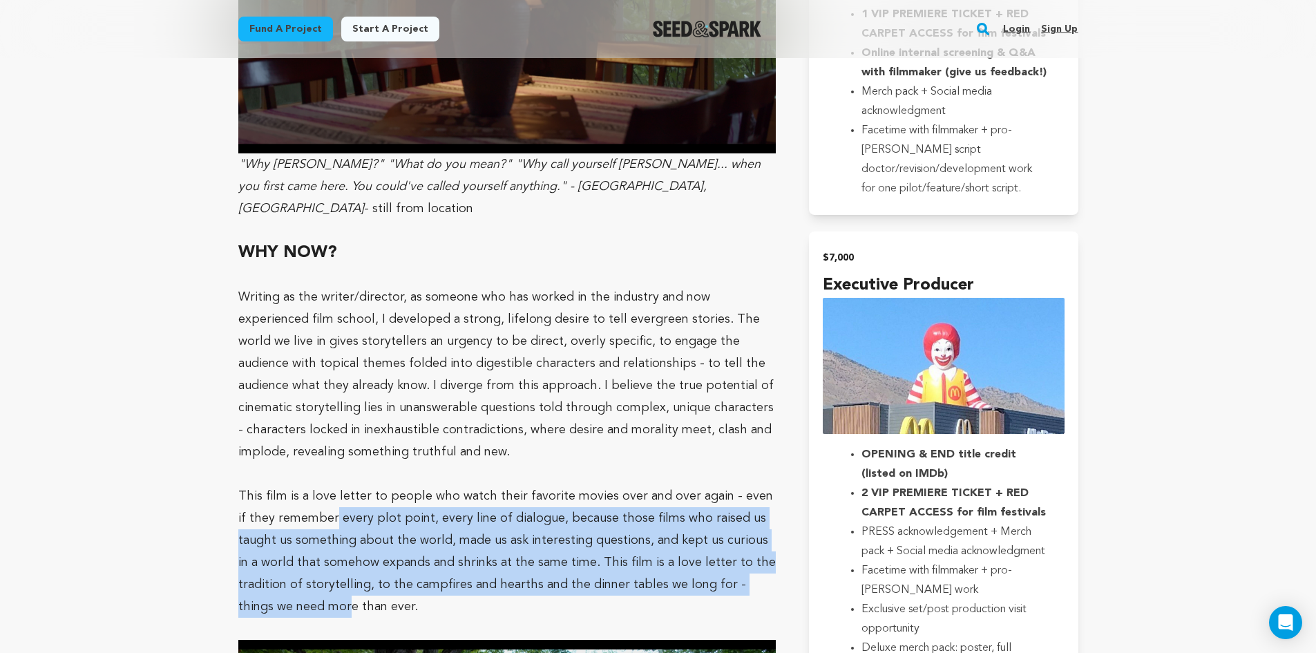
click at [321, 485] on p "This film is a love letter to people who watch their favorite movies over and o…" at bounding box center [507, 551] width 538 height 133
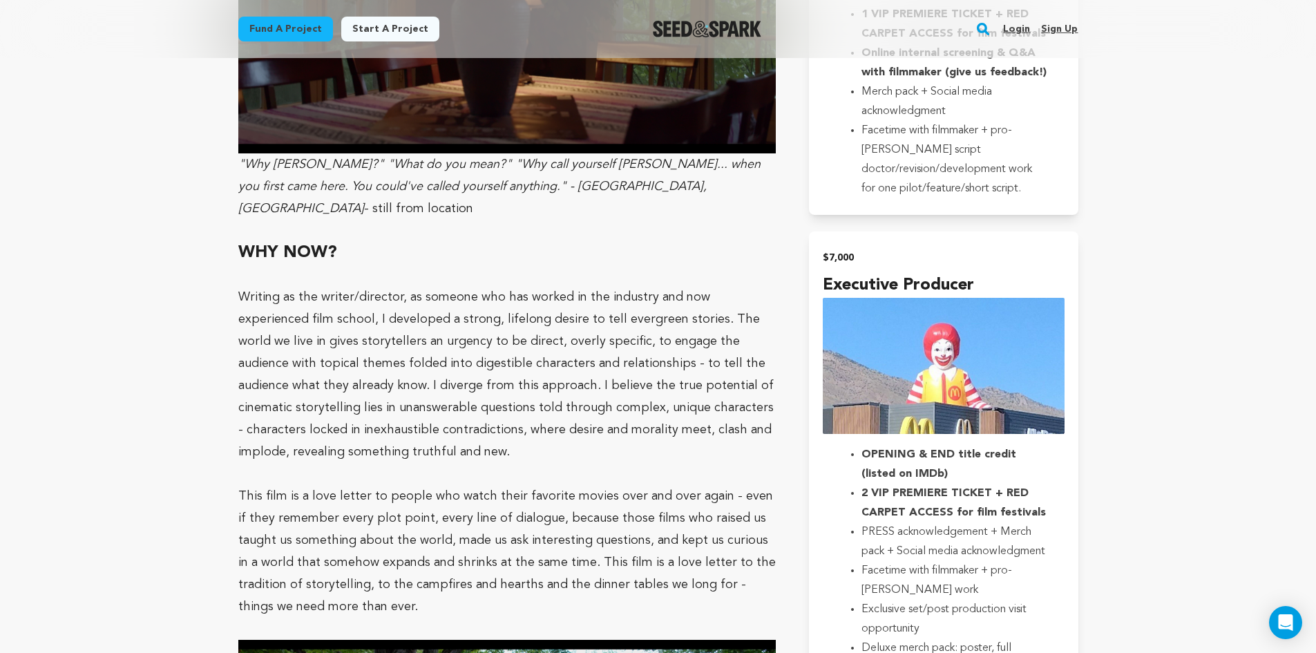
click at [324, 485] on p "This film is a love letter to people who watch their favorite movies over and o…" at bounding box center [507, 551] width 538 height 133
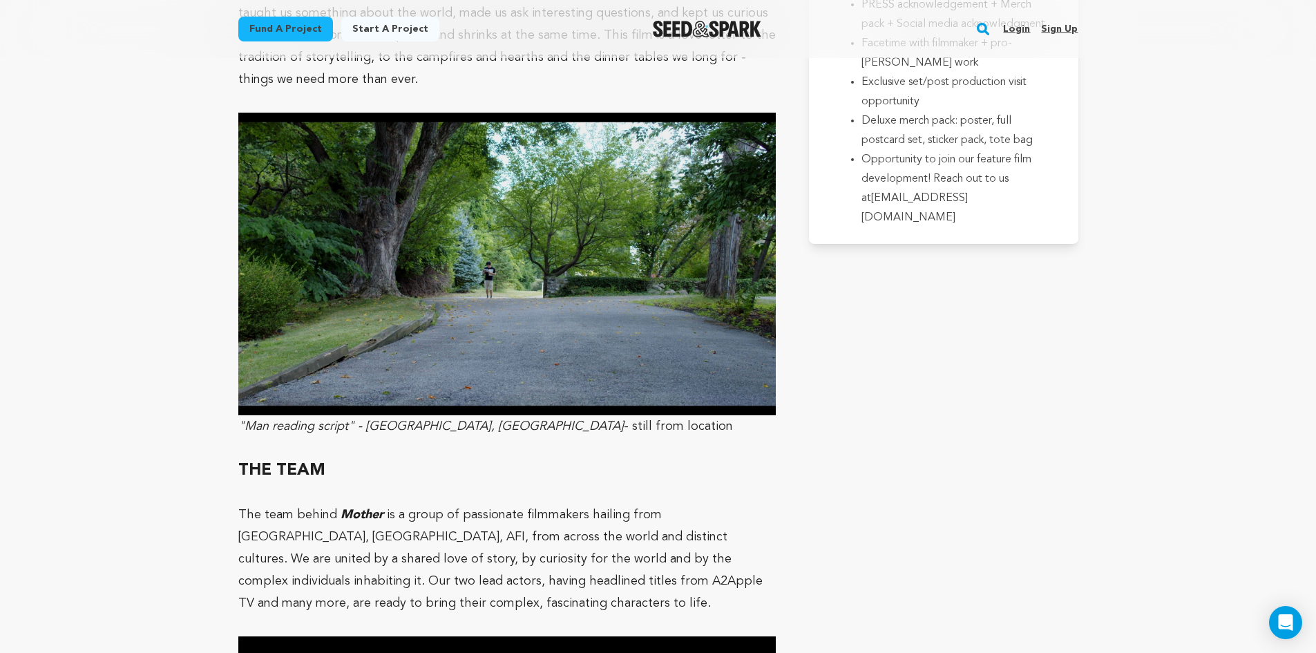
scroll to position [3110, 0]
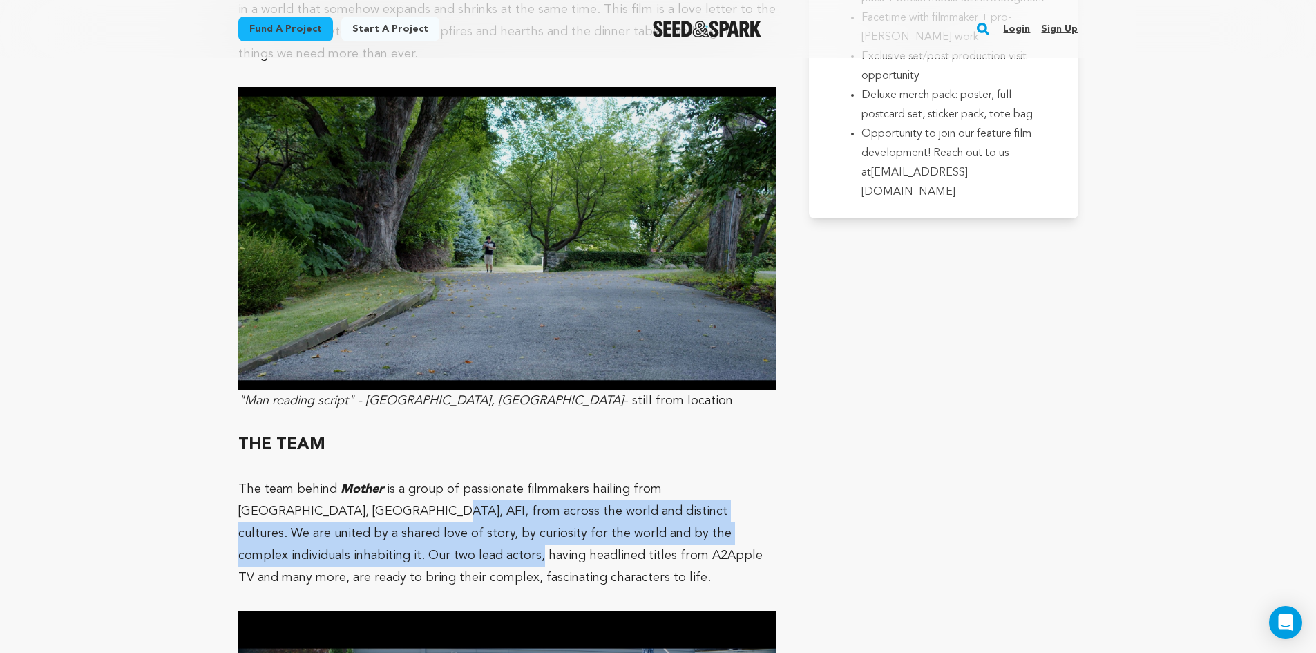
click at [305, 478] on p "The team behind Mother is a group of passionate filmmakers hailing from [GEOGRA…" at bounding box center [507, 533] width 538 height 111
click at [265, 487] on p "The team behind Mother is a group of passionate filmmakers hailing from [GEOGRA…" at bounding box center [507, 533] width 538 height 111
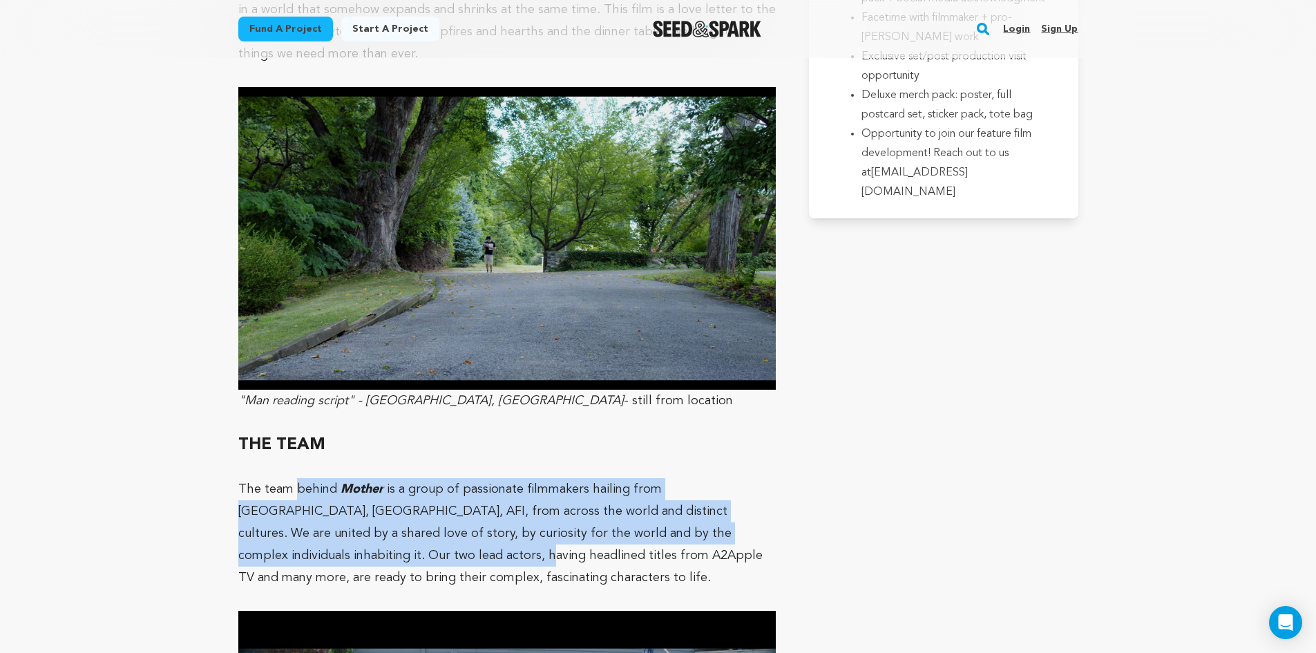
click at [296, 478] on p "The team behind Mother is a group of passionate filmmakers hailing from [GEOGRA…" at bounding box center [507, 533] width 538 height 111
click at [257, 478] on p "The team behind Mother is a group of passionate filmmakers hailing from [GEOGRA…" at bounding box center [507, 533] width 538 height 111
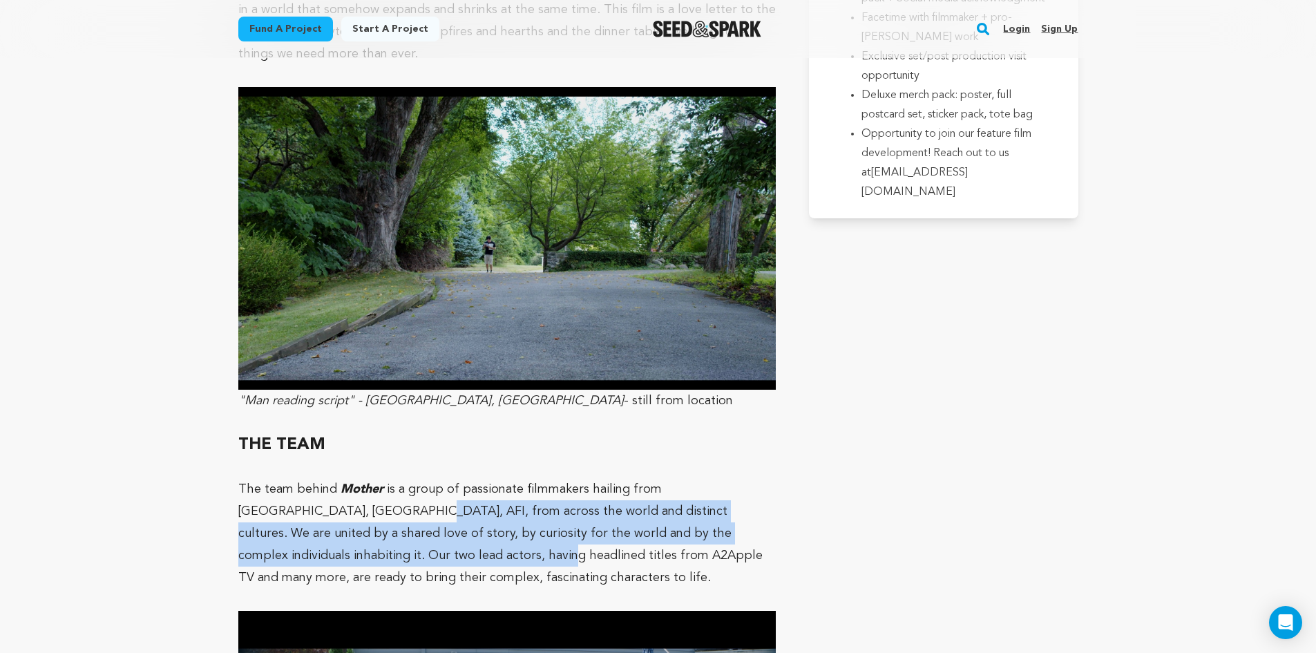
click at [294, 489] on p "The team behind Mother is a group of passionate filmmakers hailing from [GEOGRA…" at bounding box center [507, 533] width 538 height 111
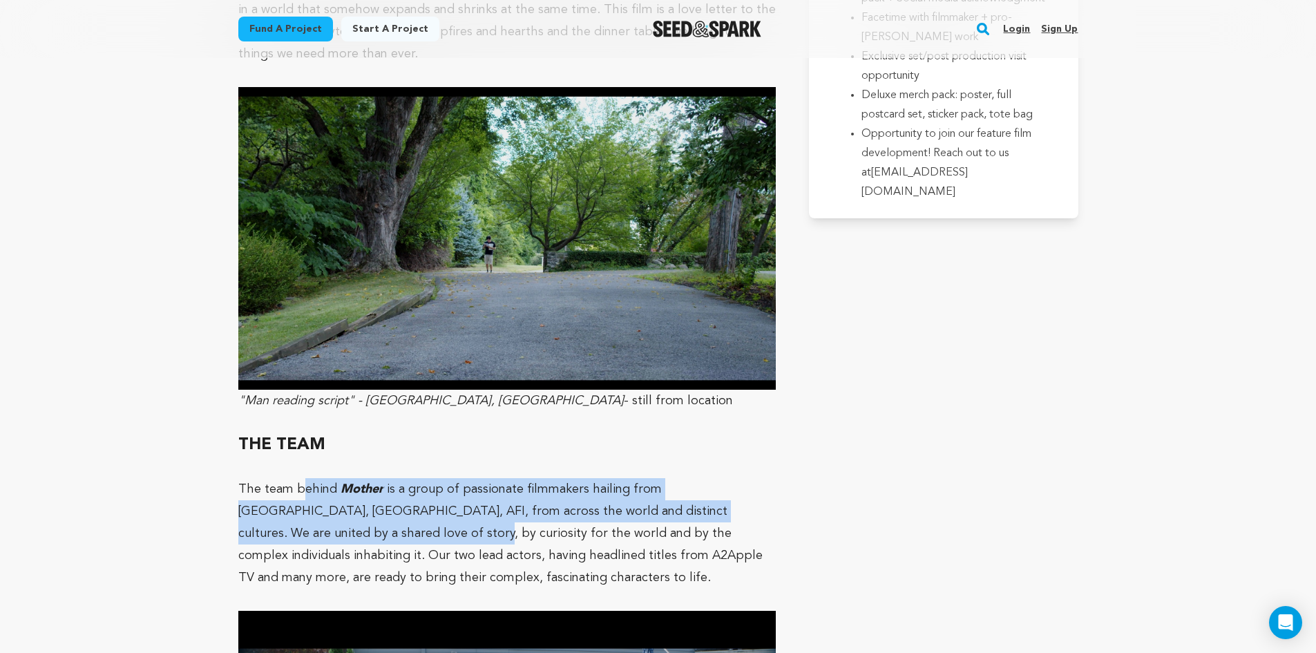
click at [299, 478] on p "The team behind Mother is a group of passionate filmmakers hailing from [GEOGRA…" at bounding box center [507, 533] width 538 height 111
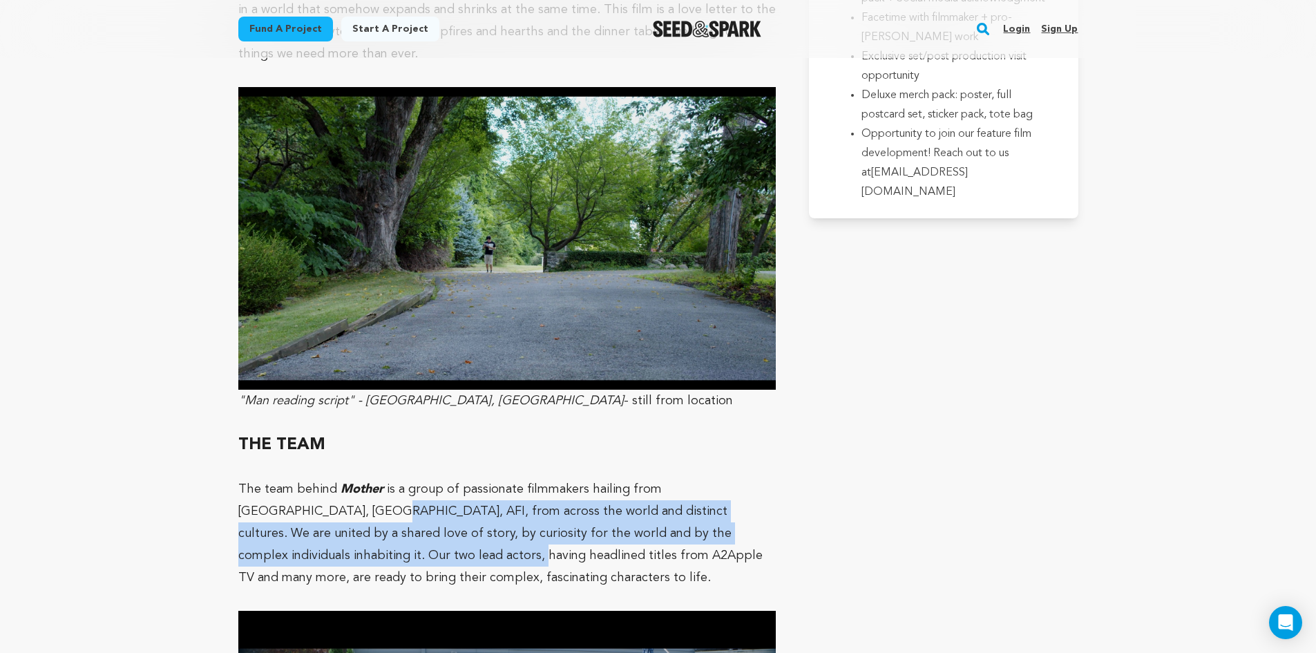
click at [265, 493] on p "The team behind Mother is a group of passionate filmmakers hailing from [GEOGRA…" at bounding box center [507, 533] width 538 height 111
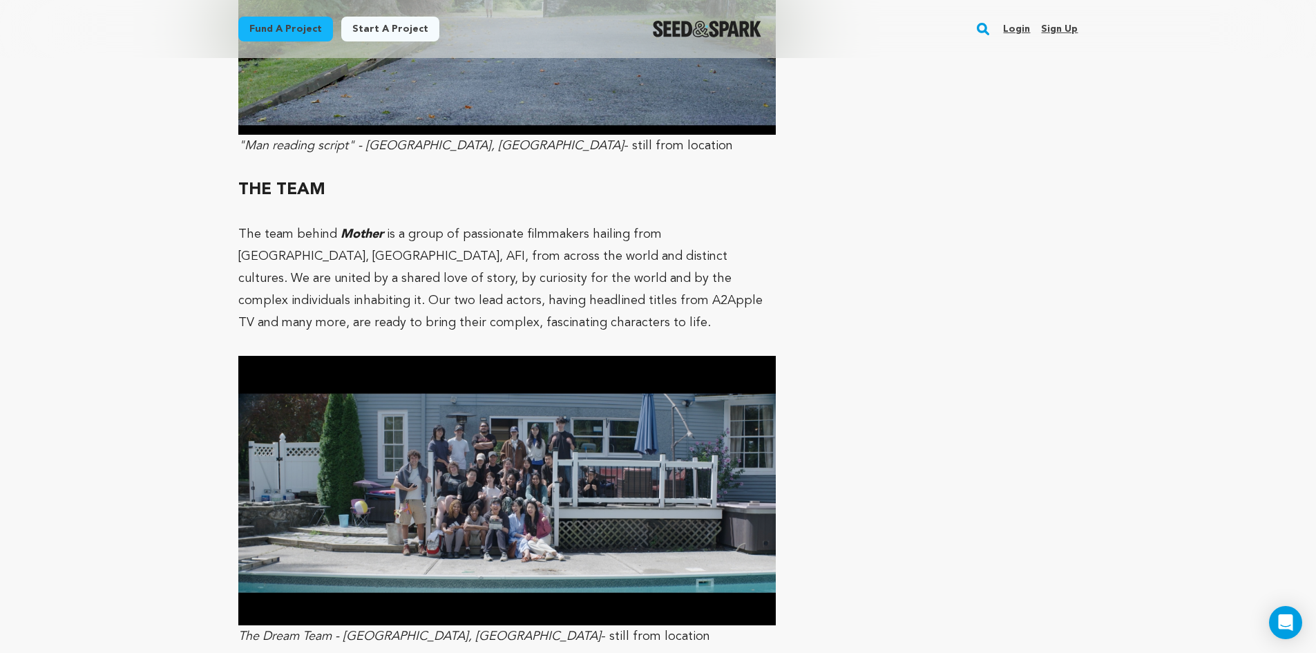
scroll to position [3386, 0]
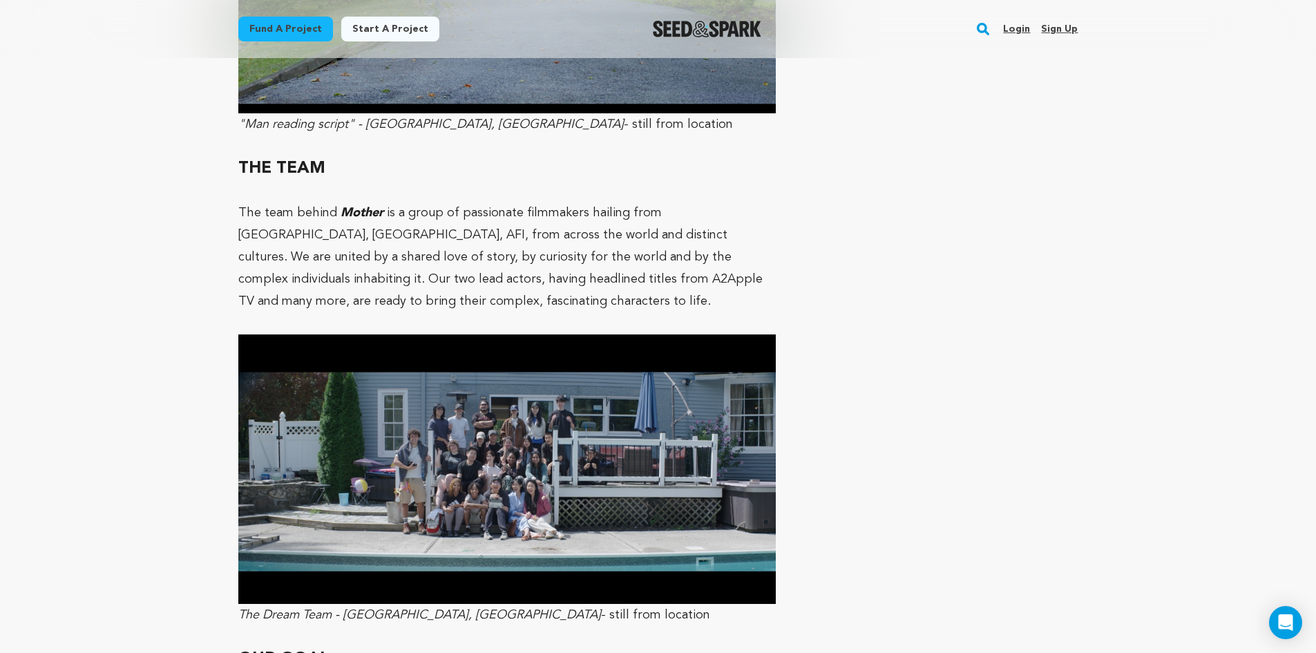
click at [476, 447] on img at bounding box center [507, 469] width 538 height 270
click at [493, 435] on img at bounding box center [507, 469] width 538 height 270
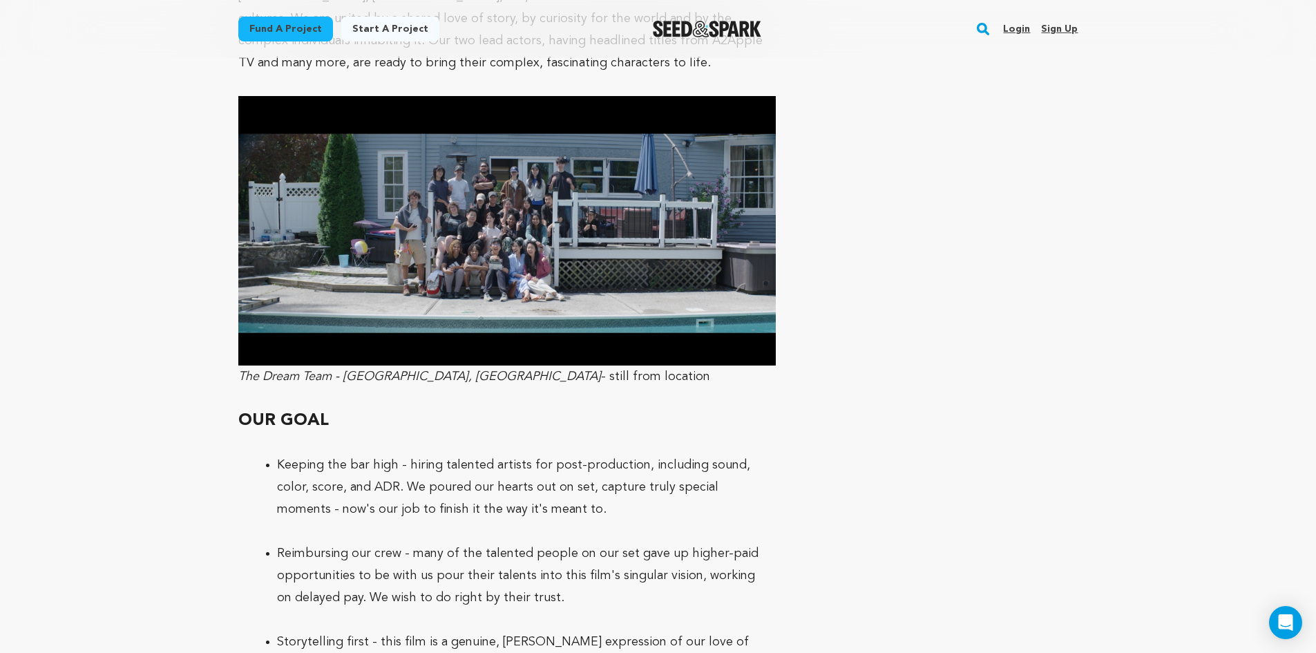
scroll to position [3662, 0]
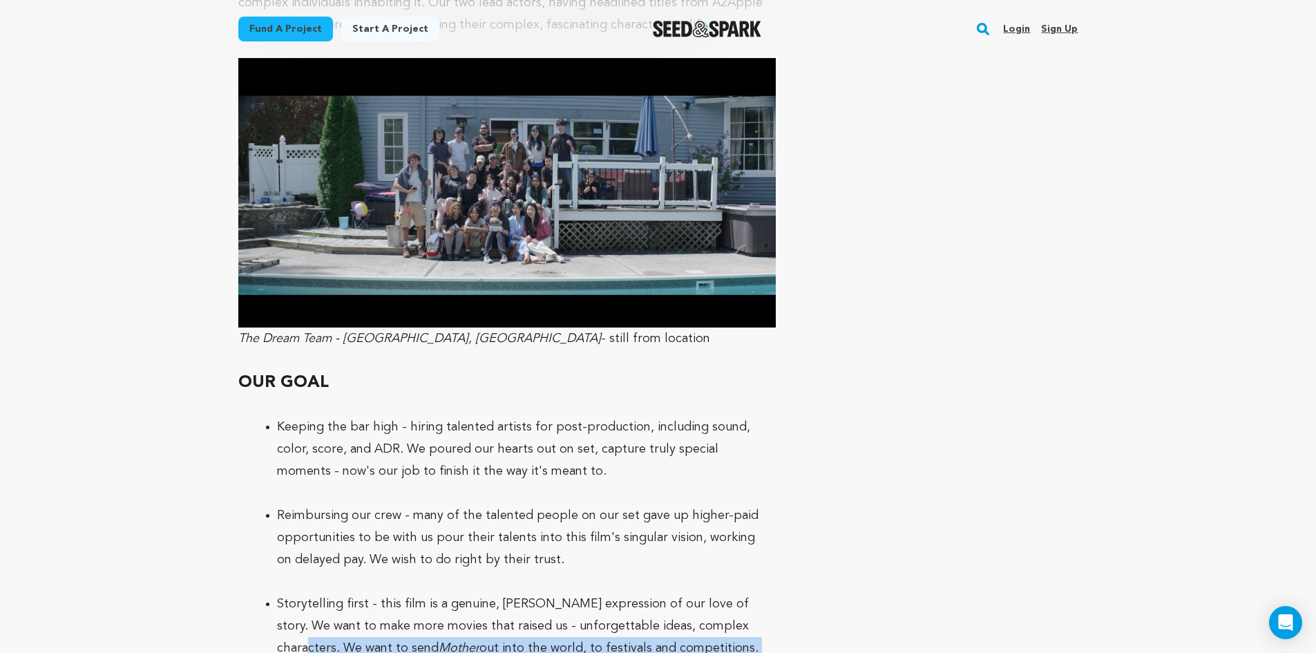
drag, startPoint x: 781, startPoint y: 583, endPoint x: 786, endPoint y: 564, distance: 19.5
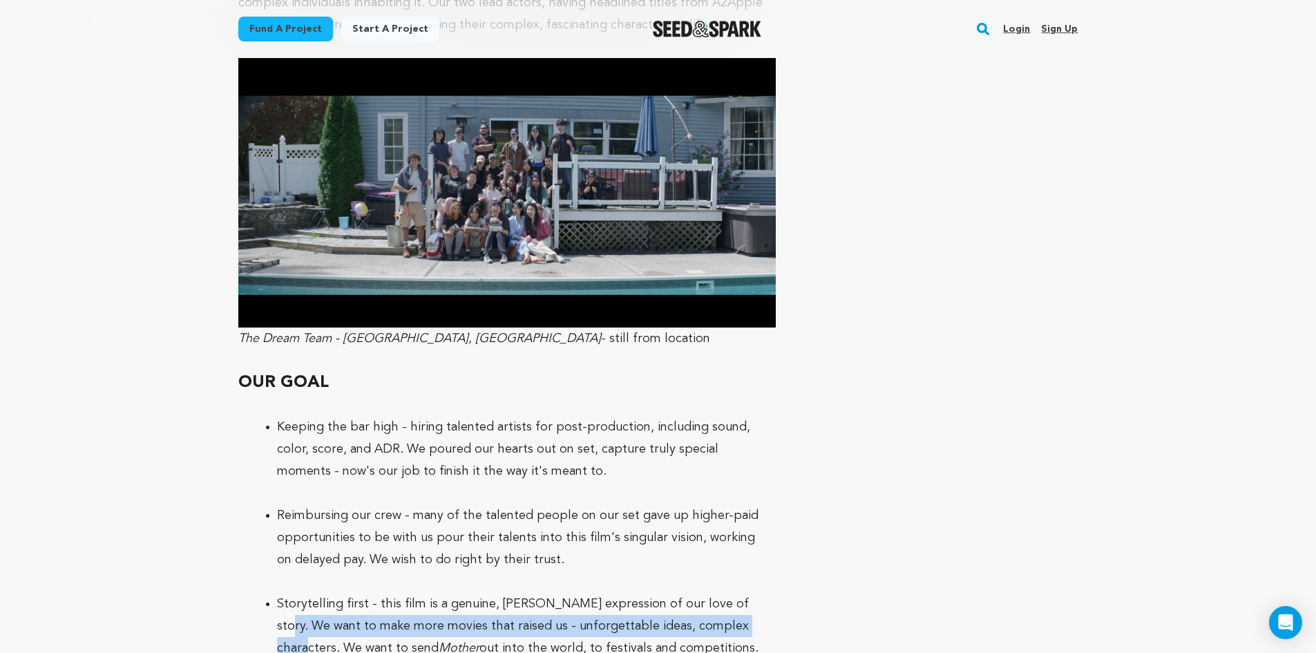
click at [772, 593] on ul "Storytelling first - this film is a genuine, [PERSON_NAME] expression of our lo…" at bounding box center [507, 637] width 538 height 88
drag, startPoint x: 764, startPoint y: 571, endPoint x: 775, endPoint y: 546, distance: 27.6
click at [775, 593] on ul "Storytelling first - this film is a genuine, [PERSON_NAME] expression of our lo…" at bounding box center [507, 637] width 538 height 88
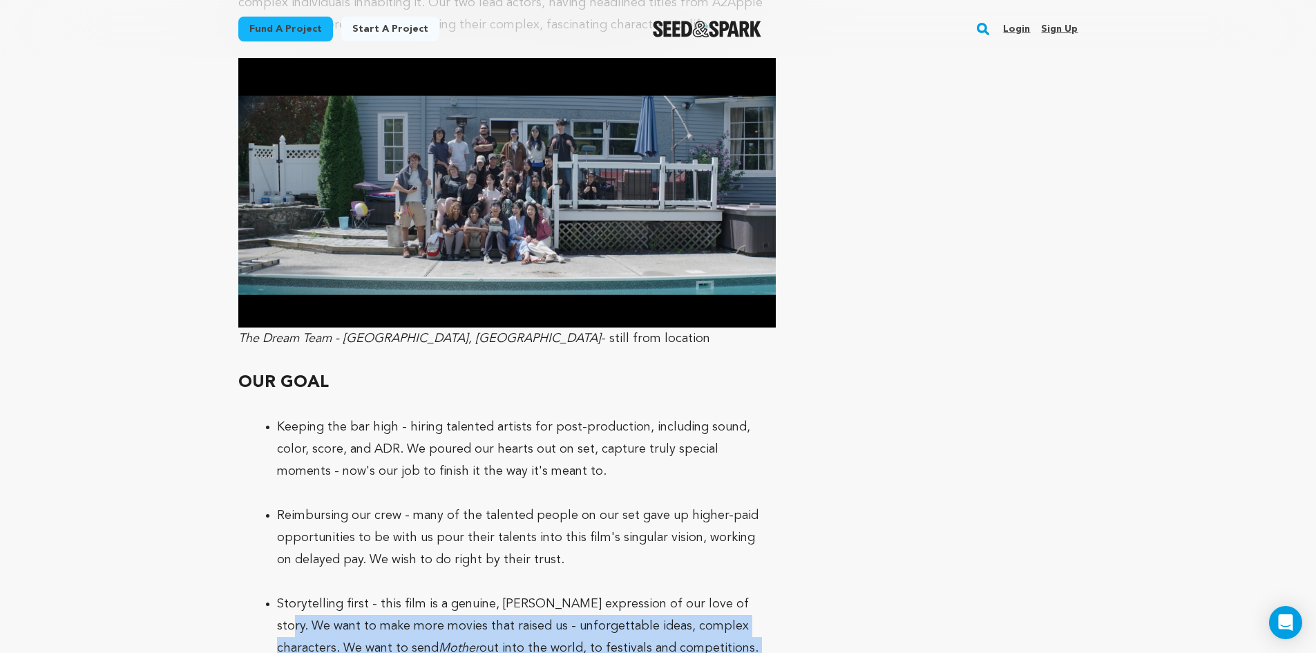
drag, startPoint x: 762, startPoint y: 574, endPoint x: 776, endPoint y: 545, distance: 32.1
click at [776, 593] on ul "Storytelling first - this film is a genuine, [PERSON_NAME] expression of our lo…" at bounding box center [507, 637] width 538 height 88
drag, startPoint x: 768, startPoint y: 578, endPoint x: 782, endPoint y: 543, distance: 37.6
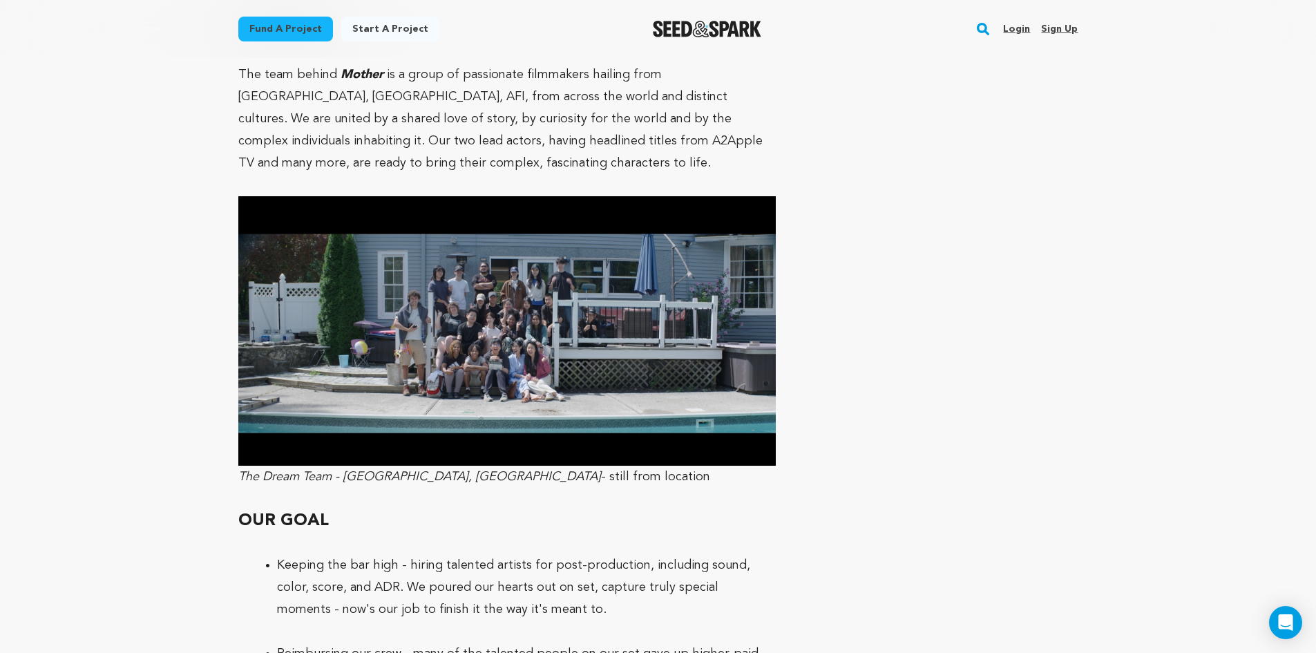
click at [759, 532] on p at bounding box center [507, 543] width 538 height 22
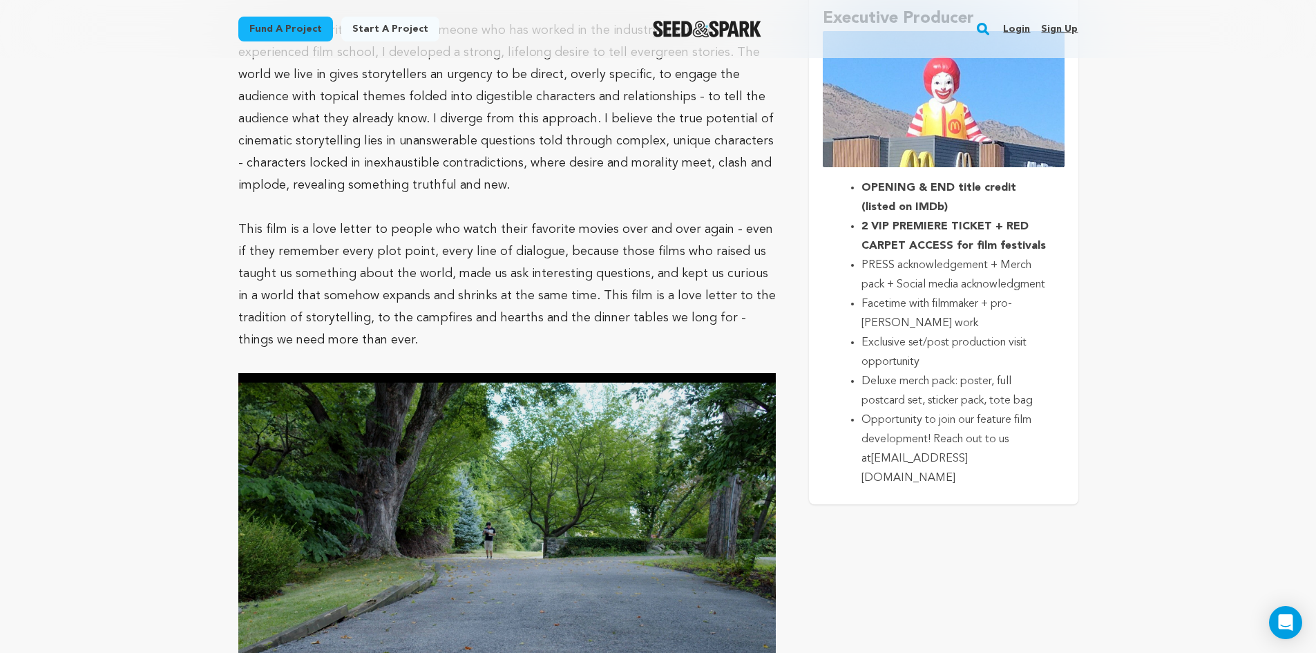
scroll to position [2557, 0]
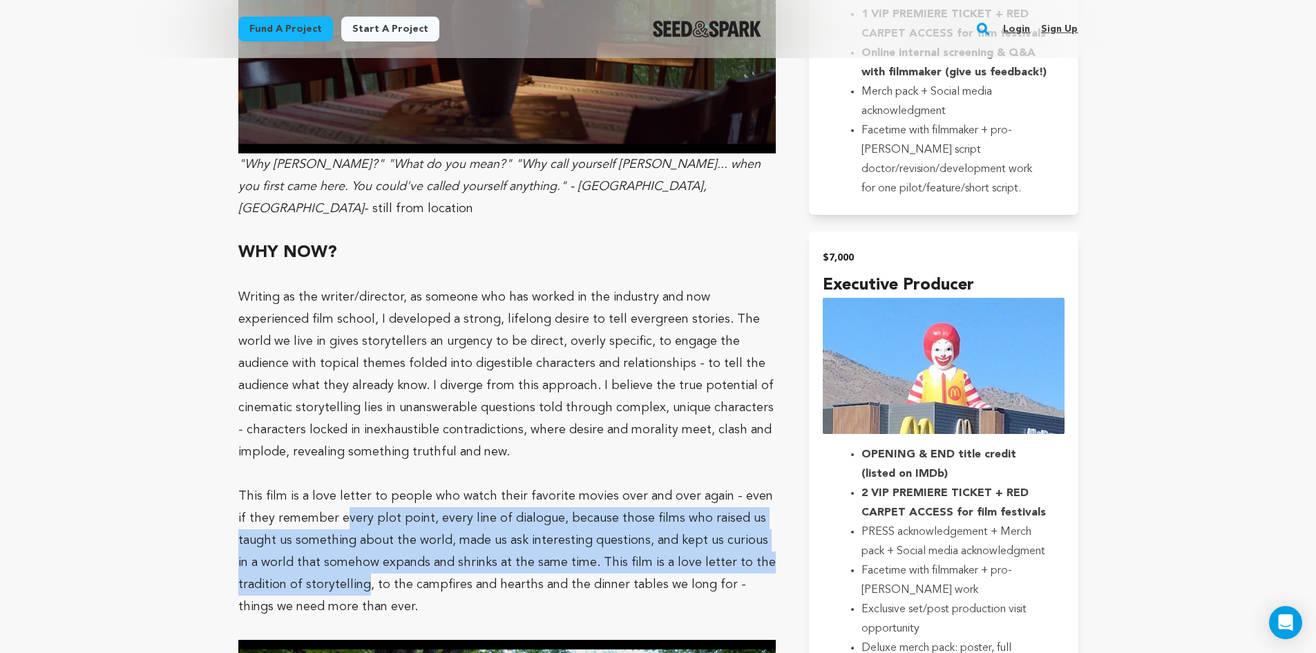
drag, startPoint x: 301, startPoint y: 519, endPoint x: 330, endPoint y: 458, distance: 67.4
click at [330, 485] on p "This film is a love letter to people who watch their favorite movies over and o…" at bounding box center [507, 551] width 538 height 133
drag, startPoint x: 323, startPoint y: 448, endPoint x: 302, endPoint y: 511, distance: 66.2
click at [302, 511] on p "This film is a love letter to people who watch their favorite movies over and o…" at bounding box center [507, 551] width 538 height 133
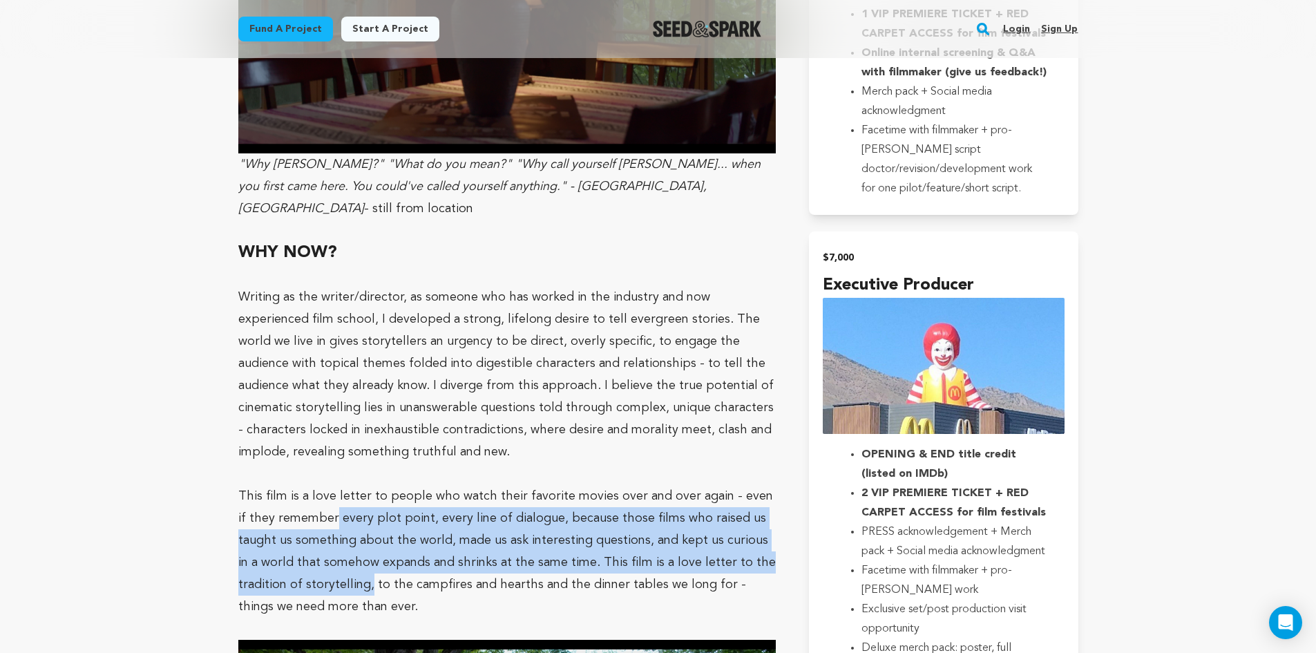
click at [302, 511] on p "This film is a love letter to people who watch their favorite movies over and o…" at bounding box center [507, 551] width 538 height 133
drag, startPoint x: 305, startPoint y: 518, endPoint x: 328, endPoint y: 454, distance: 68.4
click at [328, 485] on p "This film is a love letter to people who watch their favorite movies over and o…" at bounding box center [507, 551] width 538 height 133
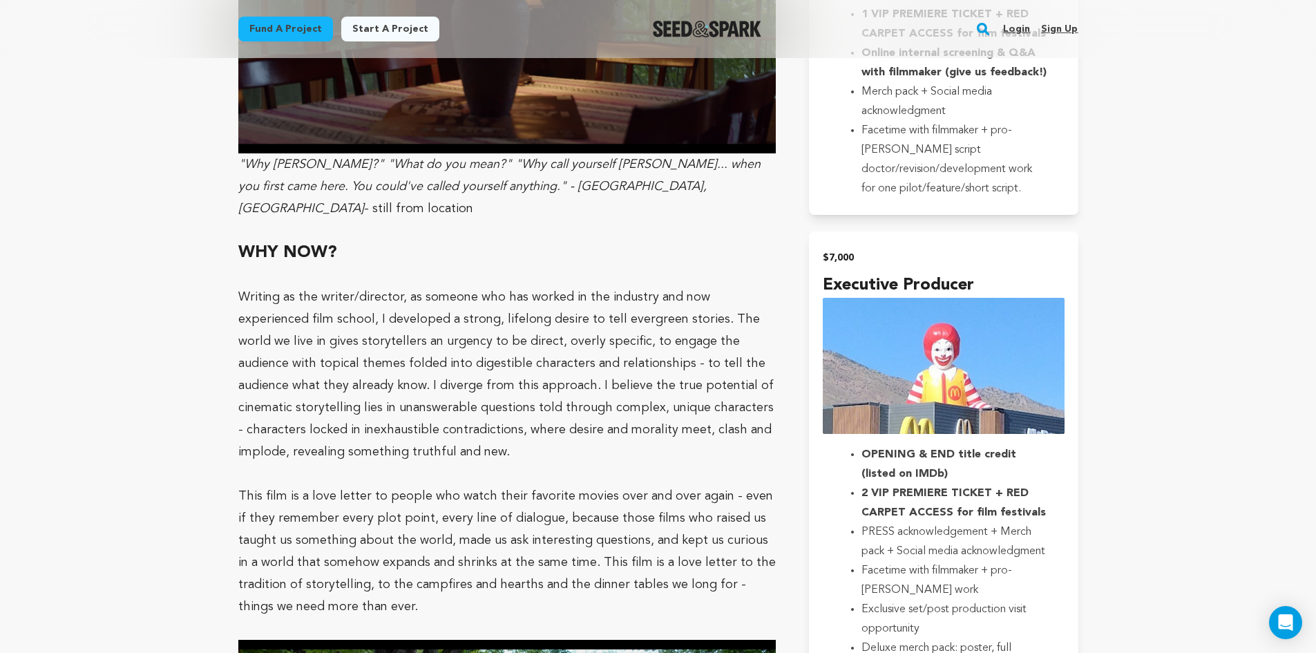
click at [321, 485] on p "This film is a love letter to people who watch their favorite movies over and o…" at bounding box center [507, 551] width 538 height 133
drag, startPoint x: 440, startPoint y: 435, endPoint x: 516, endPoint y: 431, distance: 75.4
click at [442, 485] on p "This film is a love letter to people who watch their favorite movies over and o…" at bounding box center [507, 551] width 538 height 133
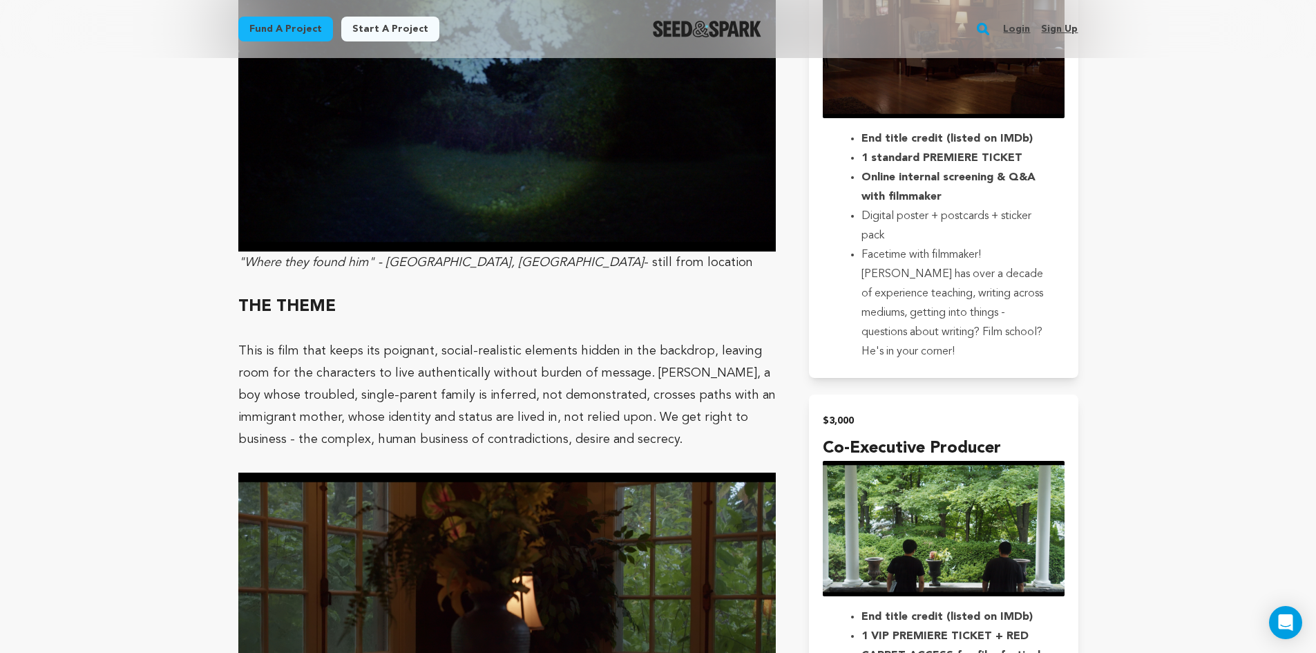
click at [1125, 502] on main "Fund a project Start a project Search Login Sign up Start a project" at bounding box center [658, 447] width 1316 height 4765
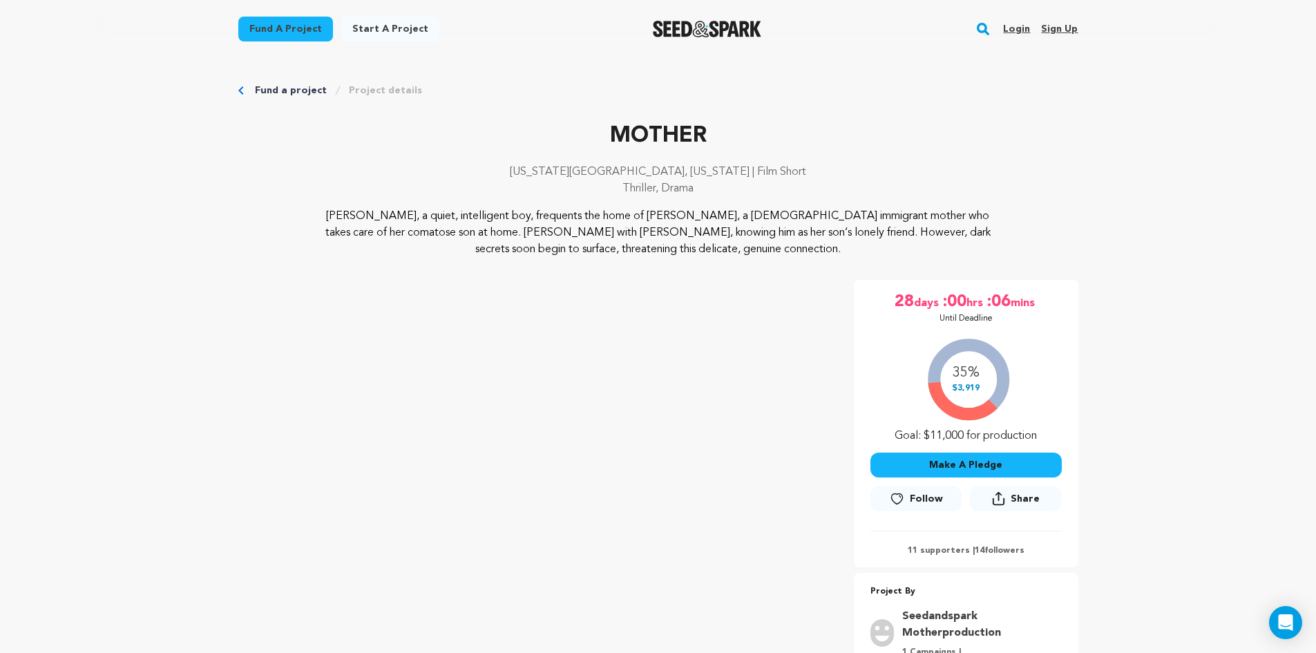
scroll to position [0, 0]
click at [379, 91] on link "Project details" at bounding box center [385, 93] width 73 height 14
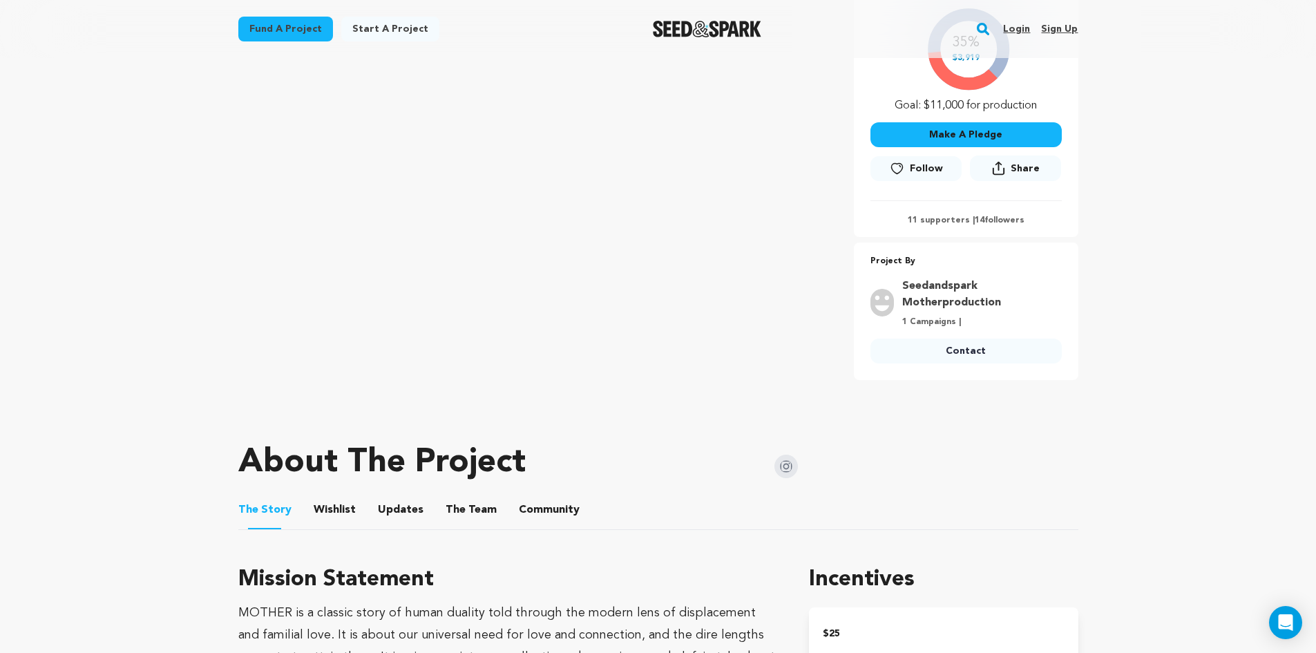
scroll to position [415, 0]
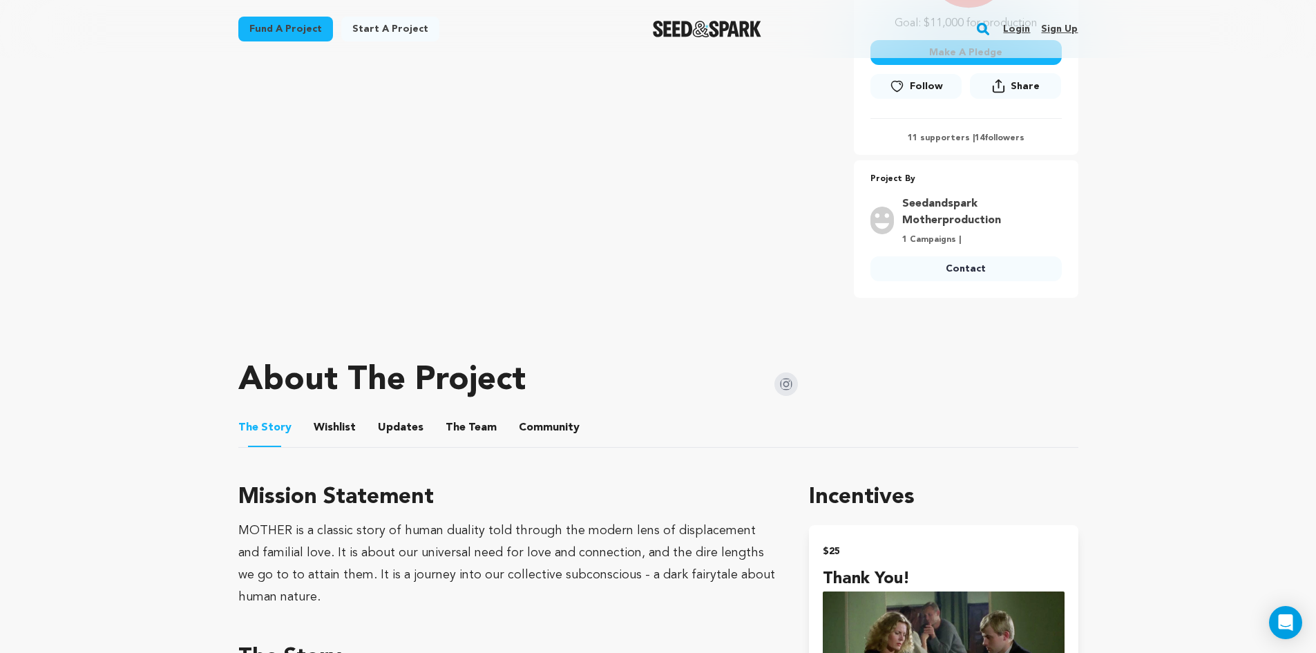
click at [386, 428] on button "Updates" at bounding box center [400, 430] width 33 height 33
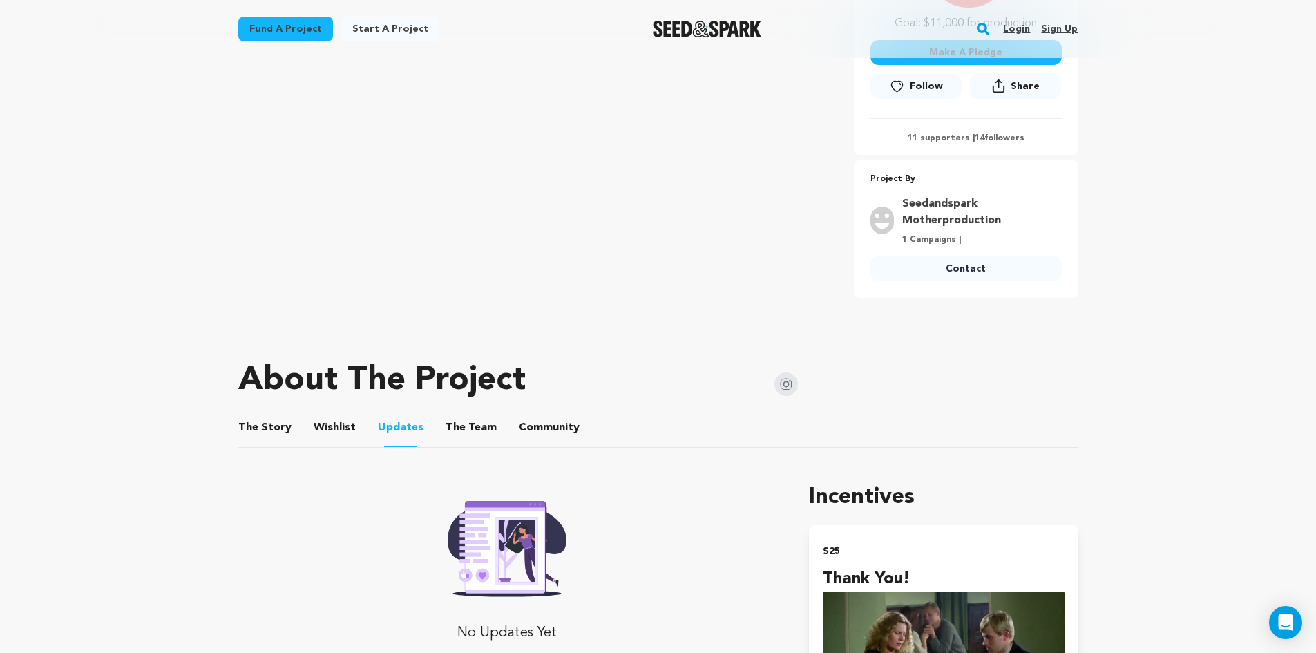
scroll to position [691, 0]
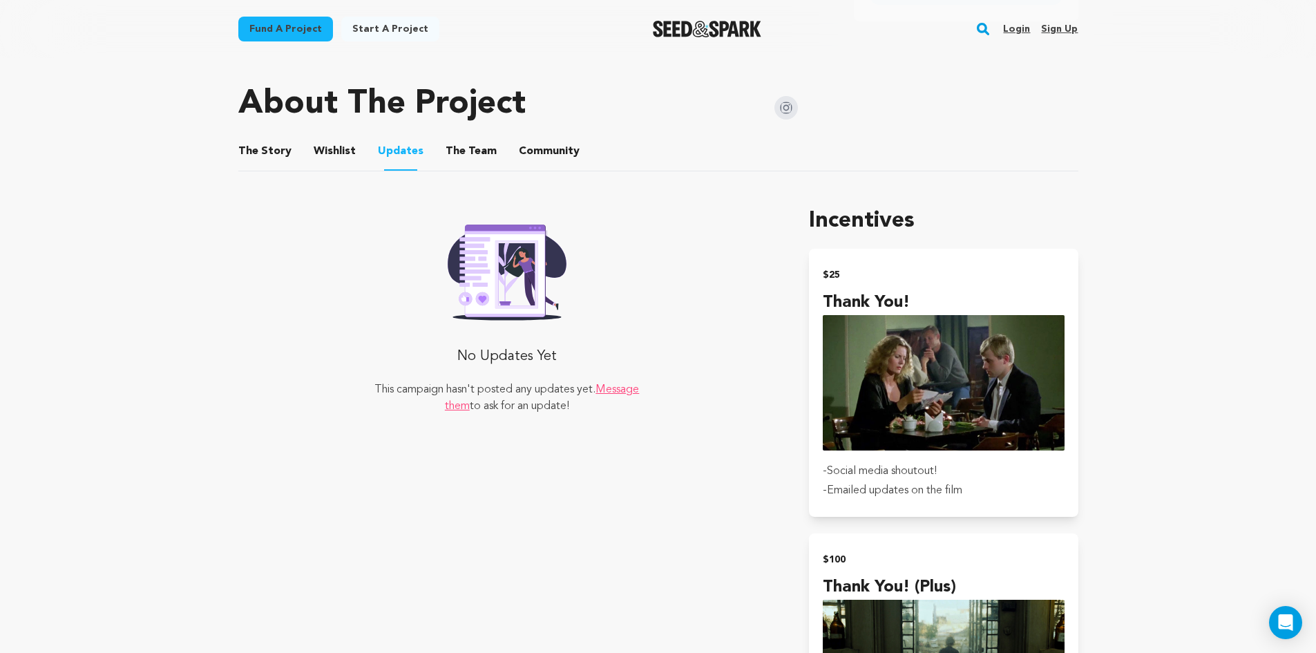
click at [470, 152] on button "The Team" at bounding box center [471, 154] width 33 height 33
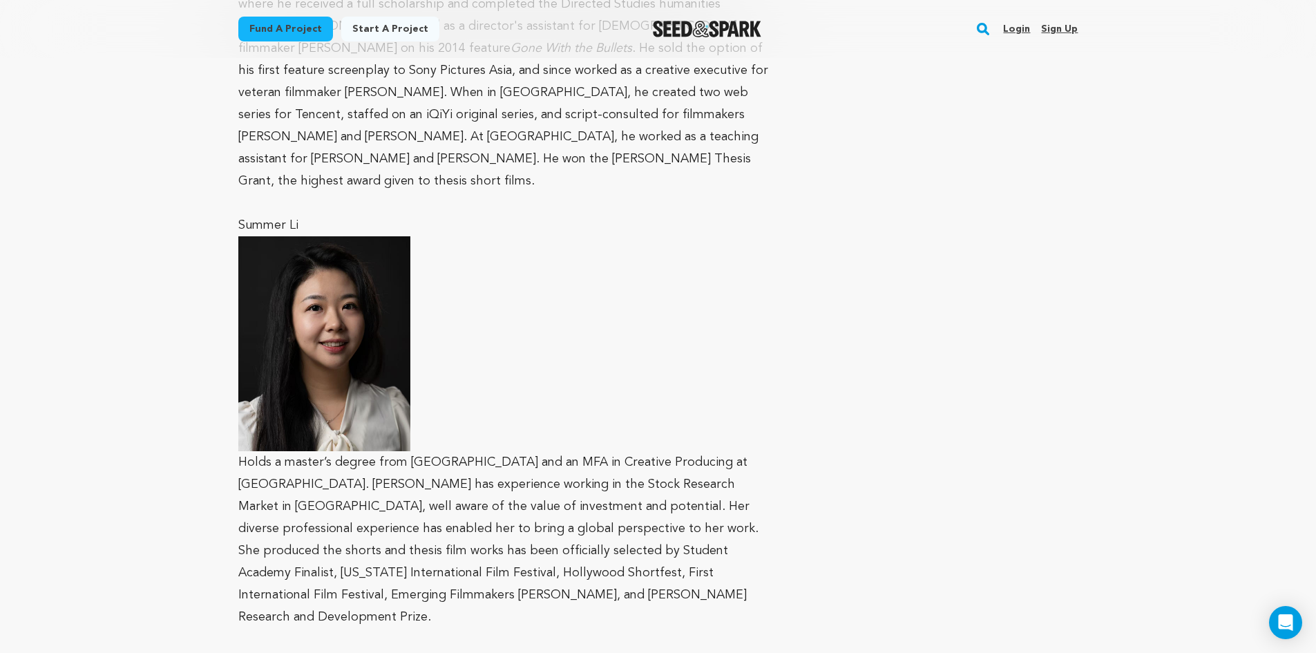
scroll to position [1244, 0]
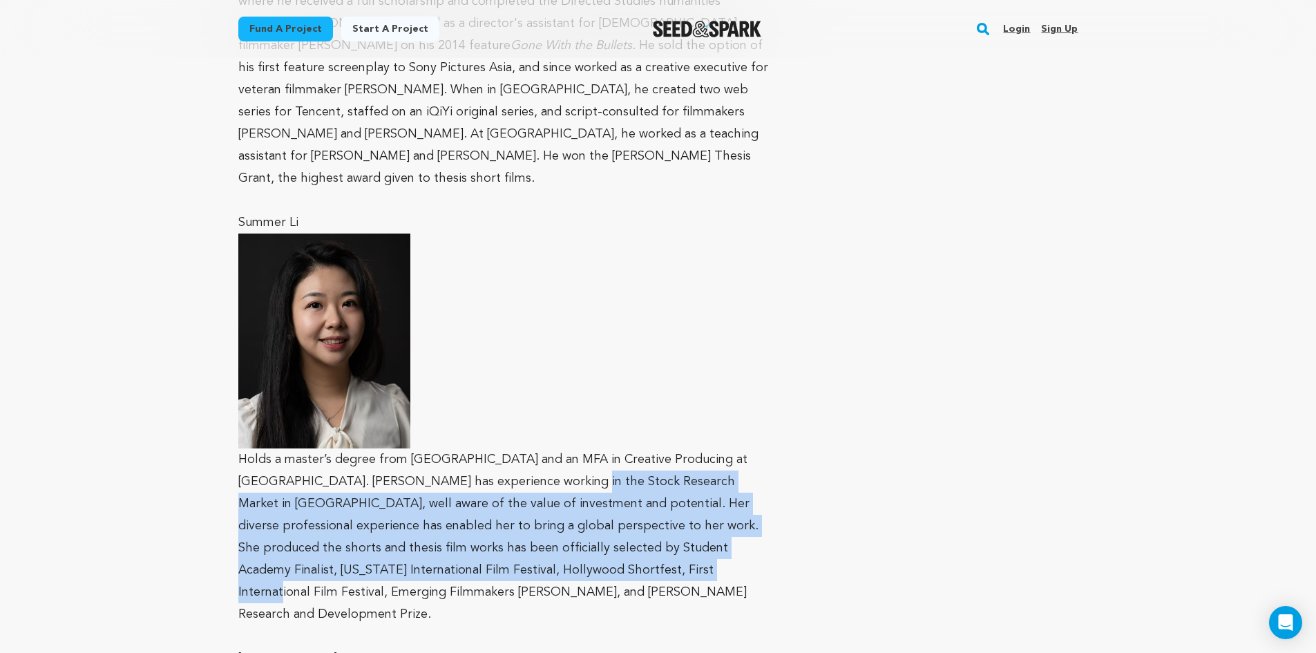
drag, startPoint x: 509, startPoint y: 502, endPoint x: 522, endPoint y: 445, distance: 58.3
click at [522, 445] on p "Holds a master’s degree from [GEOGRAPHIC_DATA] and an MFA in Creative Producing…" at bounding box center [507, 430] width 538 height 393
drag, startPoint x: 524, startPoint y: 484, endPoint x: 529, endPoint y: 522, distance: 37.7
click at [529, 522] on p "Holds a master’s degree from [GEOGRAPHIC_DATA] and an MFA in Creative Producing…" at bounding box center [507, 430] width 538 height 393
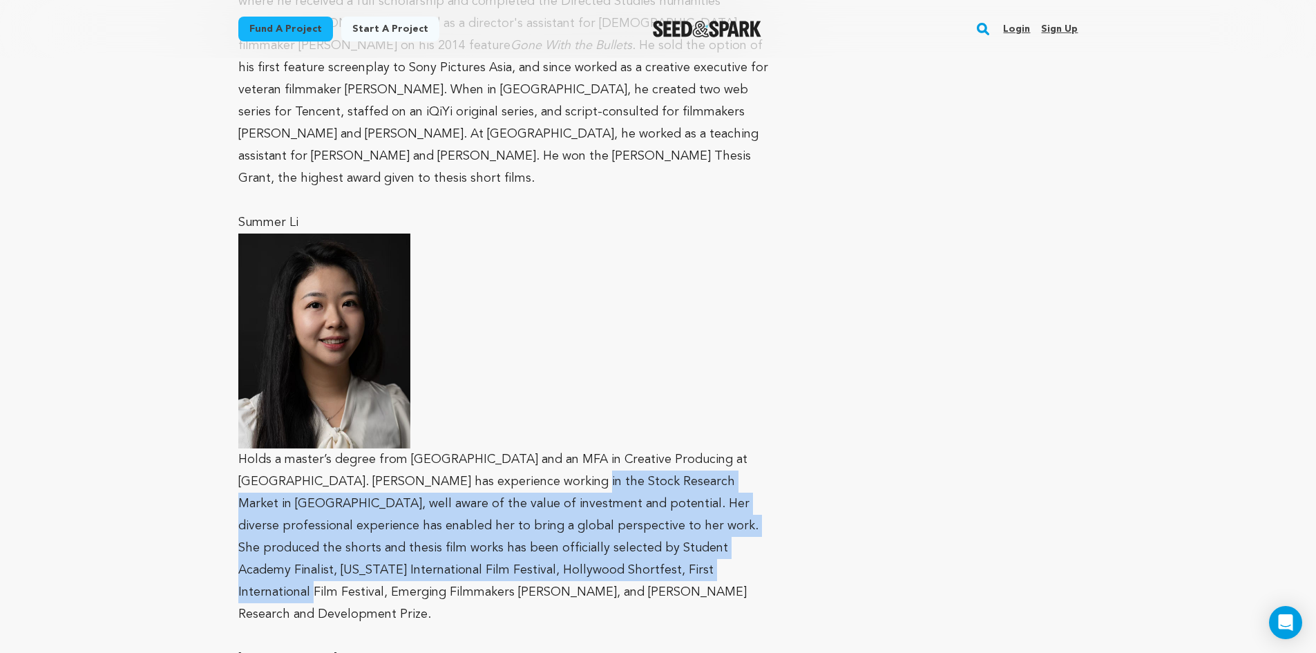
click at [529, 522] on p "Holds a master’s degree from [GEOGRAPHIC_DATA] and an MFA in Creative Producing…" at bounding box center [507, 430] width 538 height 393
drag, startPoint x: 529, startPoint y: 522, endPoint x: 533, endPoint y: 448, distance: 74.1
click at [533, 448] on p "Holds a master’s degree from [GEOGRAPHIC_DATA] and an MFA in Creative Producing…" at bounding box center [507, 430] width 538 height 393
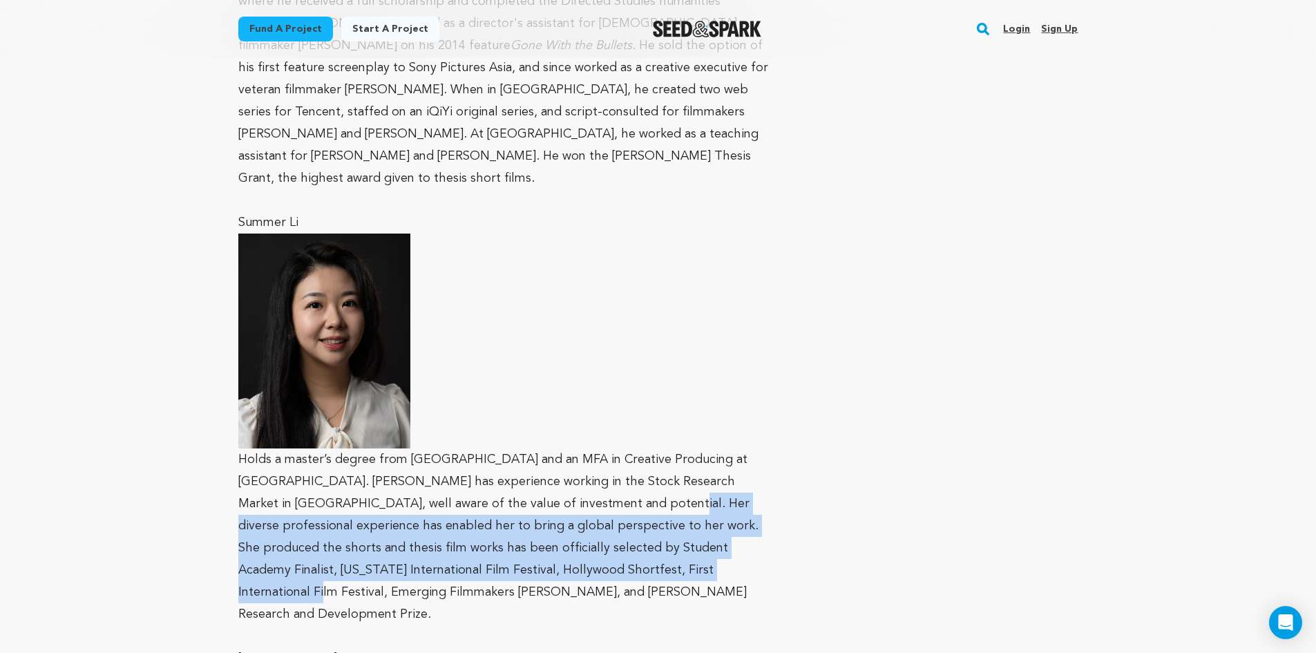
drag, startPoint x: 533, startPoint y: 457, endPoint x: 538, endPoint y: 517, distance: 60.3
click at [538, 517] on p "Holds a master’s degree from [GEOGRAPHIC_DATA] and an MFA in Creative Producing…" at bounding box center [507, 430] width 538 height 393
drag, startPoint x: 538, startPoint y: 517, endPoint x: 538, endPoint y: 457, distance: 60.1
click at [538, 457] on p "Holds a master’s degree from [GEOGRAPHIC_DATA] and an MFA in Creative Producing…" at bounding box center [507, 430] width 538 height 393
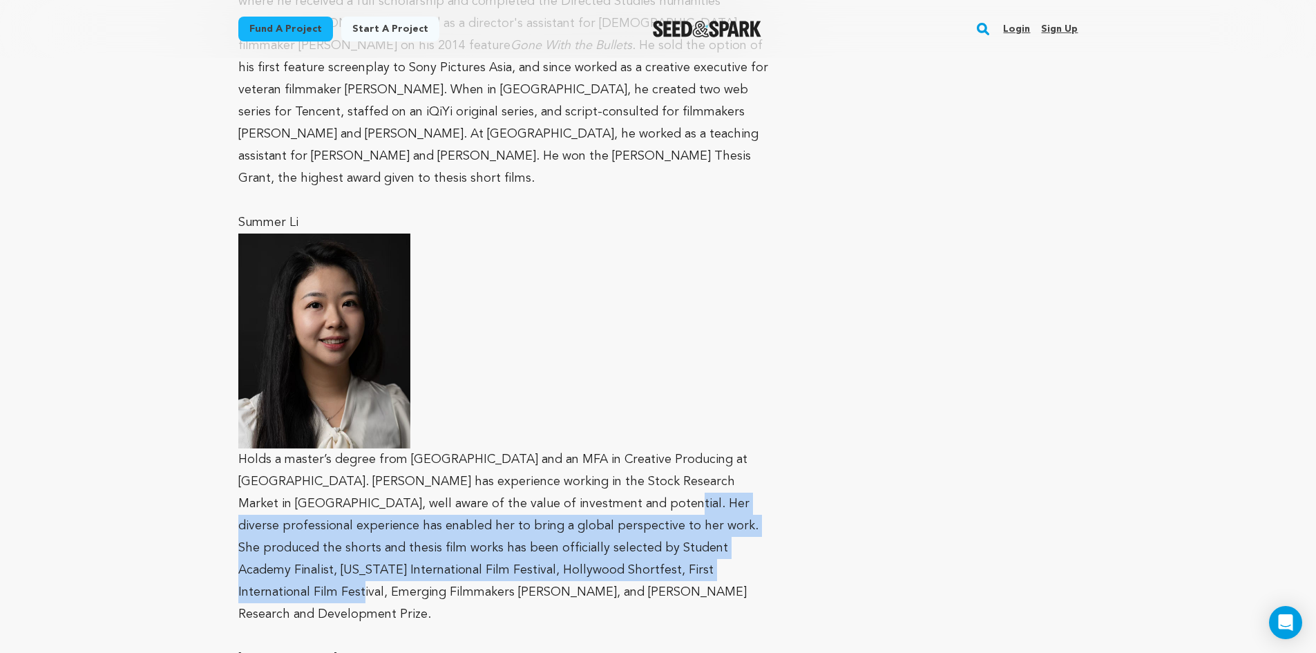
click at [538, 457] on p "Holds a master’s degree from [GEOGRAPHIC_DATA] and an MFA in Creative Producing…" at bounding box center [507, 430] width 538 height 393
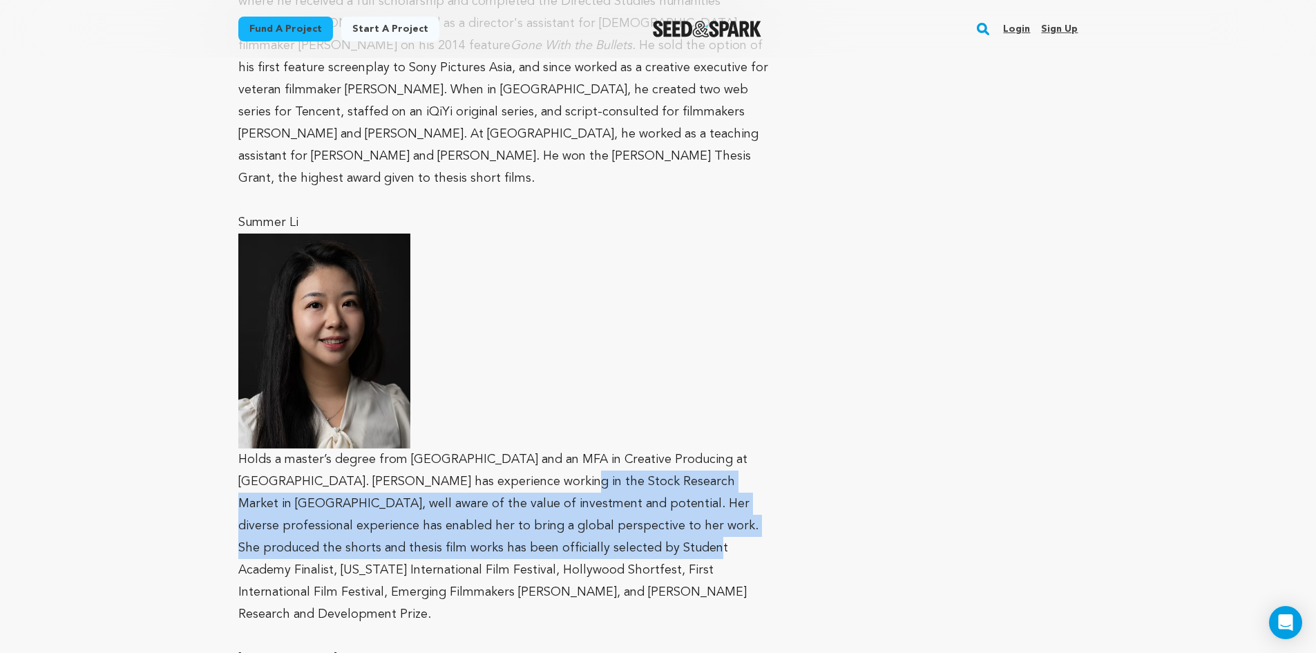
drag, startPoint x: 514, startPoint y: 435, endPoint x: 519, endPoint y: 505, distance: 70.0
click at [519, 505] on p "Holds a master’s degree from [GEOGRAPHIC_DATA] and an MFA in Creative Producing…" at bounding box center [507, 430] width 538 height 393
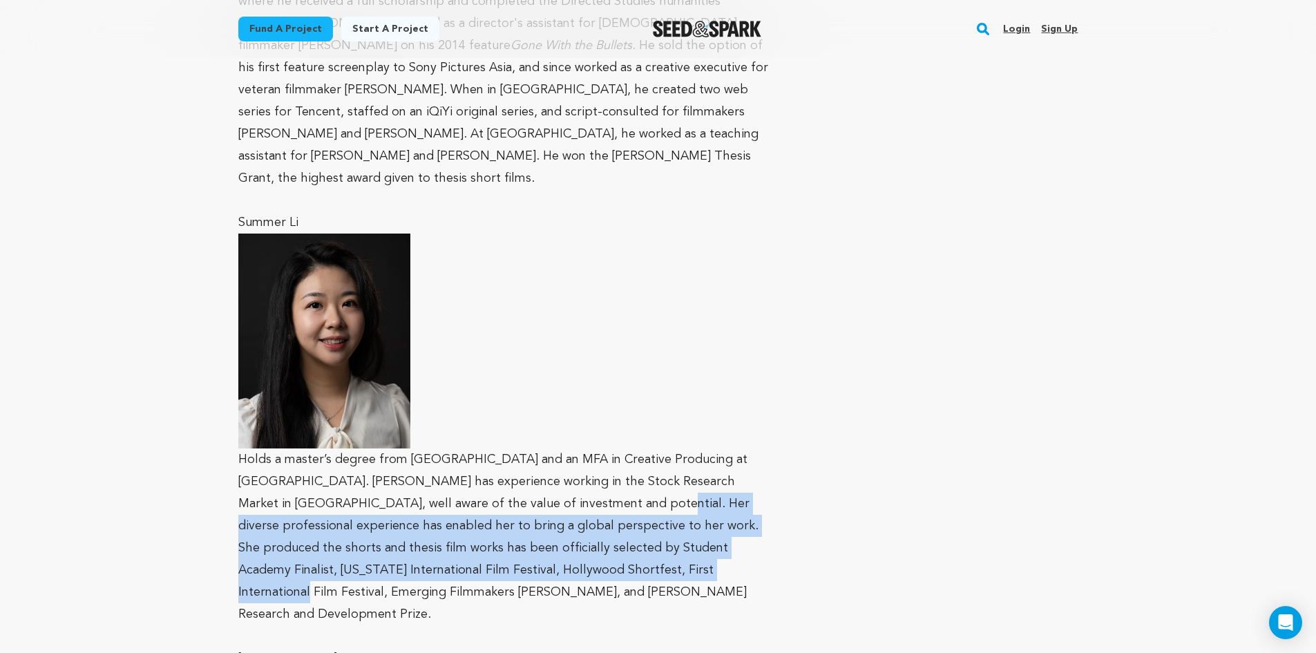
drag, startPoint x: 518, startPoint y: 522, endPoint x: 523, endPoint y: 468, distance: 54.8
click at [523, 468] on p "Holds a master’s degree from [GEOGRAPHIC_DATA] and an MFA in Creative Producing…" at bounding box center [507, 430] width 538 height 393
click at [523, 469] on p "Holds a master’s degree from [GEOGRAPHIC_DATA] and an MFA in Creative Producing…" at bounding box center [507, 430] width 538 height 393
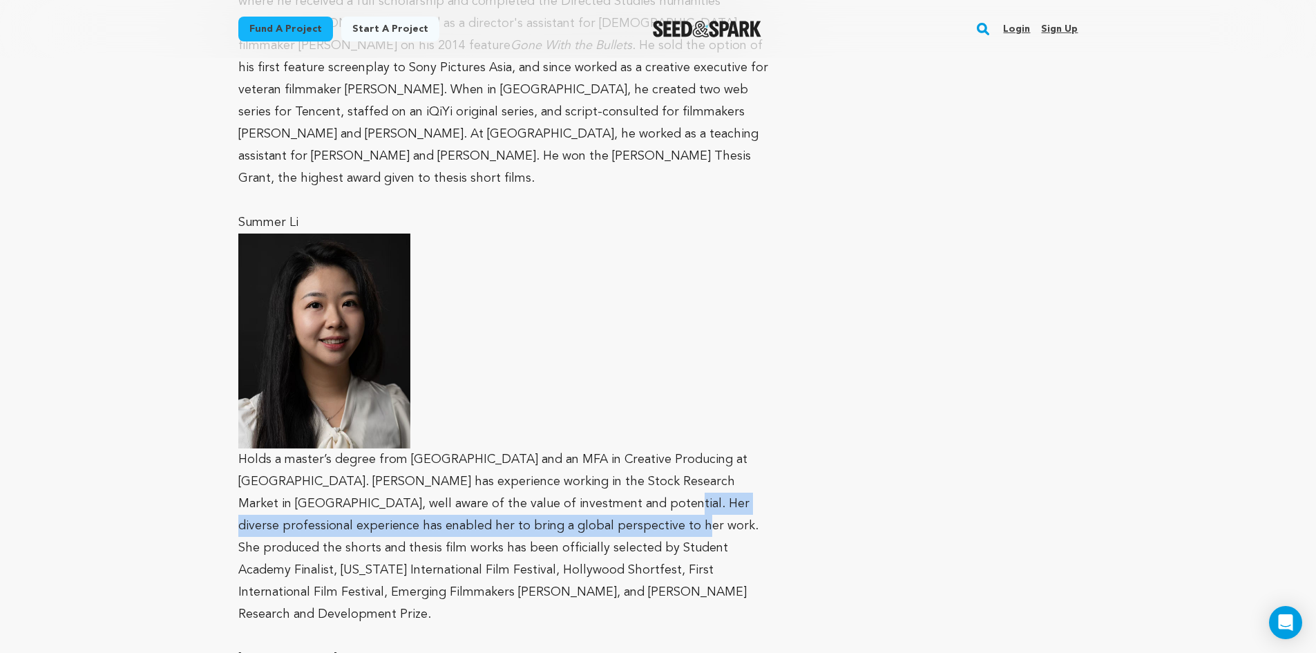
drag, startPoint x: 526, startPoint y: 455, endPoint x: 527, endPoint y: 485, distance: 30.4
click at [527, 485] on p "Holds a master’s degree from [GEOGRAPHIC_DATA] and an MFA in Creative Producing…" at bounding box center [507, 430] width 538 height 393
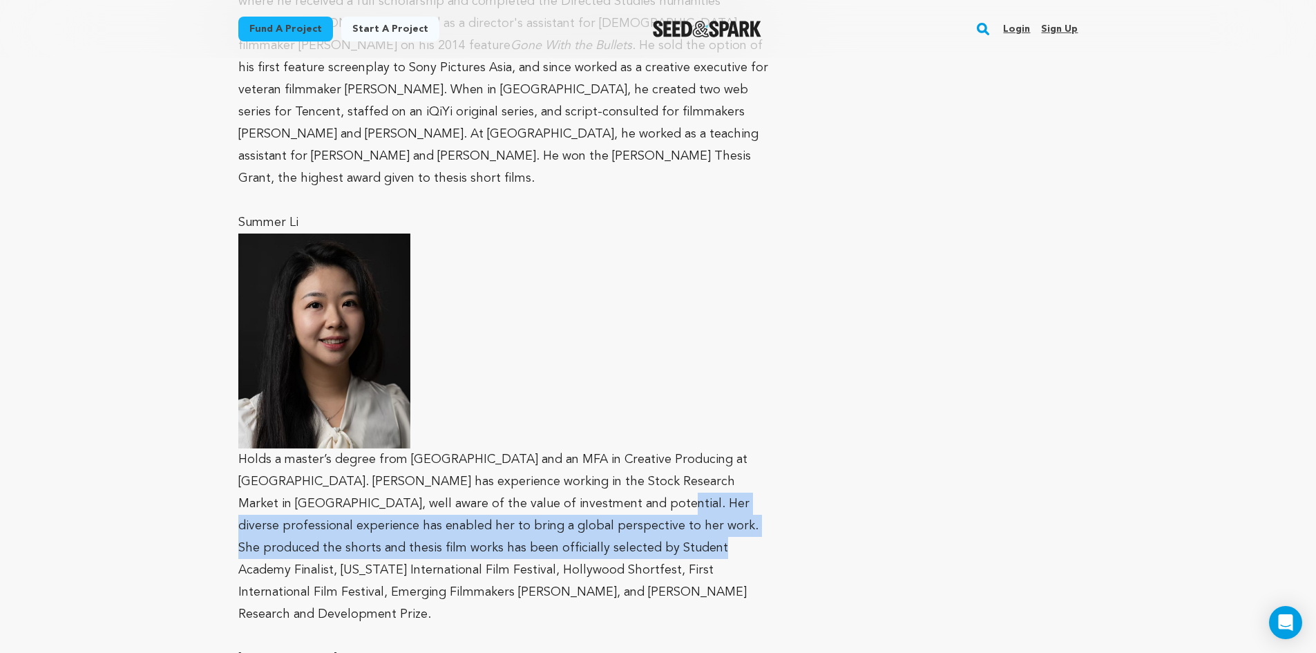
drag, startPoint x: 526, startPoint y: 514, endPoint x: 526, endPoint y: 462, distance: 52.5
click at [526, 463] on p "Holds a master’s degree from [GEOGRAPHIC_DATA] and an MFA in Creative Producing…" at bounding box center [507, 430] width 538 height 393
click at [526, 462] on p "Holds a master’s degree from [GEOGRAPHIC_DATA] and an MFA in Creative Producing…" at bounding box center [507, 430] width 538 height 393
drag, startPoint x: 530, startPoint y: 465, endPoint x: 527, endPoint y: 505, distance: 40.2
click at [527, 505] on p "Holds a master’s degree from [GEOGRAPHIC_DATA] and an MFA in Creative Producing…" at bounding box center [507, 430] width 538 height 393
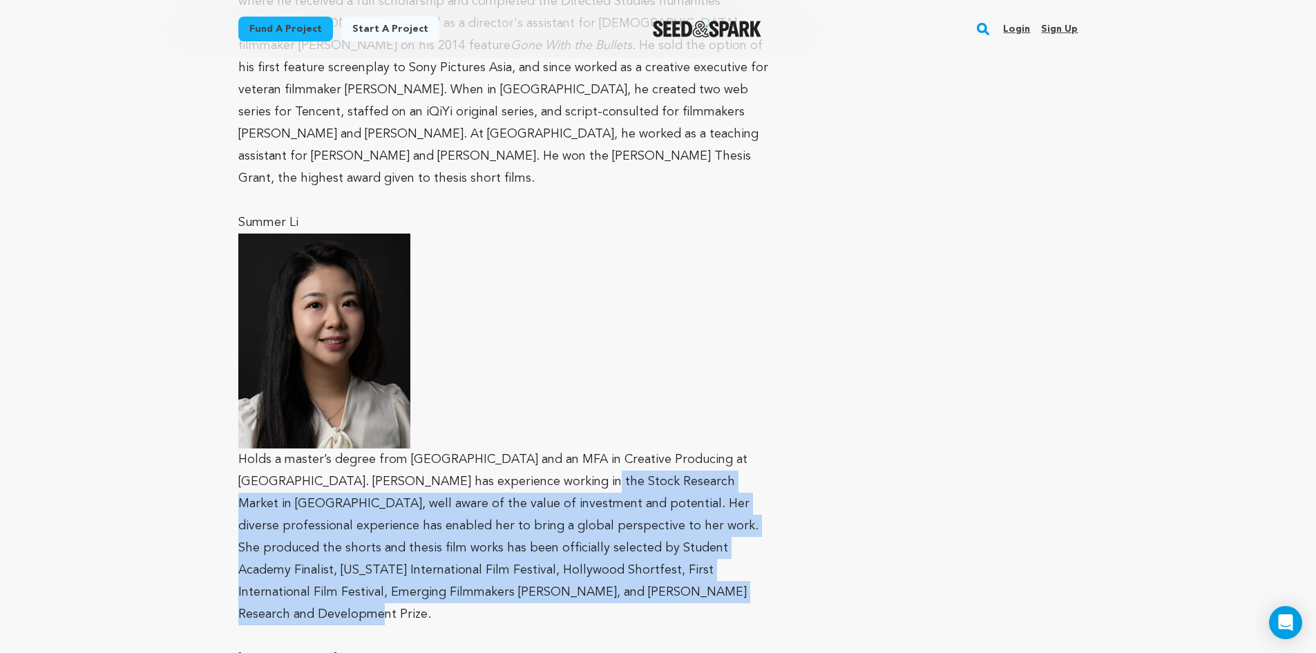
drag, startPoint x: 529, startPoint y: 537, endPoint x: 533, endPoint y: 446, distance: 91.3
click at [533, 446] on p "Holds a master’s degree from [GEOGRAPHIC_DATA] and an MFA in Creative Producing…" at bounding box center [507, 430] width 538 height 393
click at [528, 513] on p "Holds a master’s degree from [GEOGRAPHIC_DATA] and an MFA in Creative Producing…" at bounding box center [507, 430] width 538 height 393
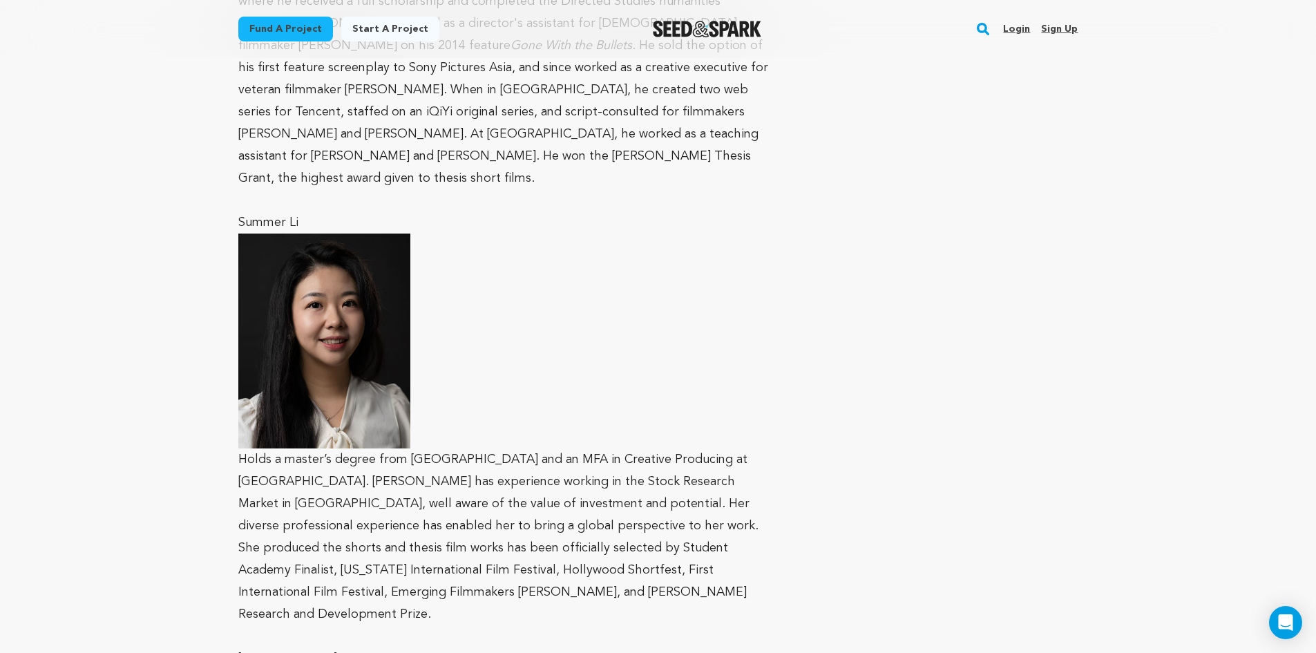
click at [830, 508] on div "Current Team" at bounding box center [943, 391] width 269 height 1479
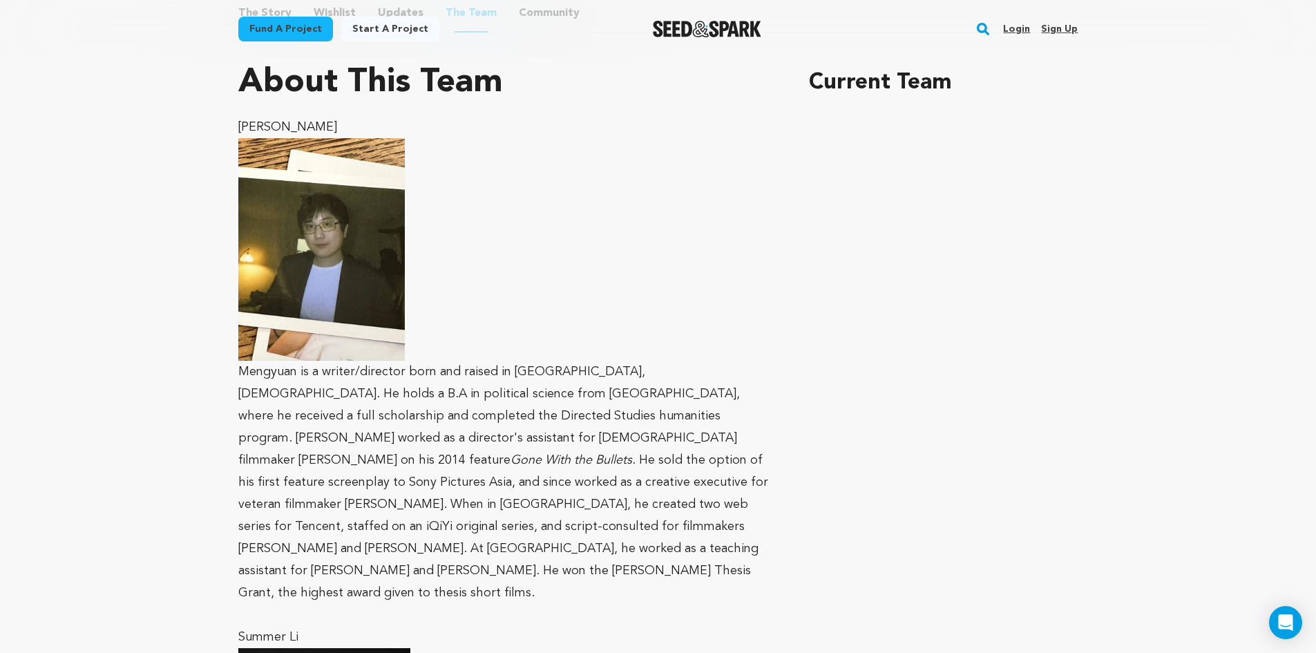
scroll to position [829, 0]
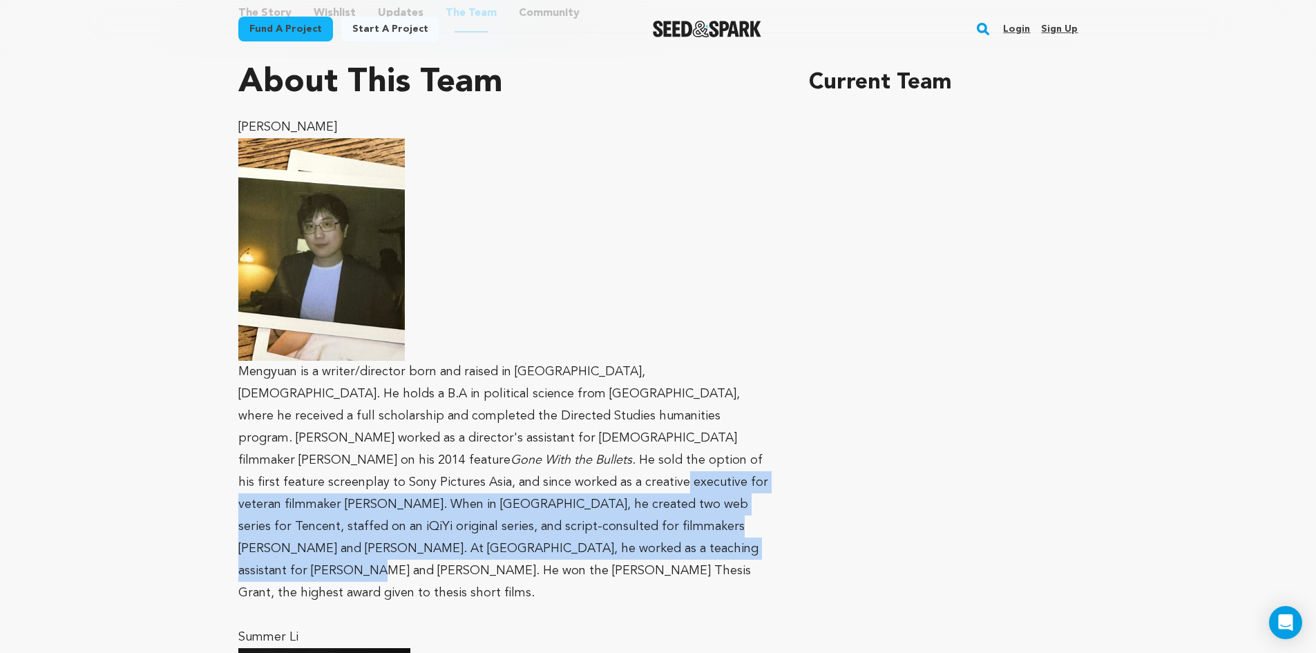
drag, startPoint x: 592, startPoint y: 527, endPoint x: 589, endPoint y: 466, distance: 60.2
click at [589, 466] on p "Mengyuan is a writer/director born and raised in [GEOGRAPHIC_DATA], [DEMOGRAPHI…" at bounding box center [507, 482] width 538 height 243
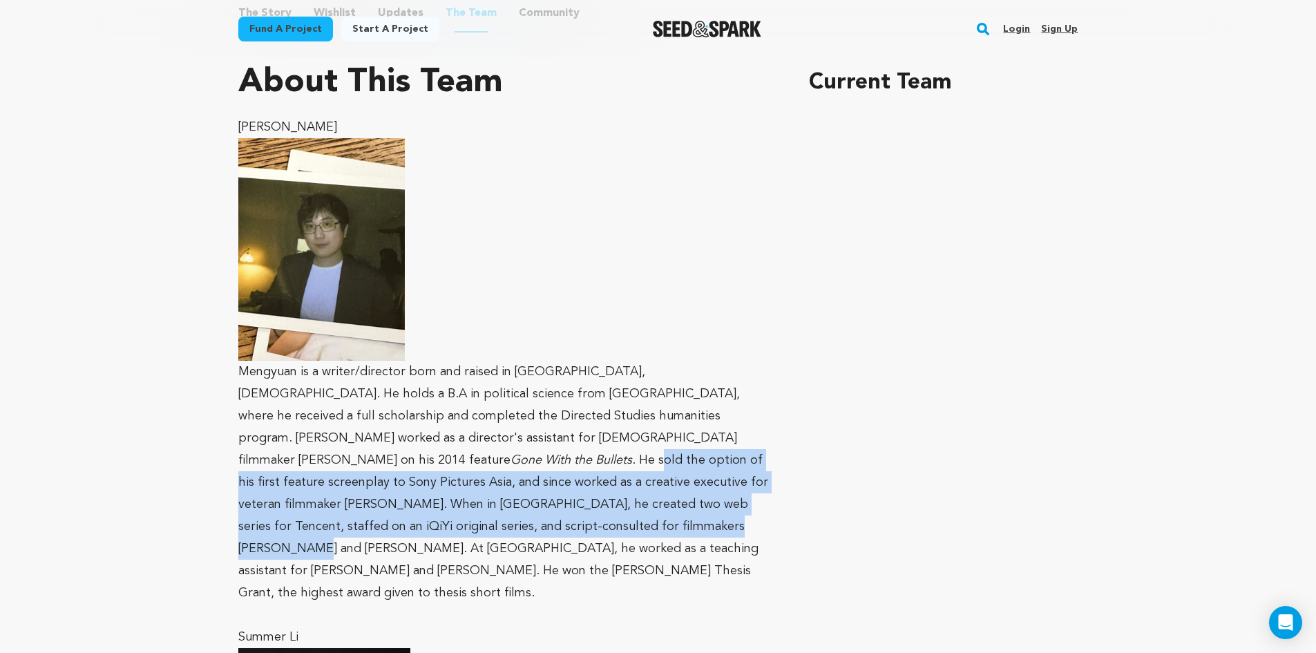
drag, startPoint x: 564, startPoint y: 444, endPoint x: 587, endPoint y: 502, distance: 62.6
click at [592, 495] on p "Mengyuan is a writer/director born and raised in [GEOGRAPHIC_DATA], [DEMOGRAPHI…" at bounding box center [507, 482] width 538 height 243
click at [587, 509] on p "Mengyuan is a writer/director born and raised in [GEOGRAPHIC_DATA], [DEMOGRAPHI…" at bounding box center [507, 482] width 538 height 243
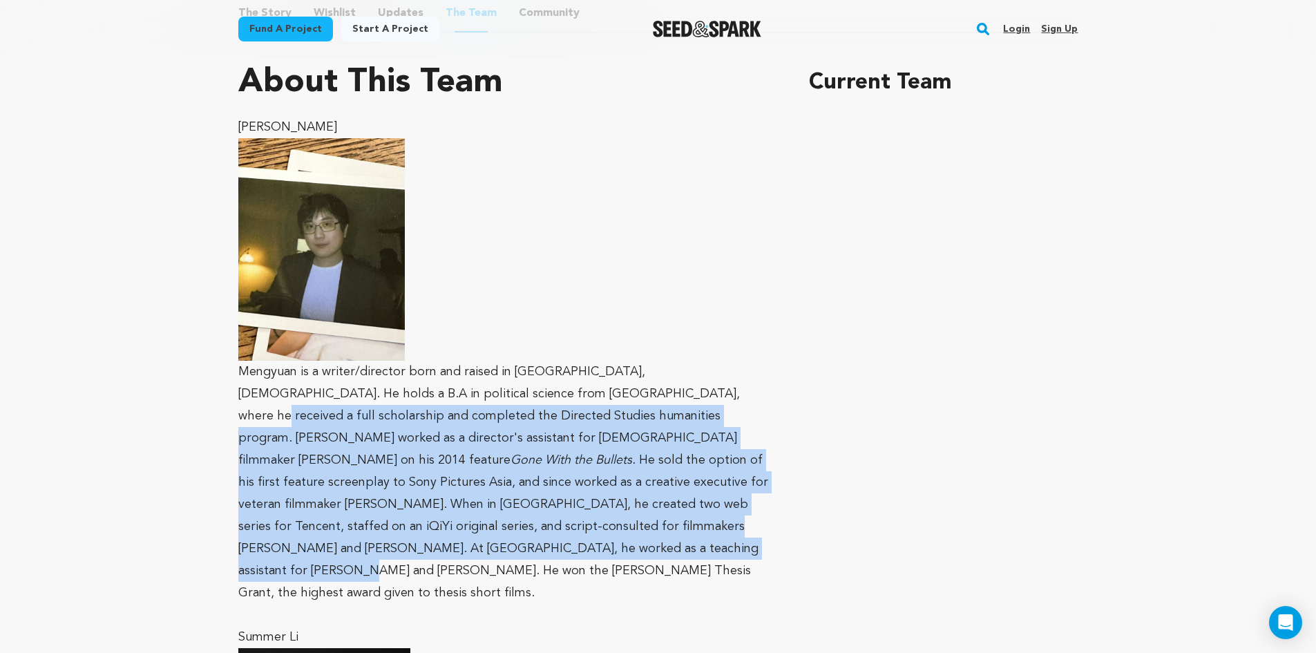
drag, startPoint x: 578, startPoint y: 516, endPoint x: 576, endPoint y: 404, distance: 111.3
click at [576, 404] on p "Mengyuan is a writer/director born and raised in [GEOGRAPHIC_DATA], [DEMOGRAPHI…" at bounding box center [507, 482] width 538 height 243
click at [576, 405] on p "Mengyuan is a writer/director born and raised in [GEOGRAPHIC_DATA], [DEMOGRAPHI…" at bounding box center [507, 482] width 538 height 243
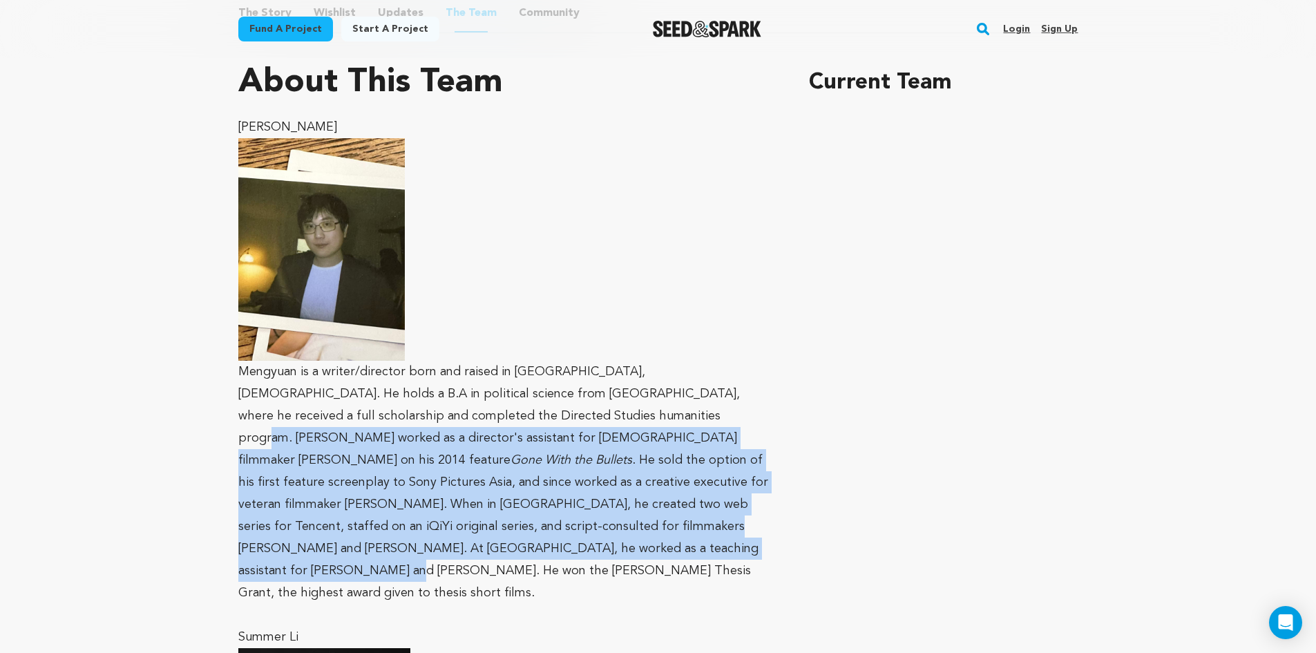
drag, startPoint x: 576, startPoint y: 405, endPoint x: 592, endPoint y: 516, distance: 112.5
click at [592, 516] on p "Mengyuan is a writer/director born and raised in [GEOGRAPHIC_DATA], [DEMOGRAPHI…" at bounding box center [507, 482] width 538 height 243
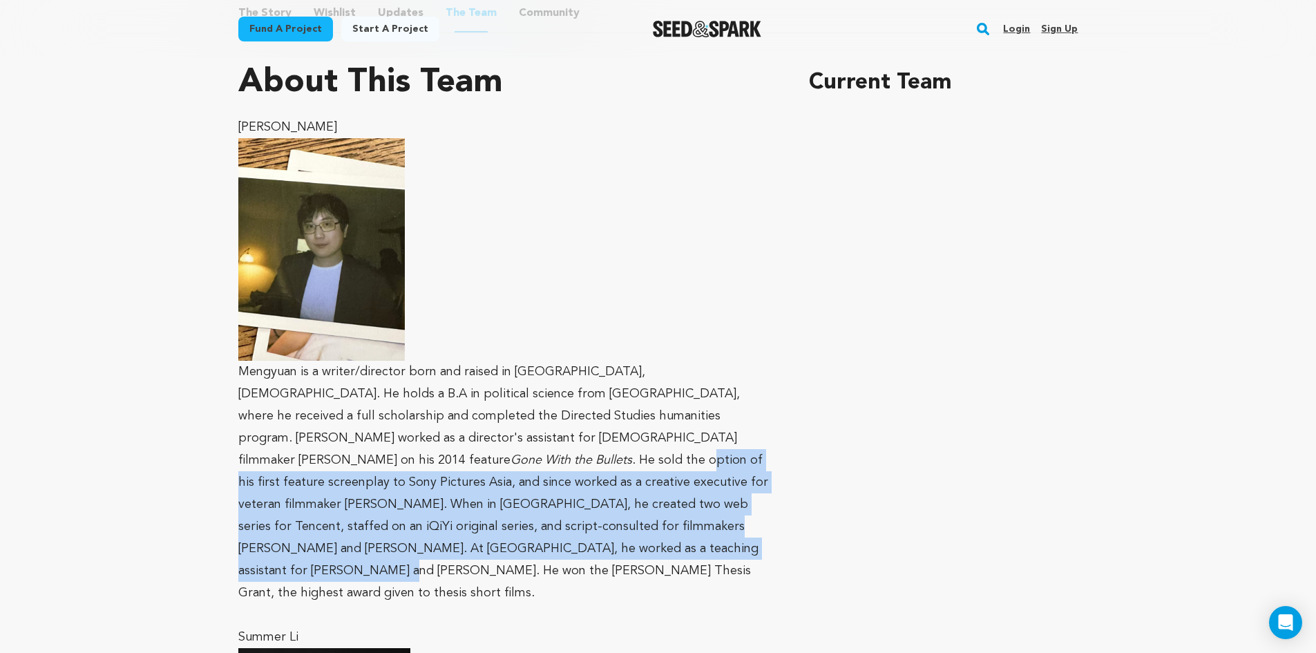
drag, startPoint x: 625, startPoint y: 523, endPoint x: 610, endPoint y: 428, distance: 96.6
click at [610, 428] on p "Mengyuan is a writer/director born and raised in [GEOGRAPHIC_DATA], [DEMOGRAPHI…" at bounding box center [507, 482] width 538 height 243
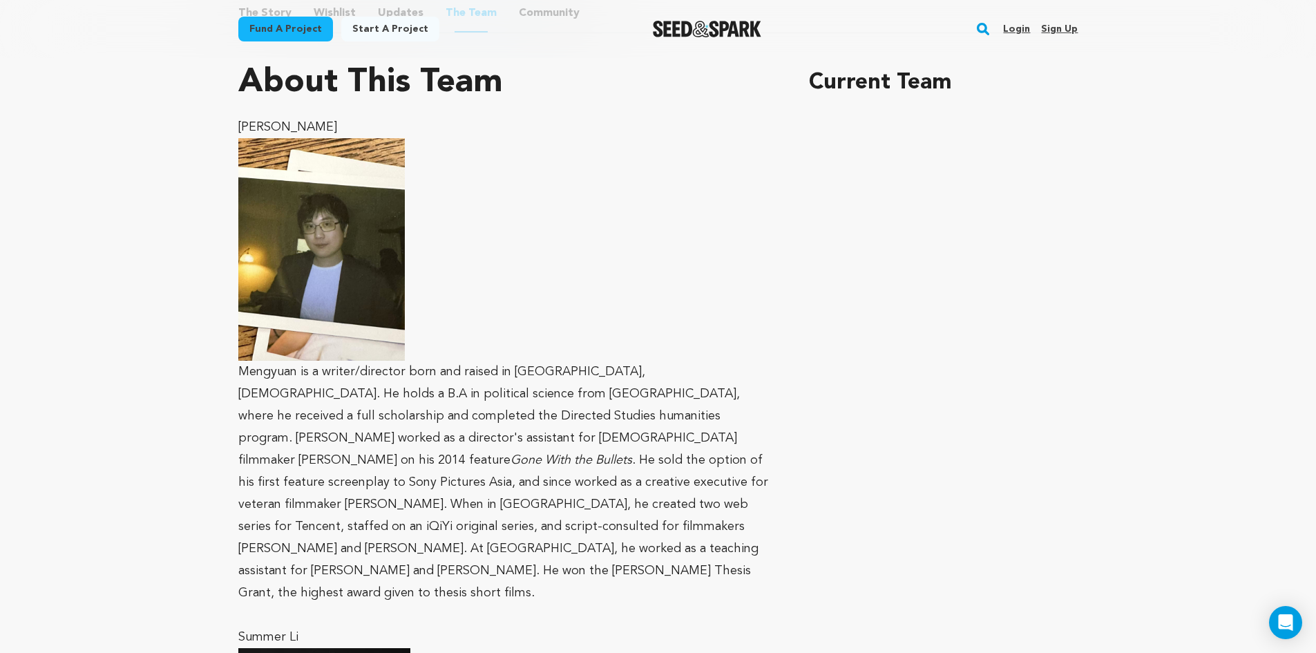
click at [609, 428] on p "Mengyuan is a writer/director born and raised in [GEOGRAPHIC_DATA], [DEMOGRAPHI…" at bounding box center [507, 482] width 538 height 243
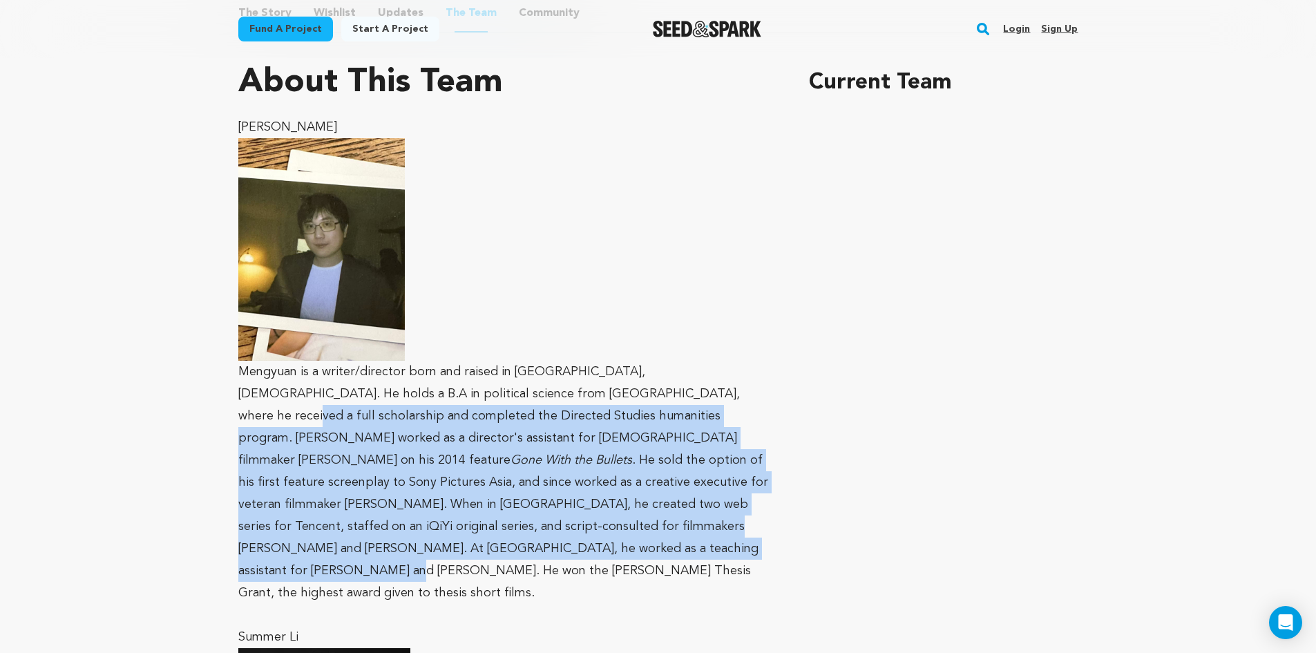
drag, startPoint x: 614, startPoint y: 415, endPoint x: 628, endPoint y: 517, distance: 102.6
click at [628, 517] on p "Mengyuan is a writer/director born and raised in [GEOGRAPHIC_DATA], [DEMOGRAPHI…" at bounding box center [507, 482] width 538 height 243
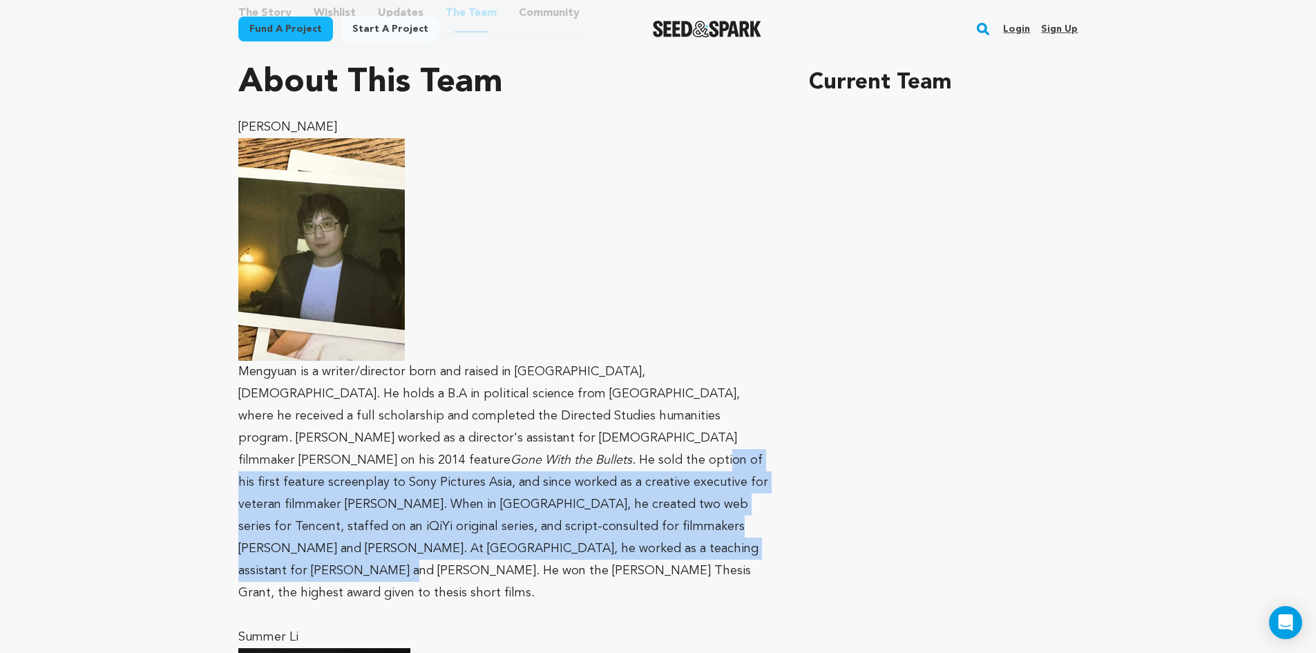
drag, startPoint x: 623, startPoint y: 523, endPoint x: 627, endPoint y: 428, distance: 95.5
click at [628, 429] on p "Mengyuan is a writer/director born and raised in [GEOGRAPHIC_DATA], [DEMOGRAPHI…" at bounding box center [507, 482] width 538 height 243
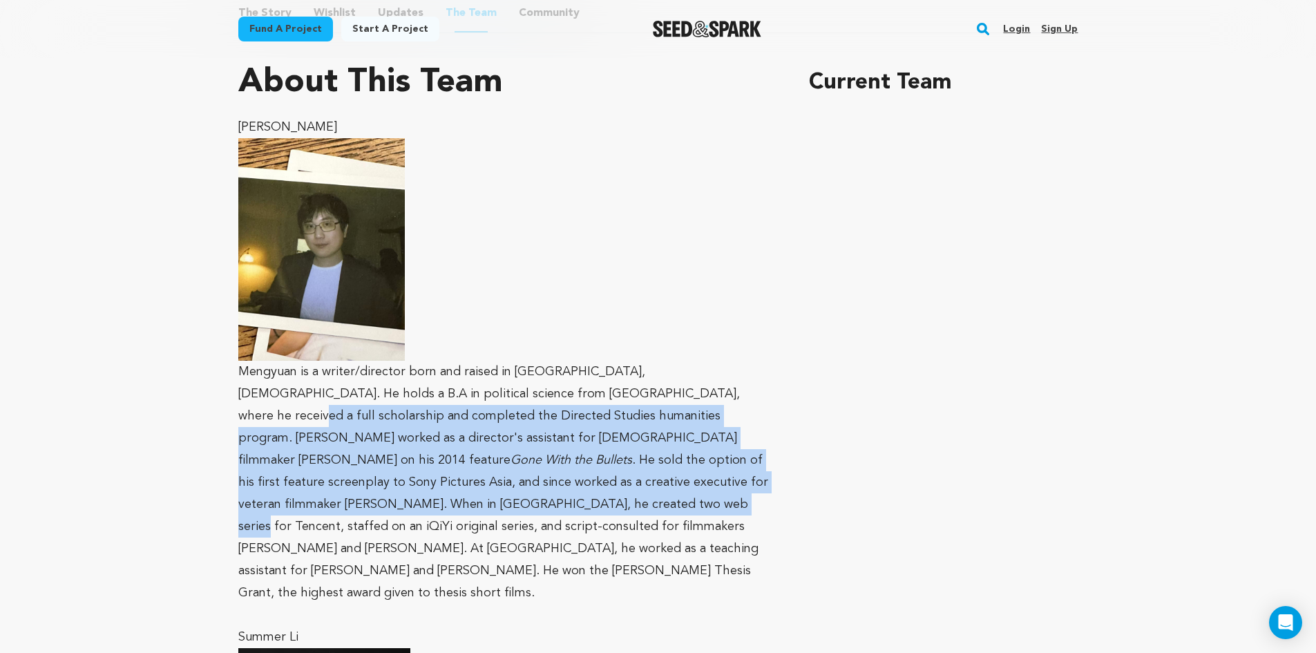
drag, startPoint x: 616, startPoint y: 395, endPoint x: 616, endPoint y: 524, distance: 129.2
click at [618, 490] on p "Mengyuan is a writer/director born and raised in [GEOGRAPHIC_DATA], [DEMOGRAPHI…" at bounding box center [507, 482] width 538 height 243
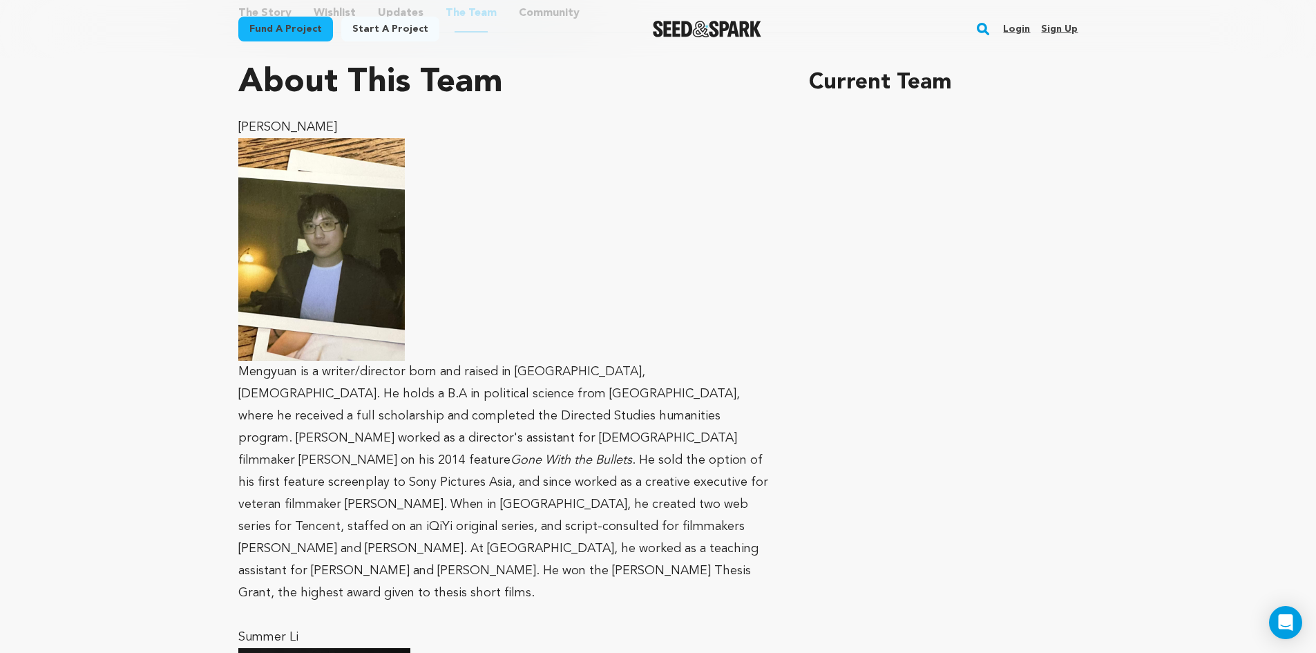
click at [616, 527] on p "Mengyuan is a writer/director born and raised in [GEOGRAPHIC_DATA], [DEMOGRAPHI…" at bounding box center [507, 482] width 538 height 243
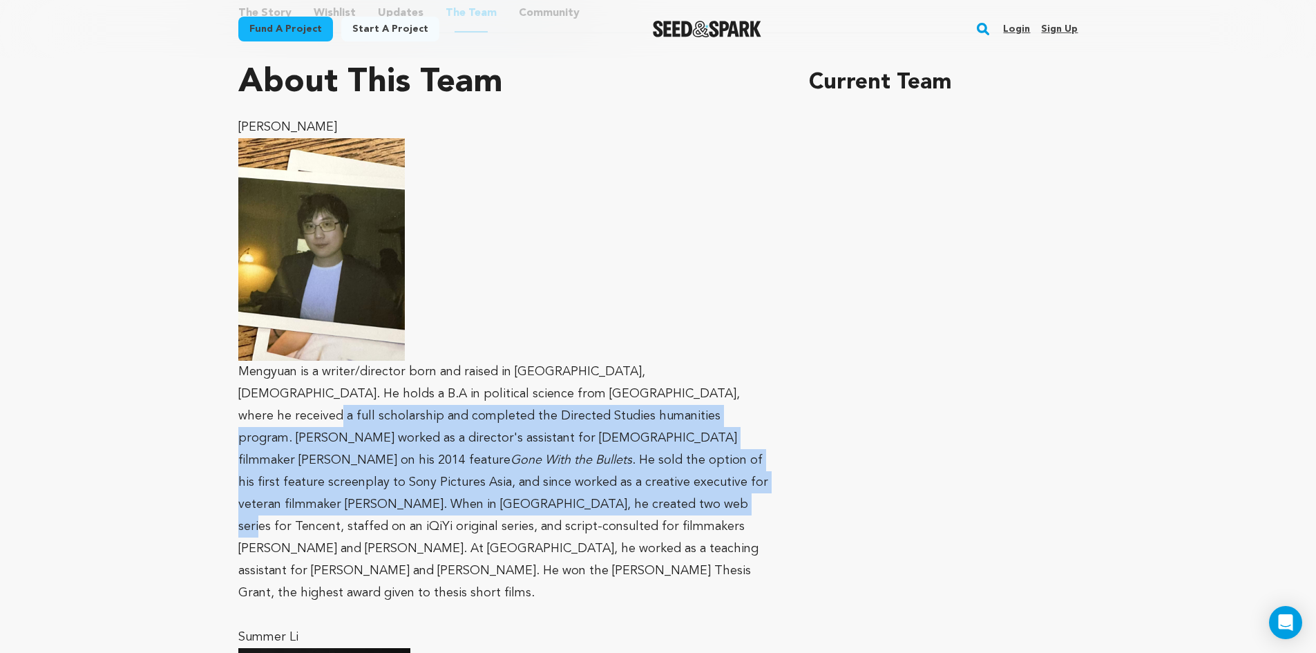
drag, startPoint x: 605, startPoint y: 482, endPoint x: 632, endPoint y: 363, distance: 121.9
click at [627, 397] on p "Mengyuan is a writer/director born and raised in [GEOGRAPHIC_DATA], [DEMOGRAPHI…" at bounding box center [507, 482] width 538 height 243
drag, startPoint x: 781, startPoint y: 455, endPoint x: 653, endPoint y: 368, distance: 154.7
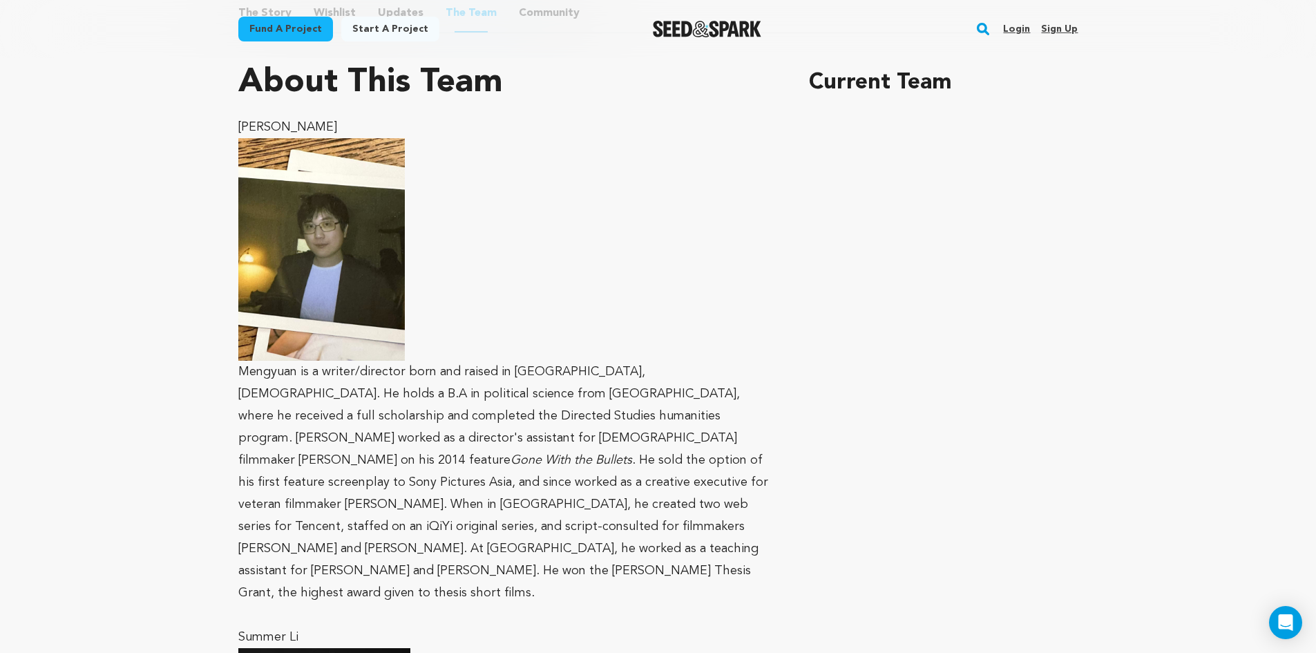
click at [268, 45] on div "Fund a project" at bounding box center [285, 32] width 95 height 30
drag, startPoint x: 244, startPoint y: 90, endPoint x: 555, endPoint y: 80, distance: 311.1
click at [555, 80] on div "About This Team" at bounding box center [507, 82] width 538 height 33
click at [404, 83] on h1 "About This Team" at bounding box center [370, 82] width 265 height 33
